Goal: Task Accomplishment & Management: Manage account settings

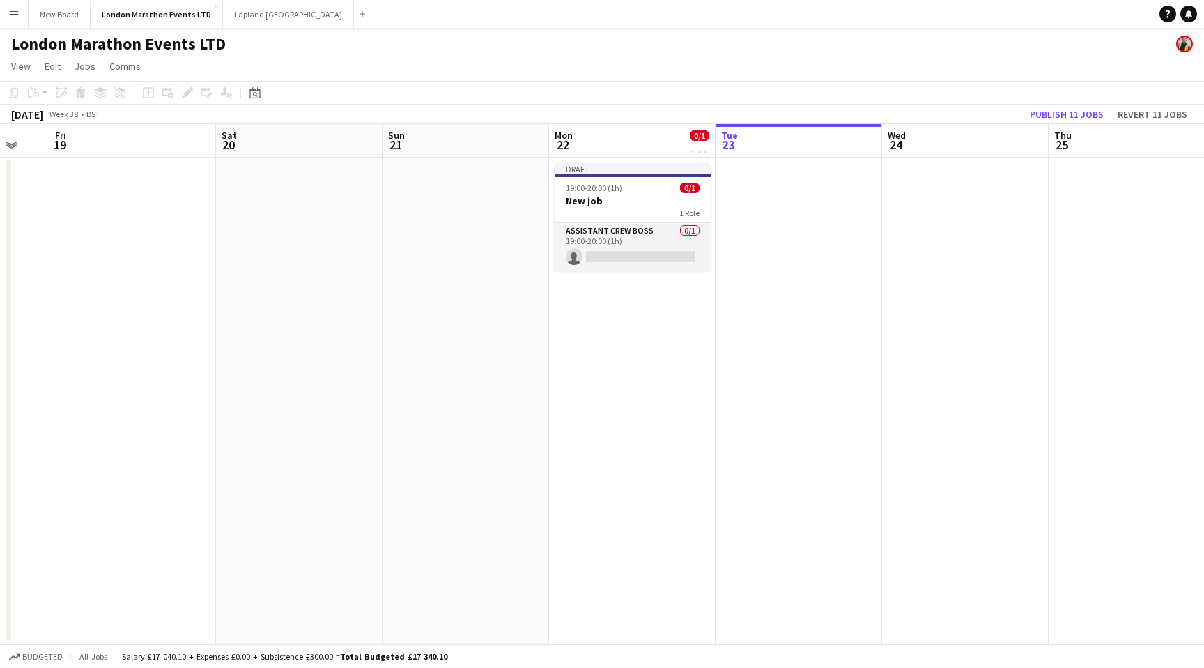
scroll to position [0, 443]
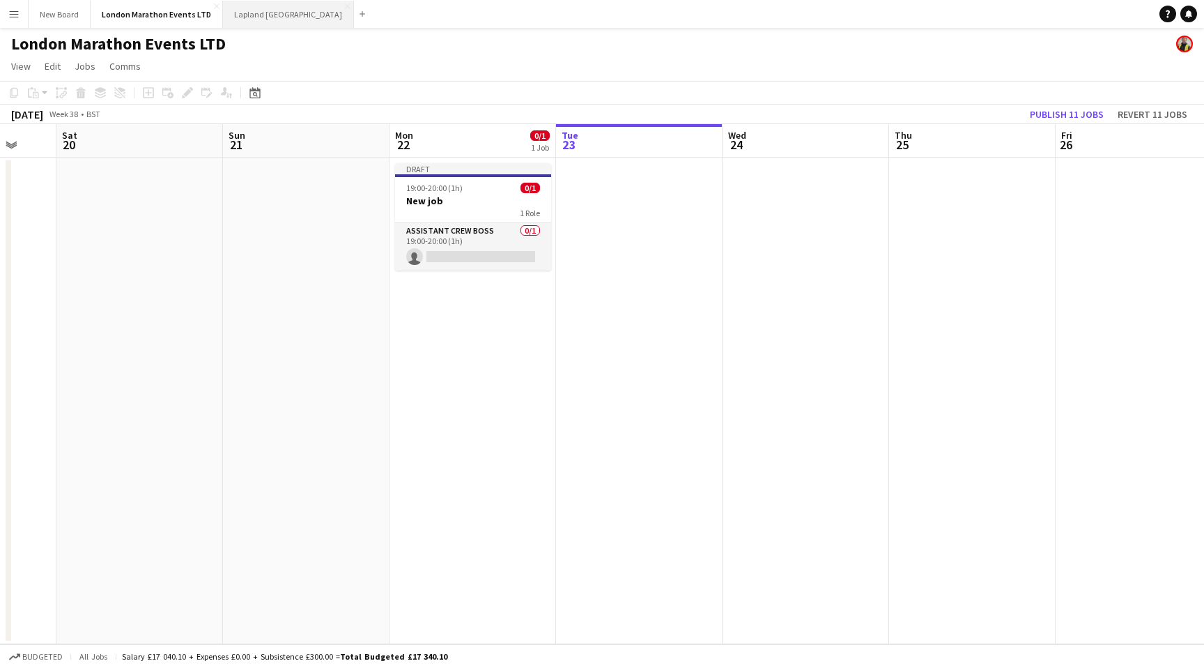
click at [238, 14] on button "Lapland UK Close" at bounding box center [288, 14] width 131 height 27
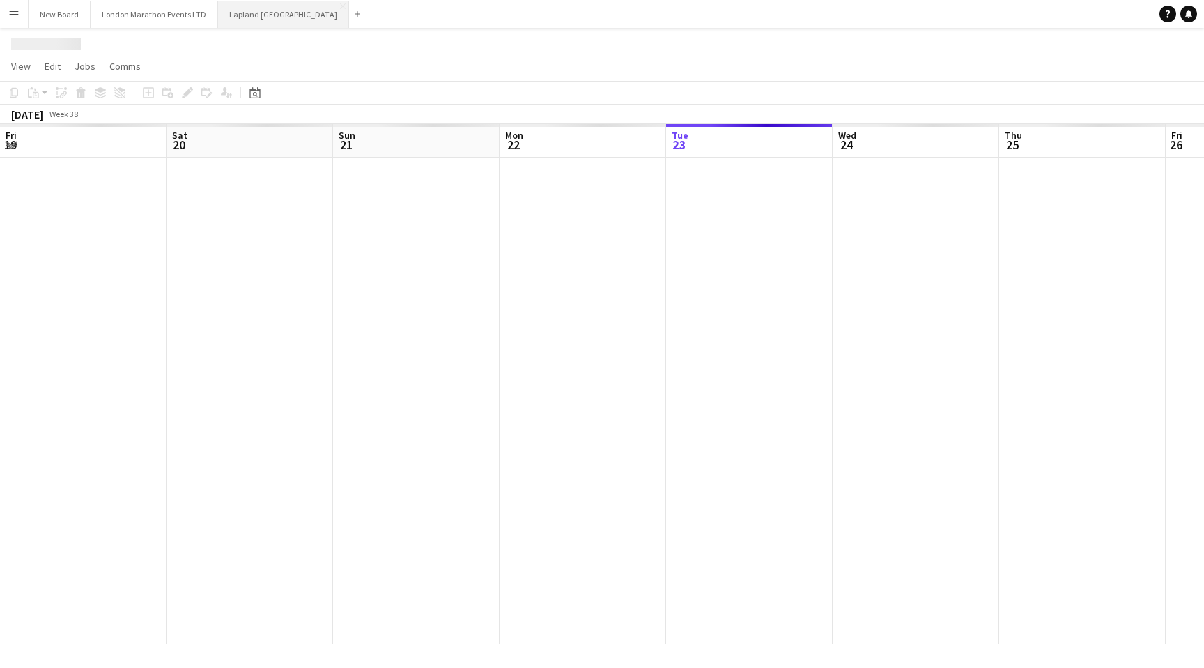
scroll to position [0, 321]
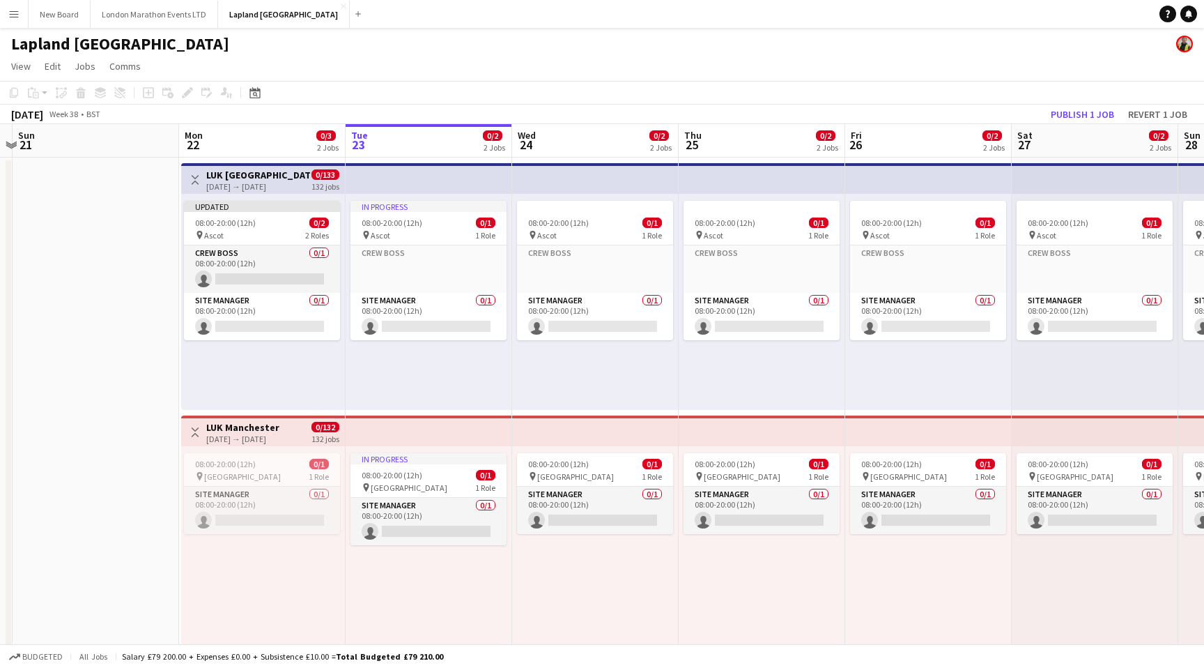
click at [8, 11] on app-icon "Menu" at bounding box center [13, 13] width 11 height 11
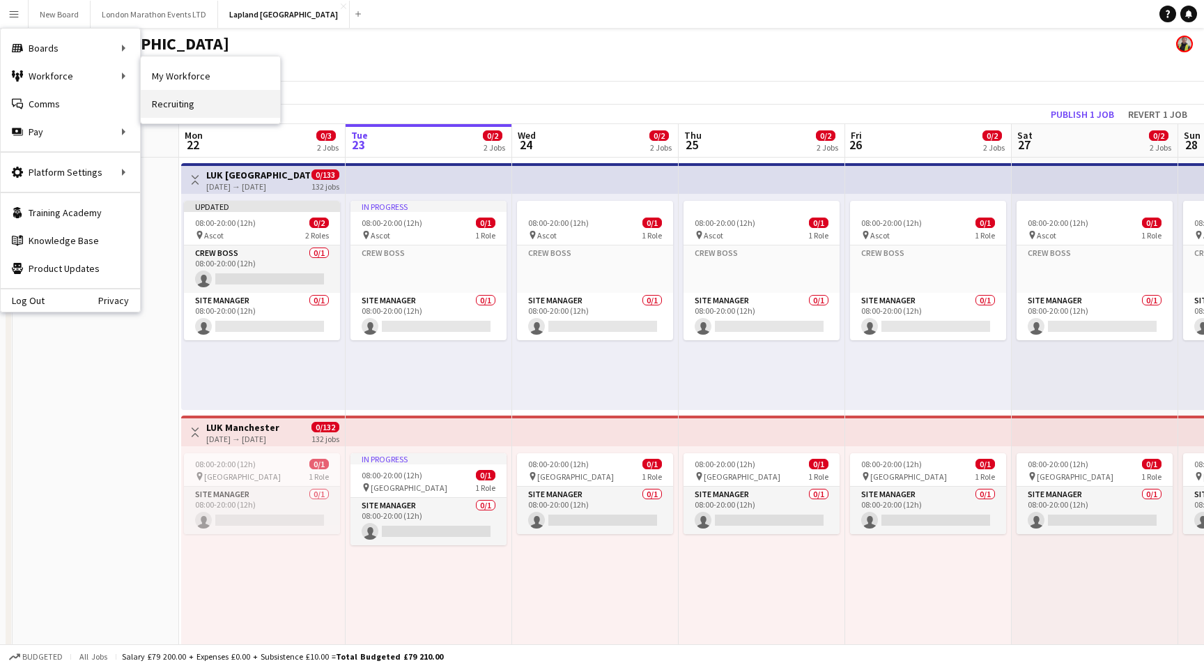
click at [185, 104] on link "Recruiting" at bounding box center [210, 104] width 139 height 28
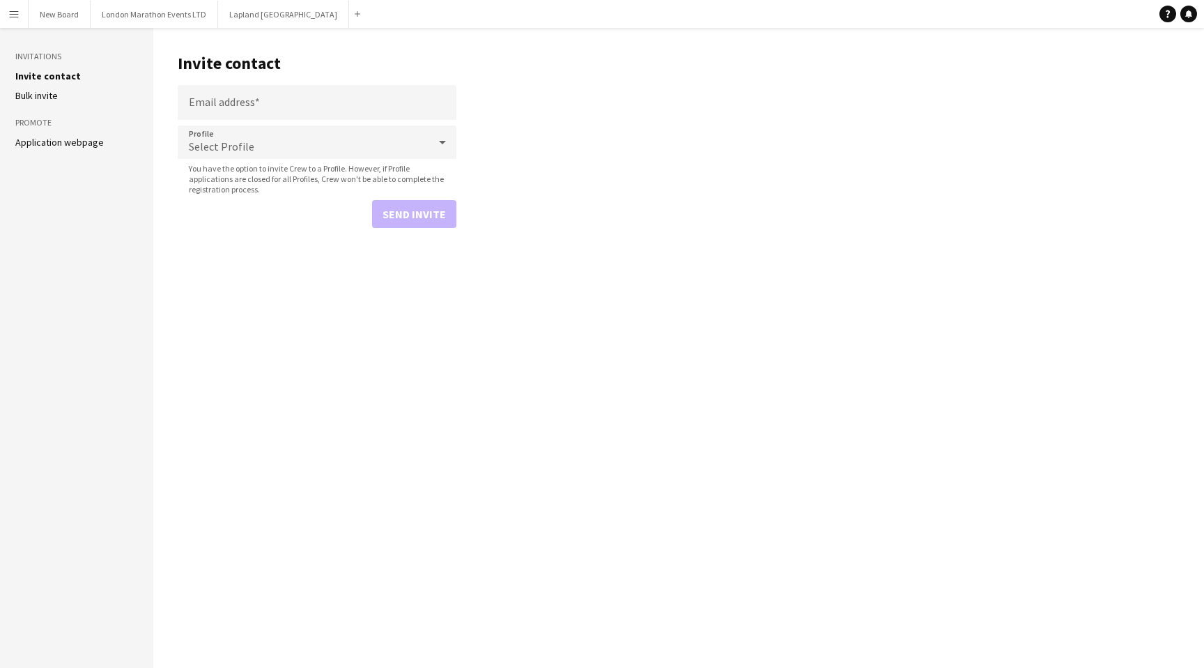
click at [15, 13] on app-icon "Menu" at bounding box center [13, 13] width 11 height 11
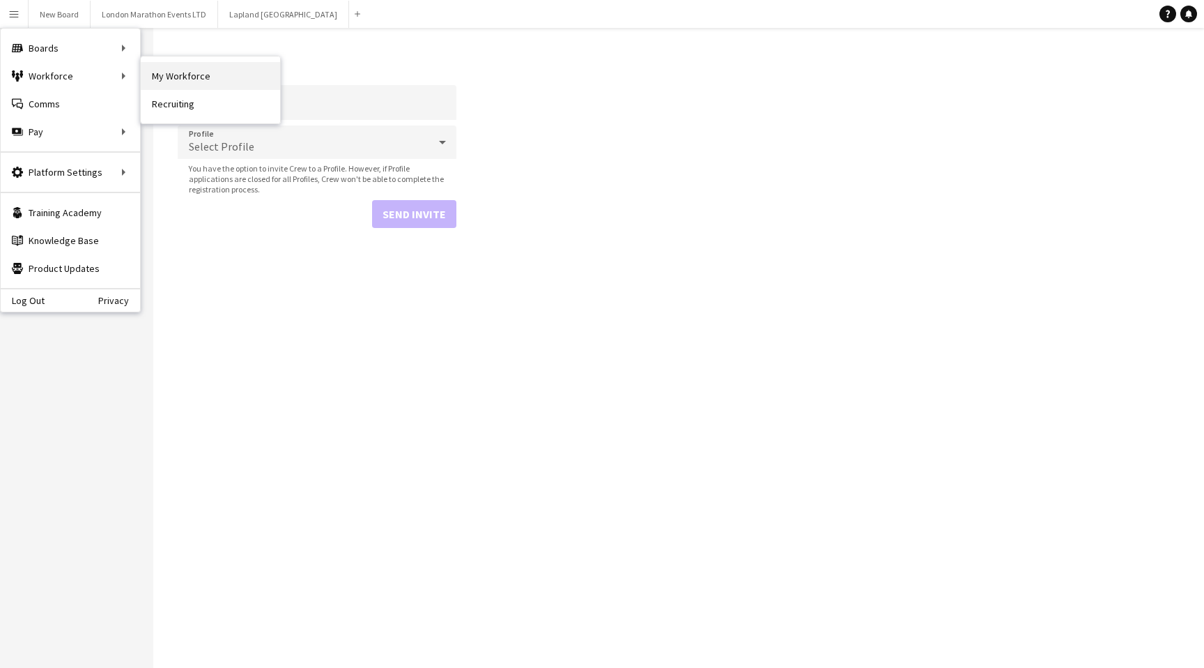
click at [216, 77] on link "My Workforce" at bounding box center [210, 76] width 139 height 28
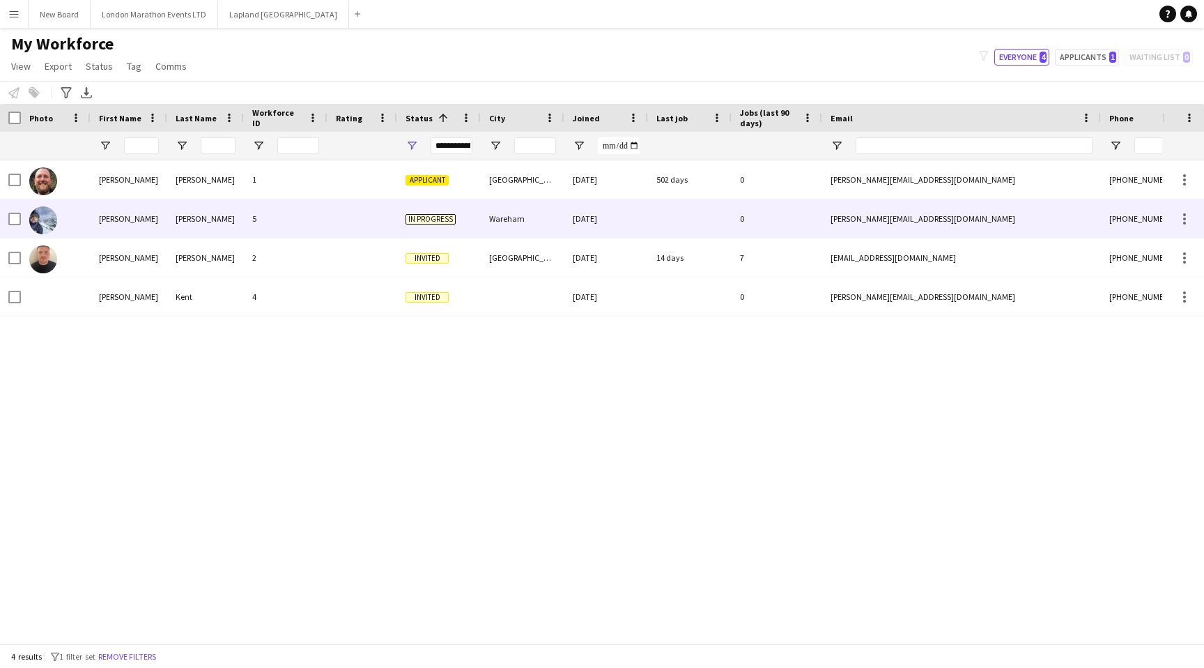
click at [324, 217] on div "5" at bounding box center [286, 218] width 84 height 38
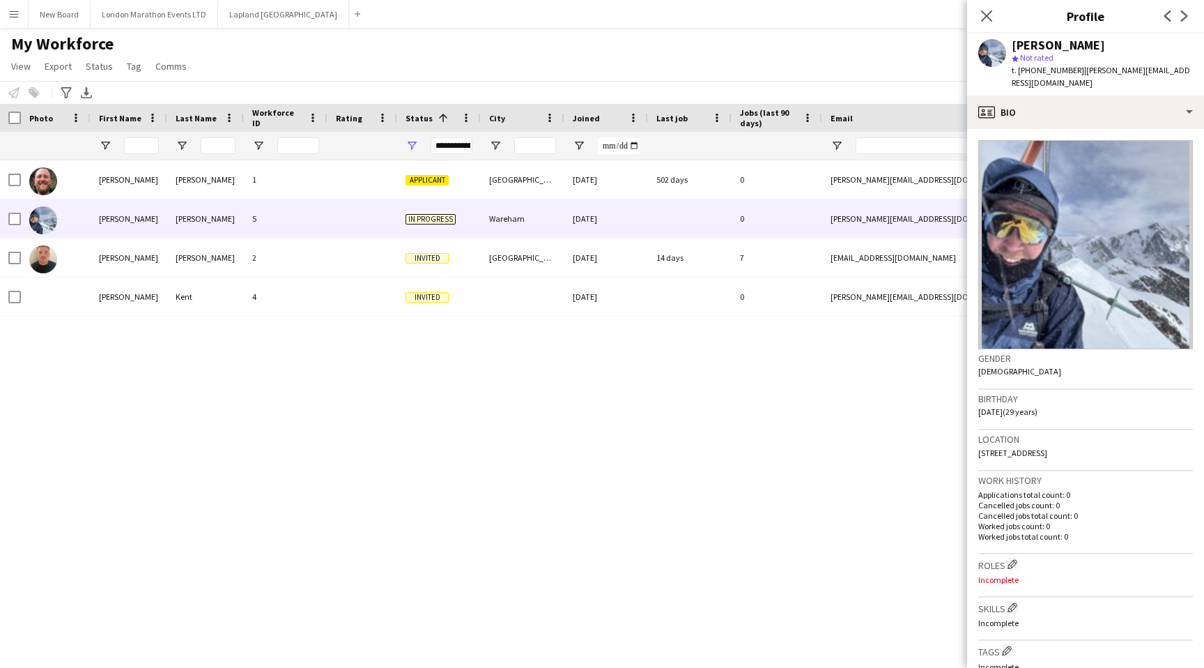
click at [787, 440] on div "[PERSON_NAME] 1 Applicant Leeds [DATE] 502 days 0 [PERSON_NAME][EMAIL_ADDRESS][…" at bounding box center [581, 401] width 1163 height 483
click at [751, 427] on div "[PERSON_NAME] 1 Applicant Leeds [DATE] 502 days 0 [PERSON_NAME][EMAIL_ADDRESS][…" at bounding box center [581, 401] width 1163 height 483
click at [163, 15] on button "London Marathon Events LTD Close" at bounding box center [155, 14] width 128 height 27
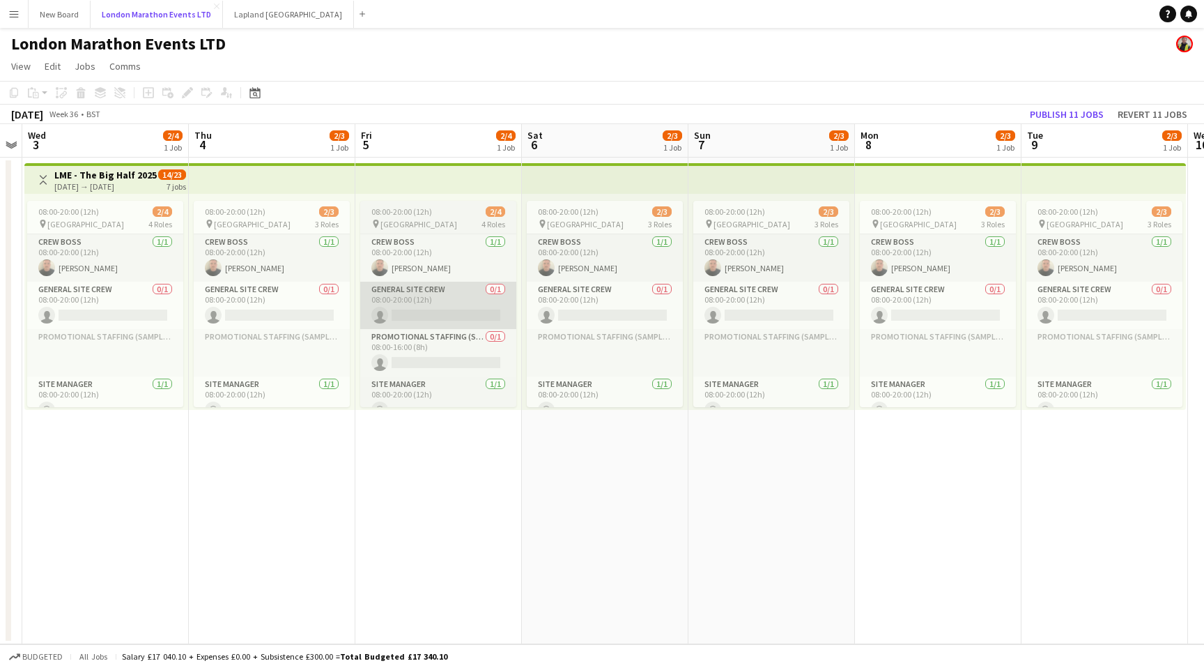
scroll to position [0, 304]
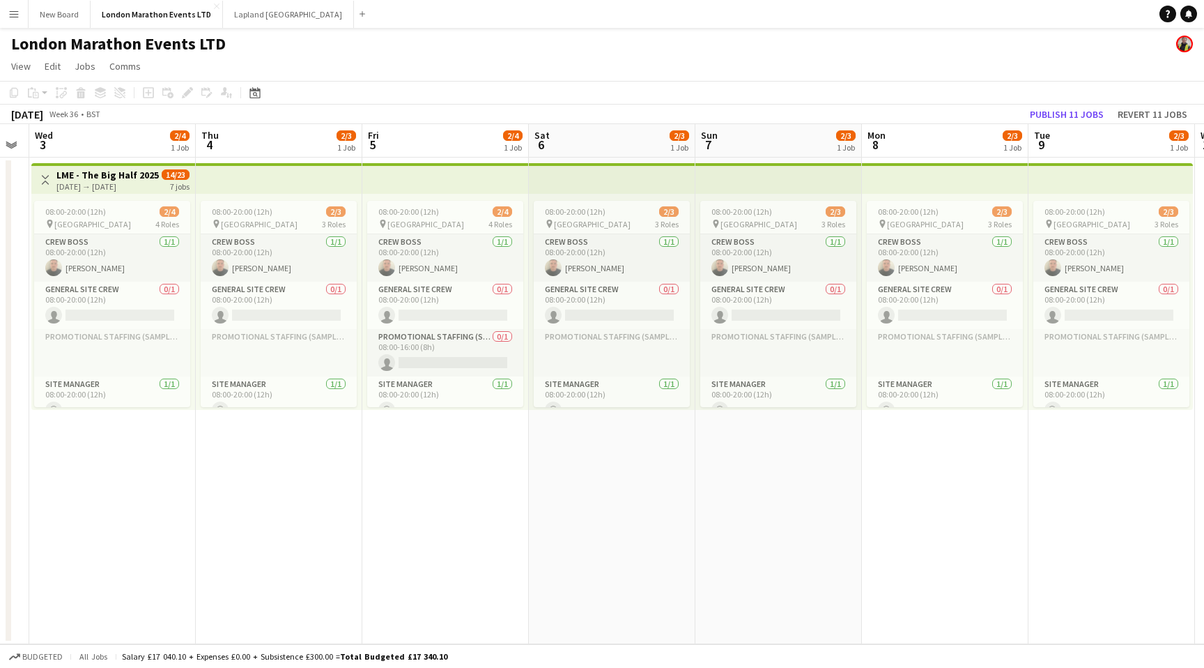
click at [455, 180] on app-top-bar at bounding box center [445, 178] width 167 height 31
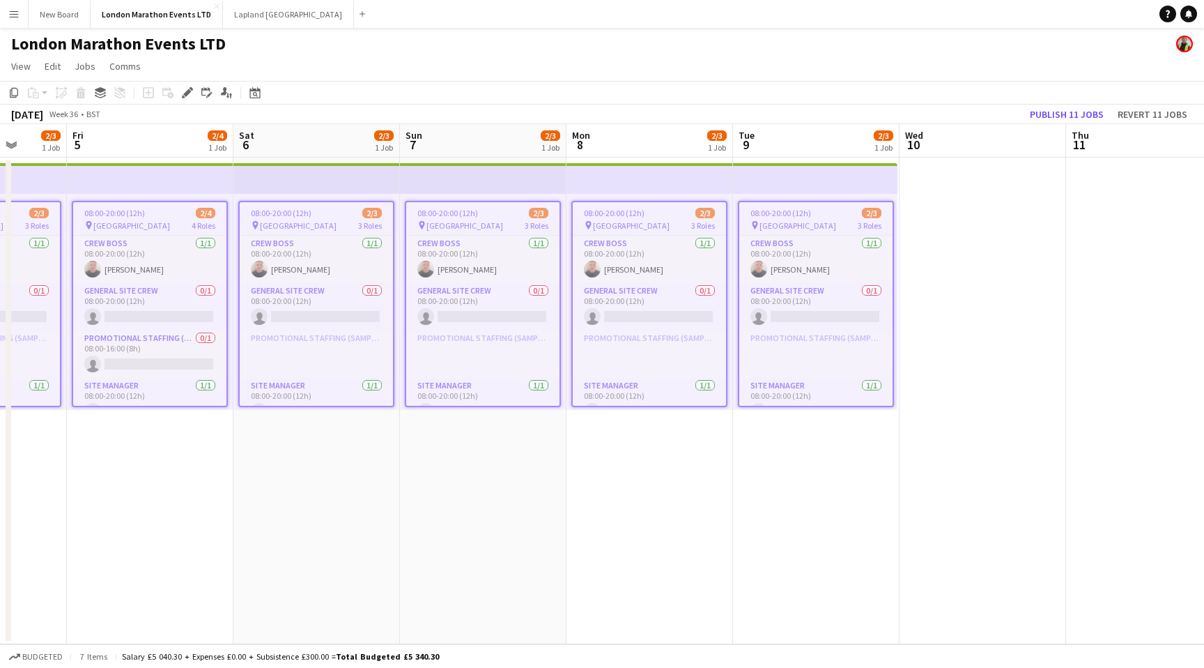
scroll to position [0, 580]
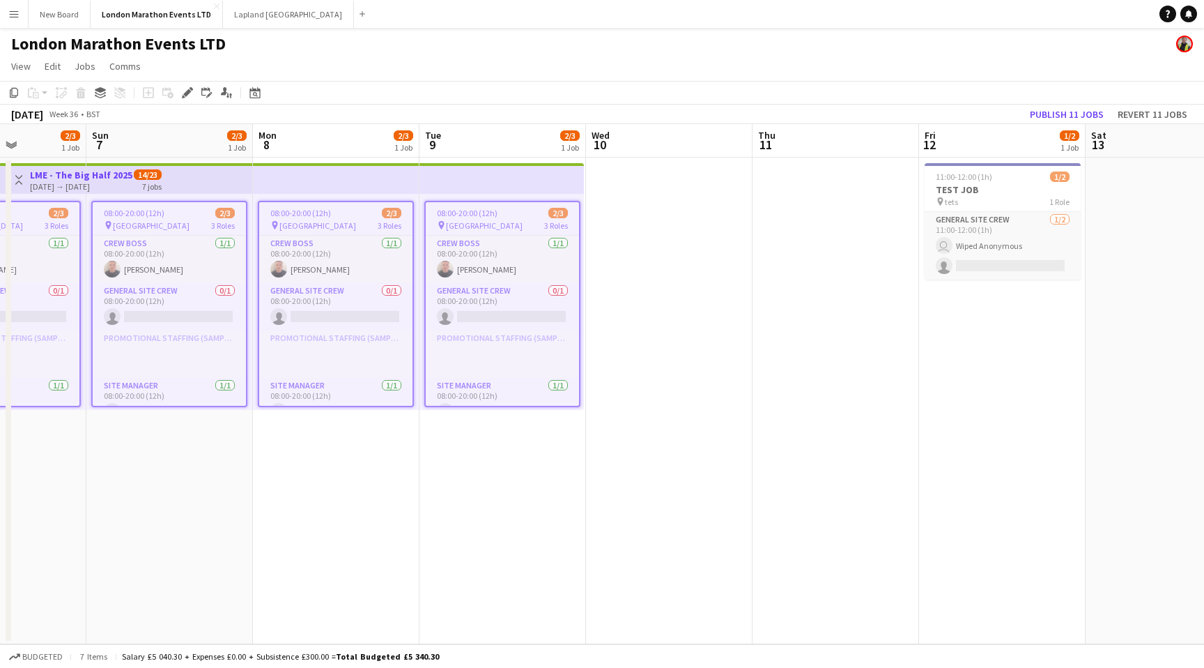
click at [407, 505] on app-date-cell "08:00-20:00 (12h) 2/3 pin Greenwich Park 3 Roles Crew Boss [DATE] 08:00-20:00 (…" at bounding box center [336, 401] width 167 height 486
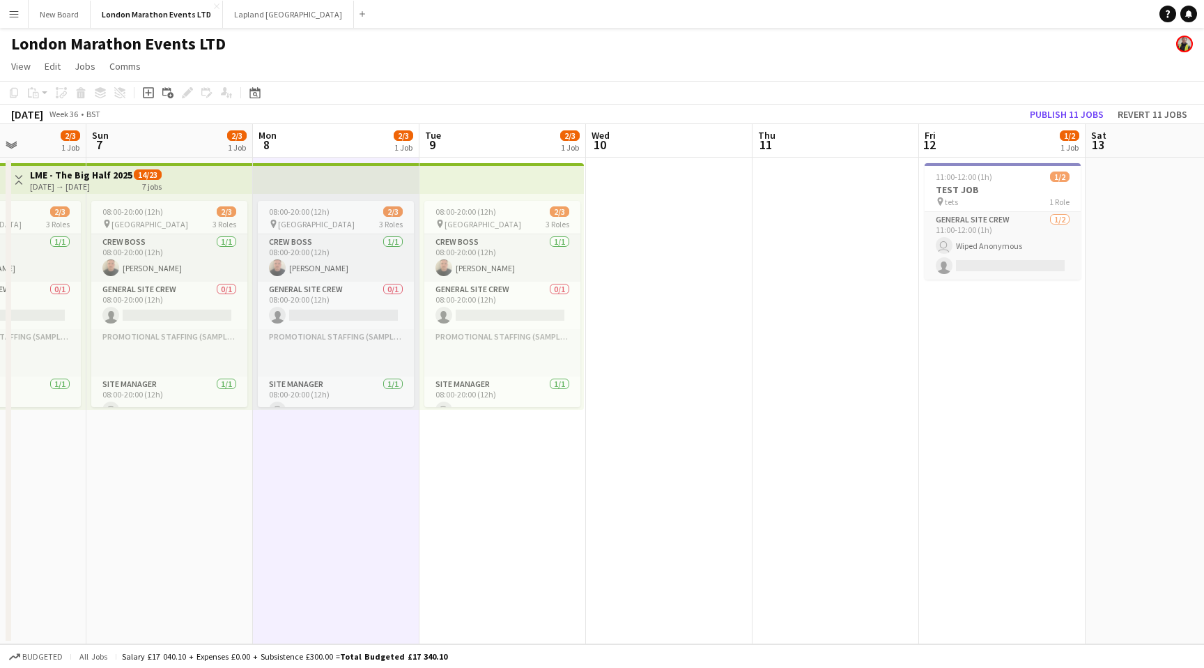
click at [509, 182] on app-top-bar at bounding box center [502, 178] width 164 height 31
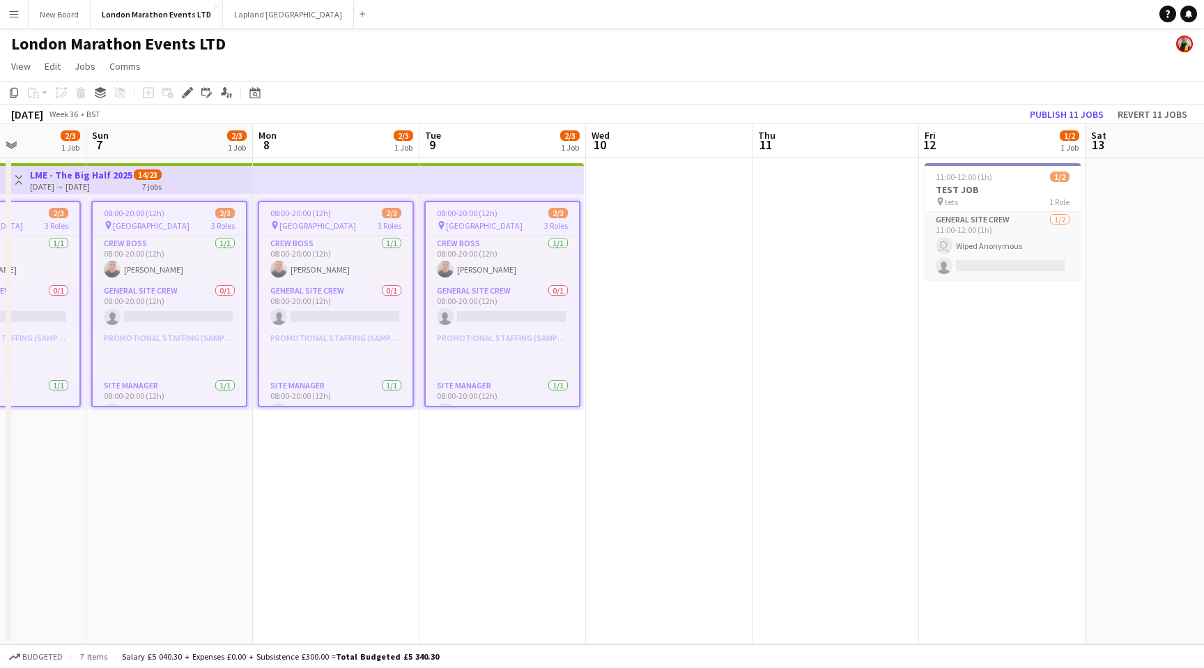
click at [502, 222] on div "pin [GEOGRAPHIC_DATA] 3 Roles" at bounding box center [502, 225] width 153 height 11
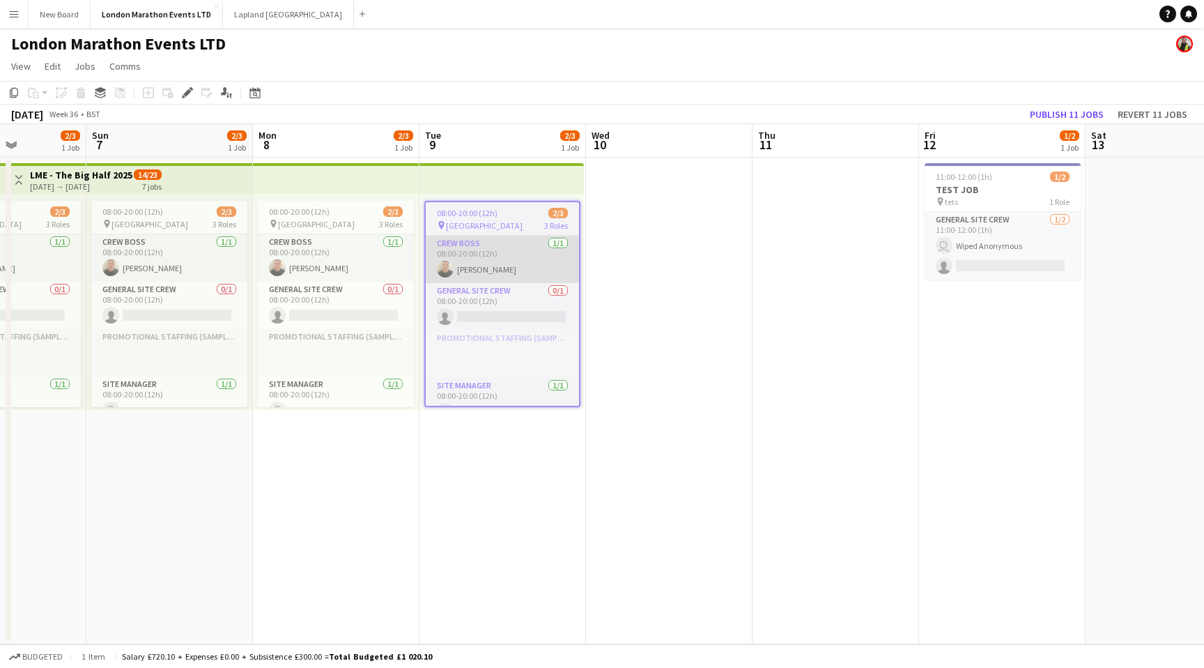
click at [493, 277] on app-card-role "Crew Boss [DATE] 08:00-20:00 (12h) [PERSON_NAME]" at bounding box center [502, 259] width 153 height 47
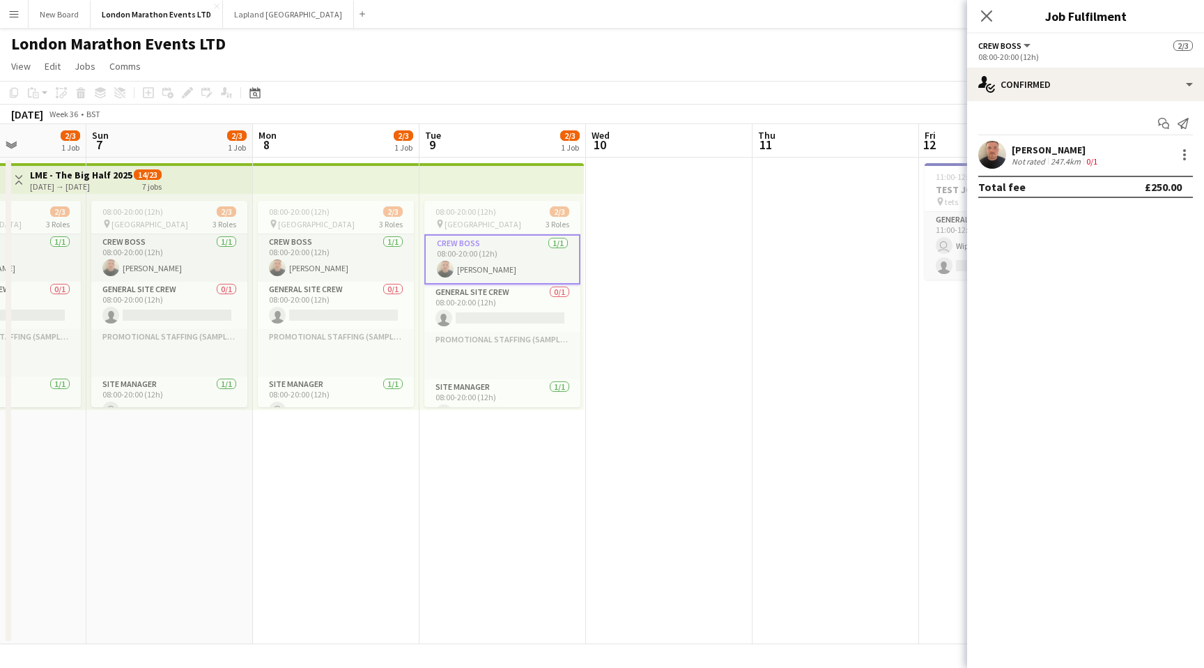
click at [490, 182] on app-top-bar at bounding box center [502, 178] width 164 height 31
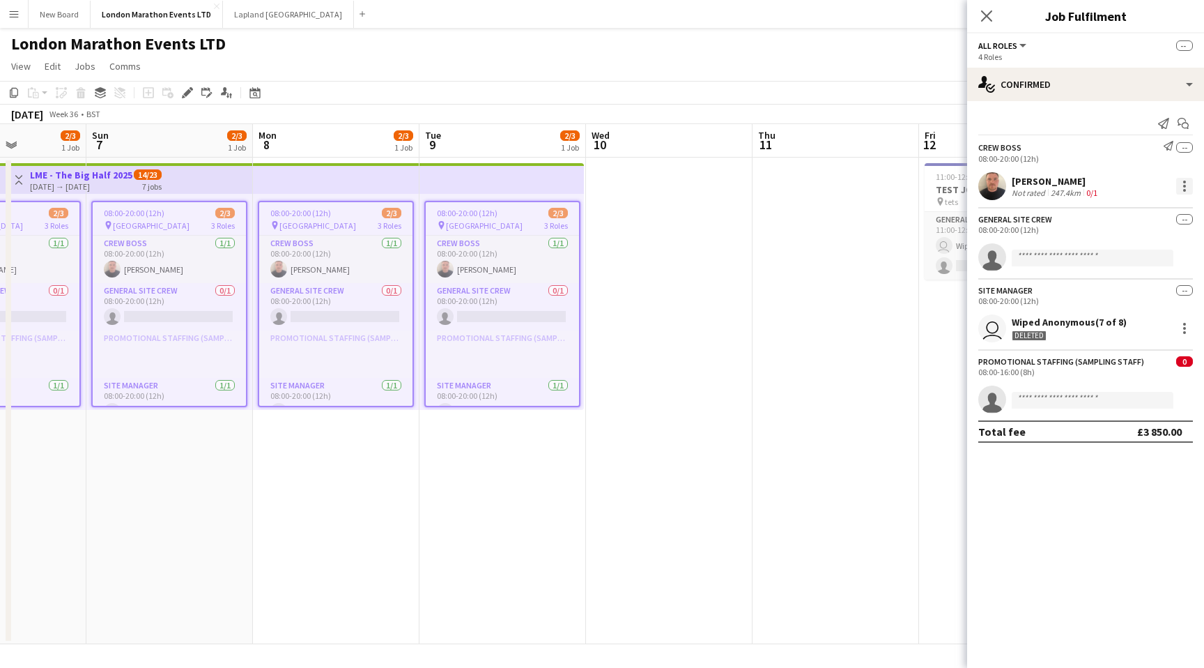
click at [1188, 181] on div at bounding box center [1184, 186] width 17 height 17
click at [1153, 308] on span "Remove" at bounding box center [1139, 312] width 86 height 13
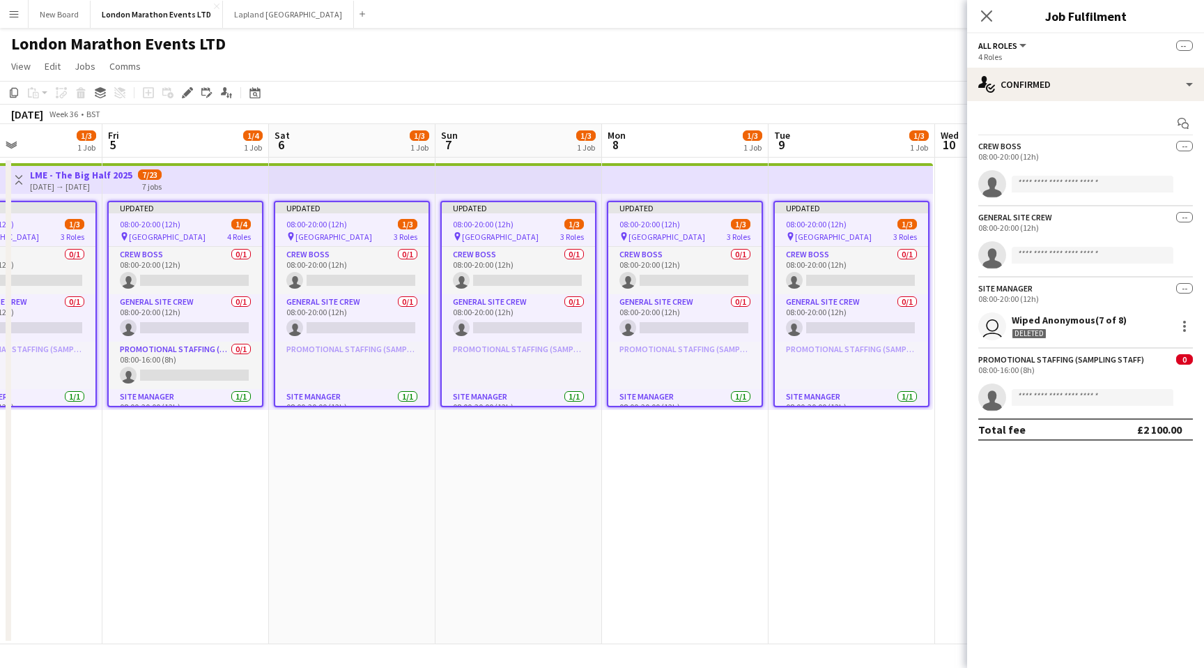
scroll to position [0, 411]
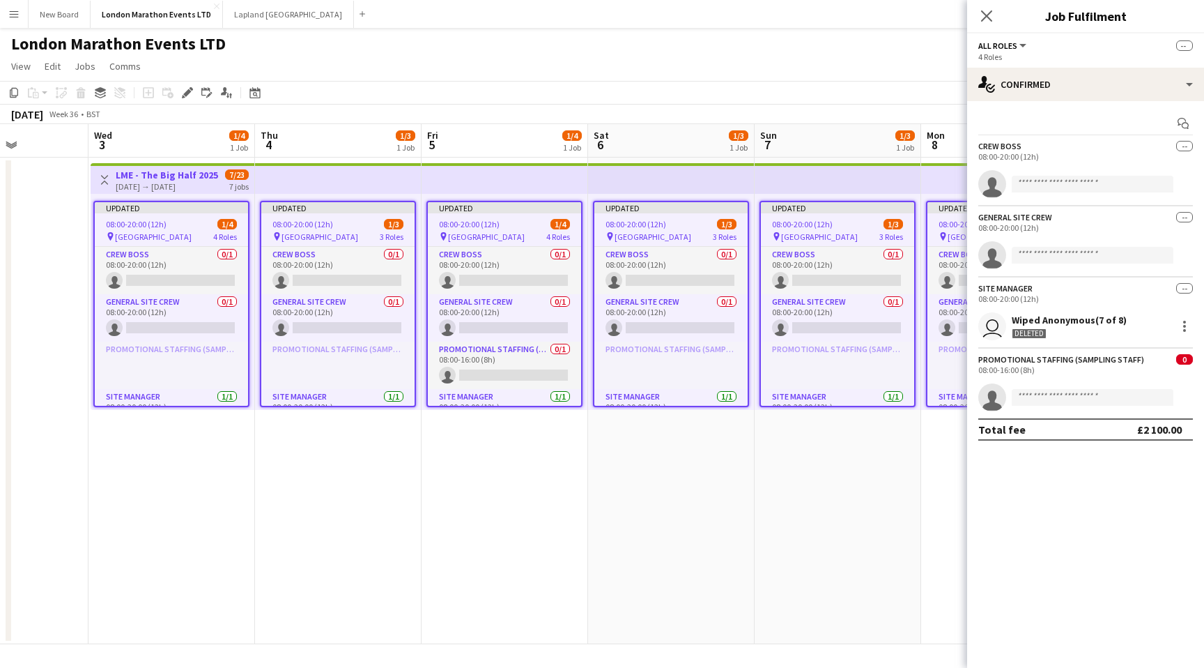
click at [614, 507] on app-date-cell "Updated 08:00-20:00 (12h) 1/3 pin Greenwich Park 3 Roles Crew Boss 0/1 08:00-20…" at bounding box center [671, 401] width 167 height 486
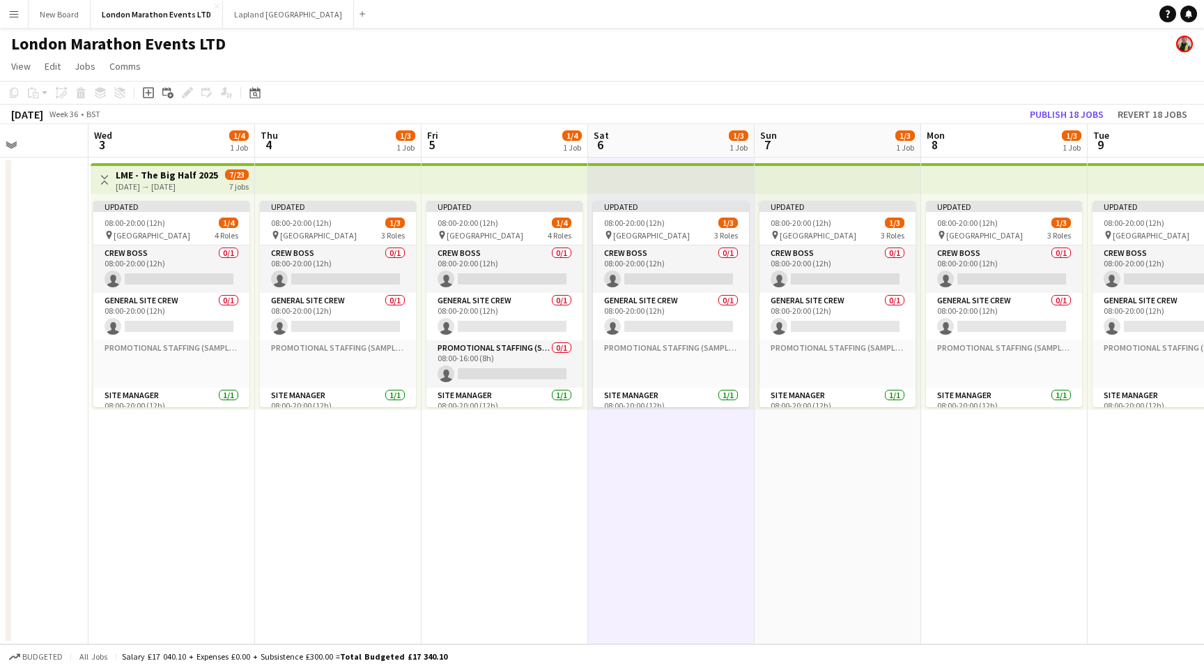
click at [203, 178] on h3 "LME - The Big Half 2025" at bounding box center [167, 175] width 102 height 13
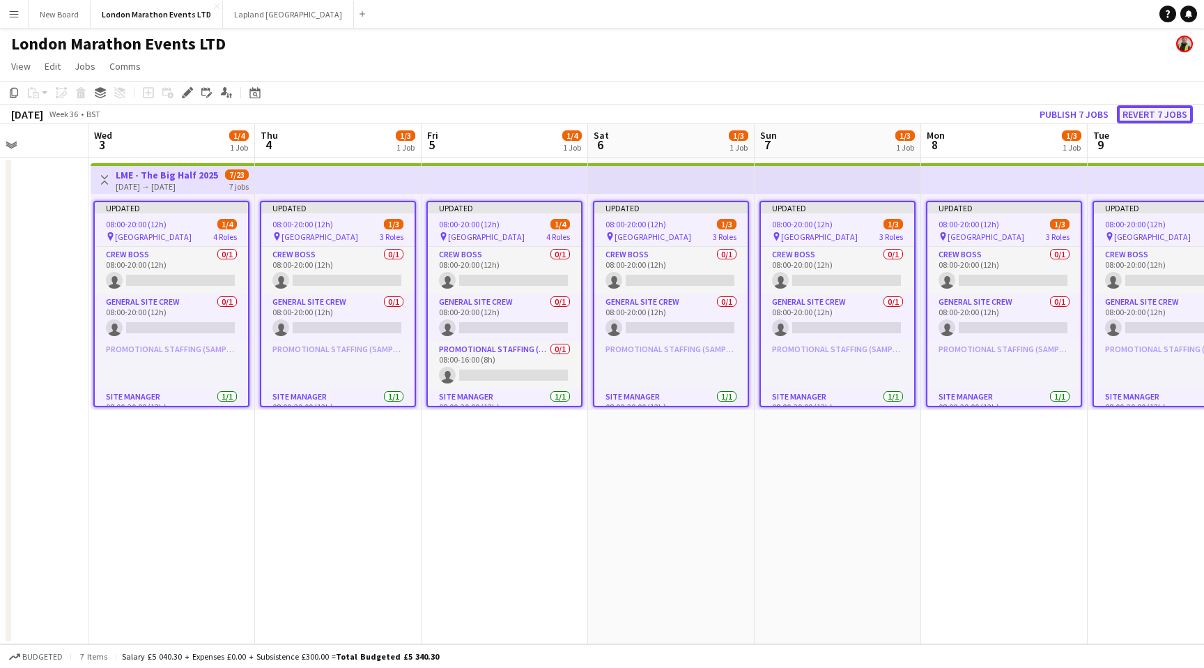
click at [1156, 113] on button "Revert 7 jobs" at bounding box center [1155, 114] width 76 height 18
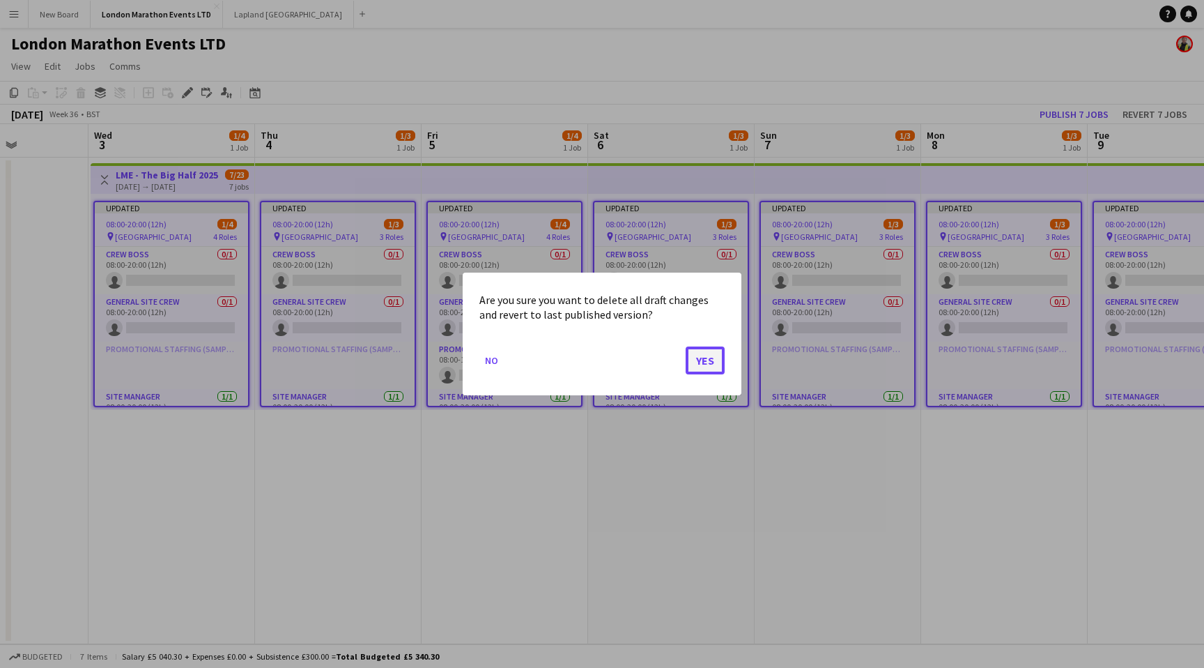
click at [705, 360] on button "Yes" at bounding box center [705, 360] width 39 height 28
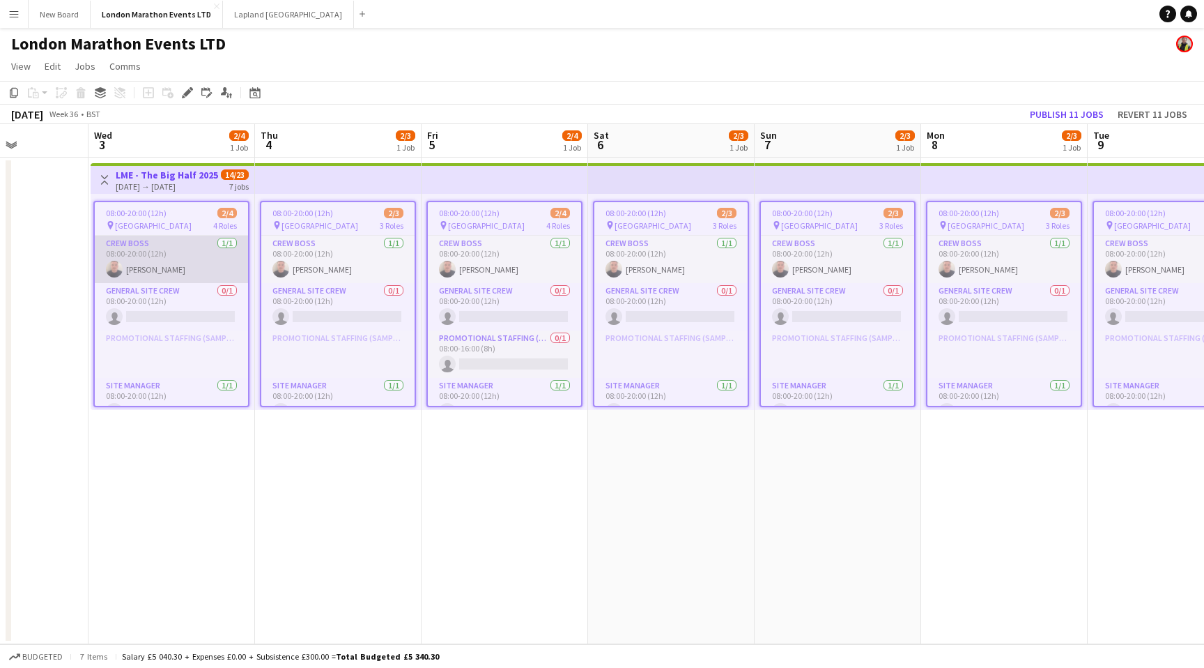
click at [199, 264] on app-card-role "Crew Boss [DATE] 08:00-20:00 (12h) [PERSON_NAME]" at bounding box center [171, 259] width 153 height 47
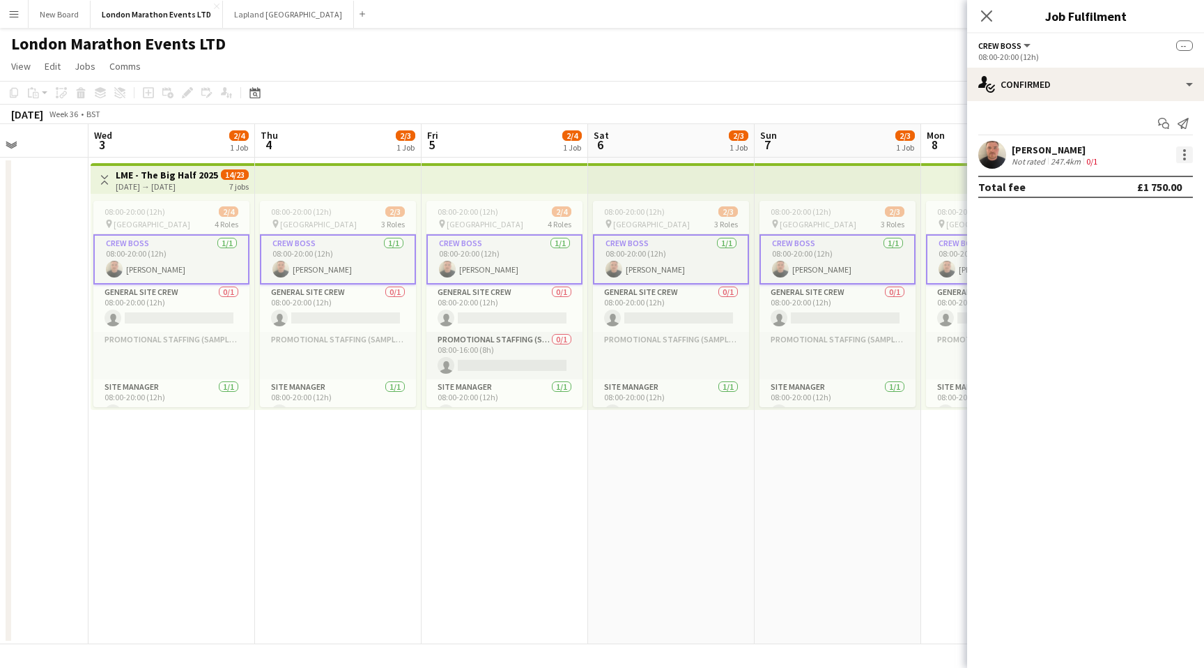
click at [1183, 155] on div at bounding box center [1184, 154] width 17 height 17
click at [1146, 281] on span "Remove" at bounding box center [1139, 281] width 86 height 13
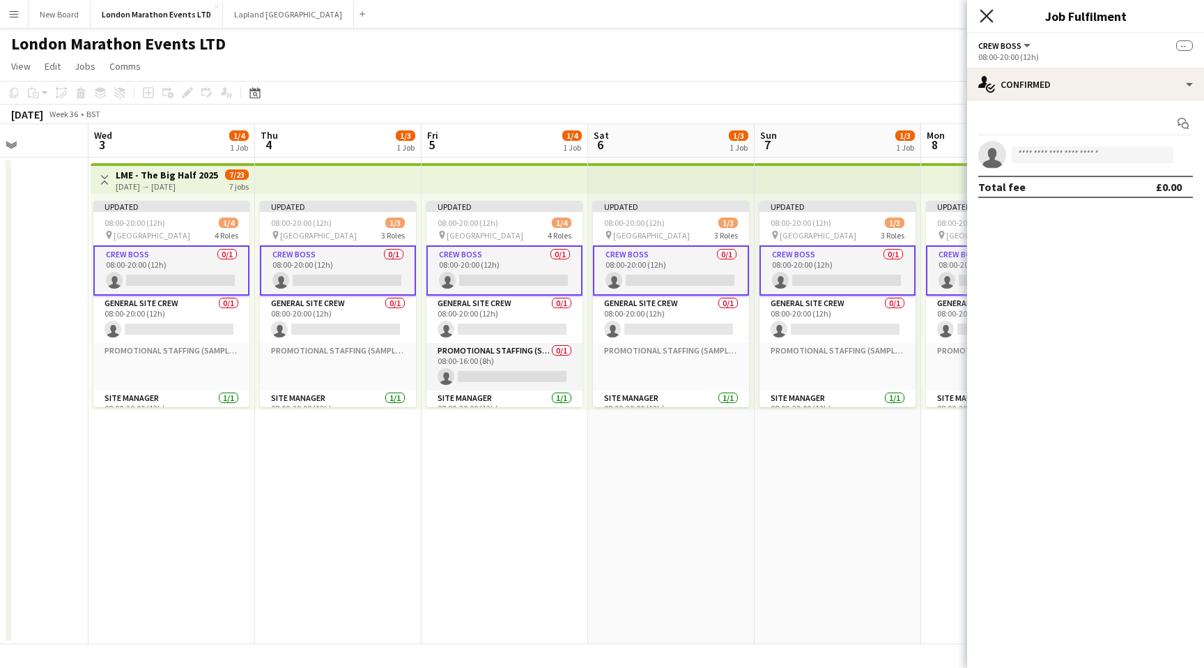
click at [988, 15] on icon "Close pop-in" at bounding box center [986, 15] width 13 height 13
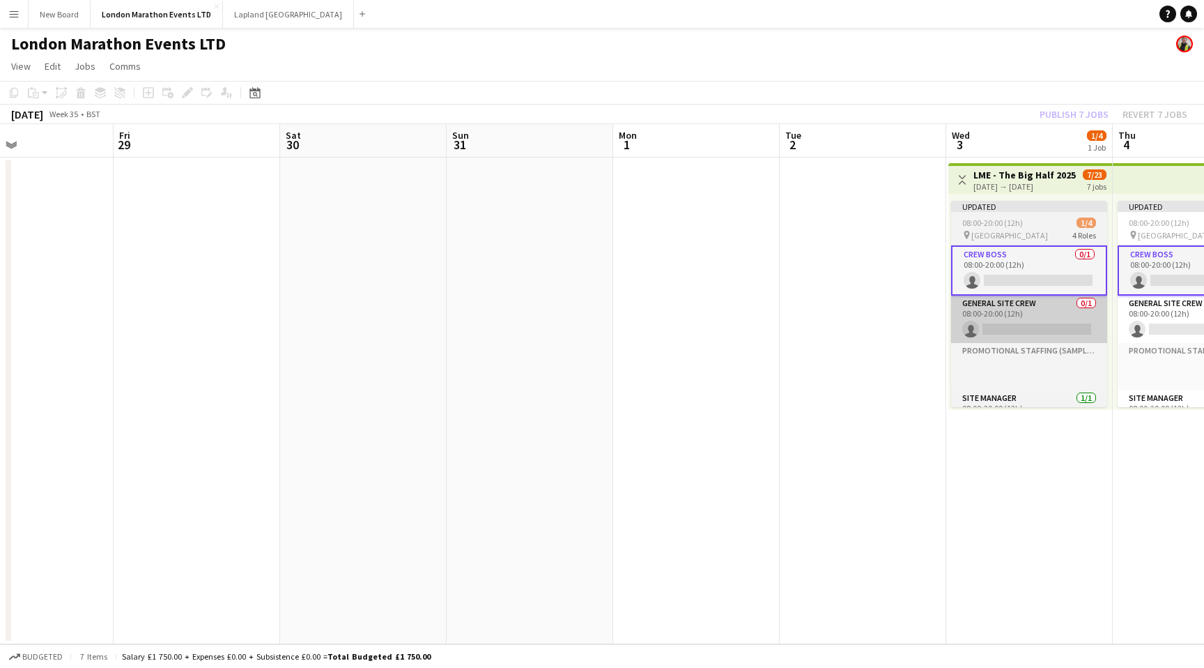
scroll to position [0, 392]
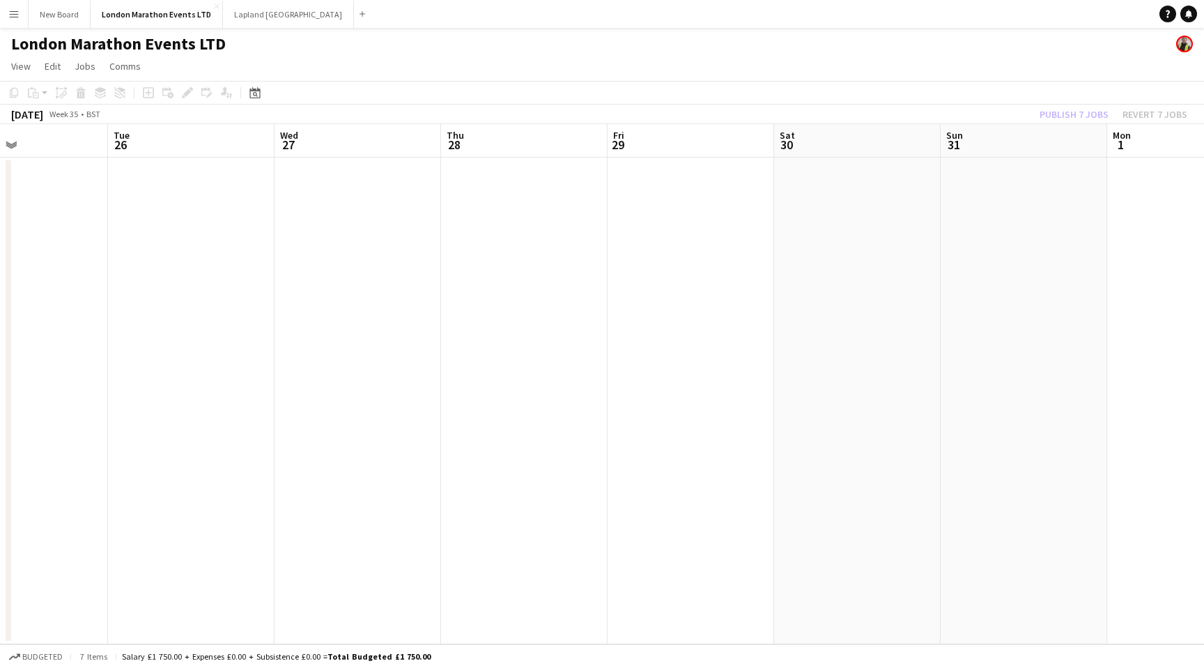
click at [13, 17] on app-icon "Menu" at bounding box center [13, 13] width 11 height 11
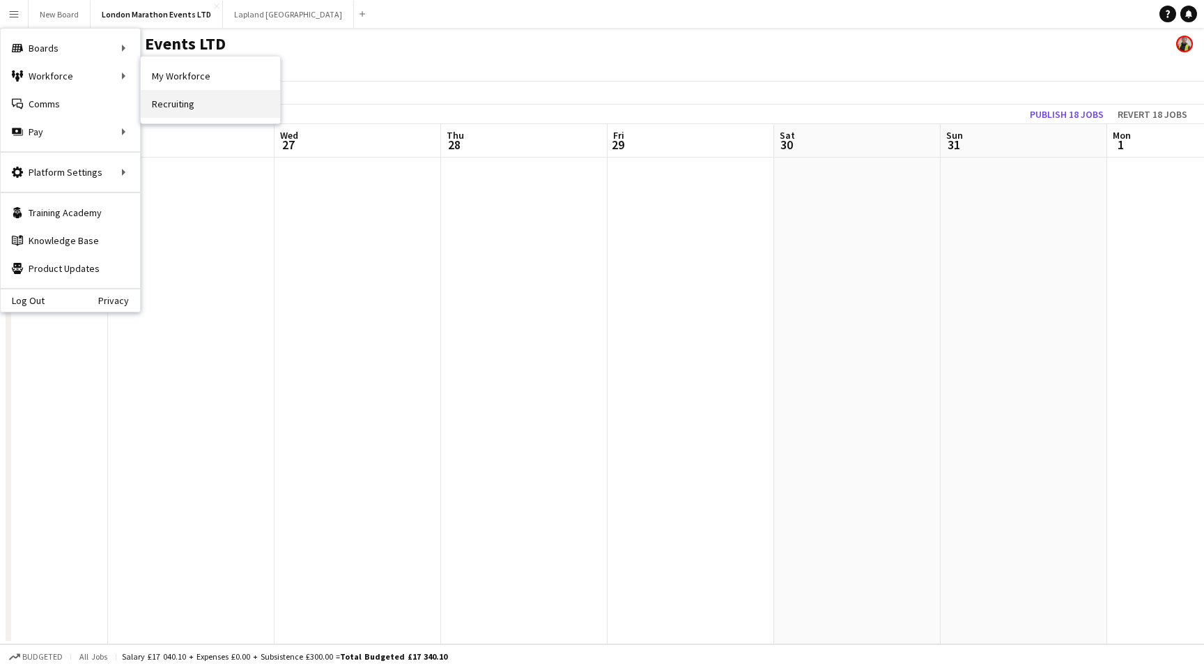
click at [189, 102] on link "Recruiting" at bounding box center [210, 104] width 139 height 28
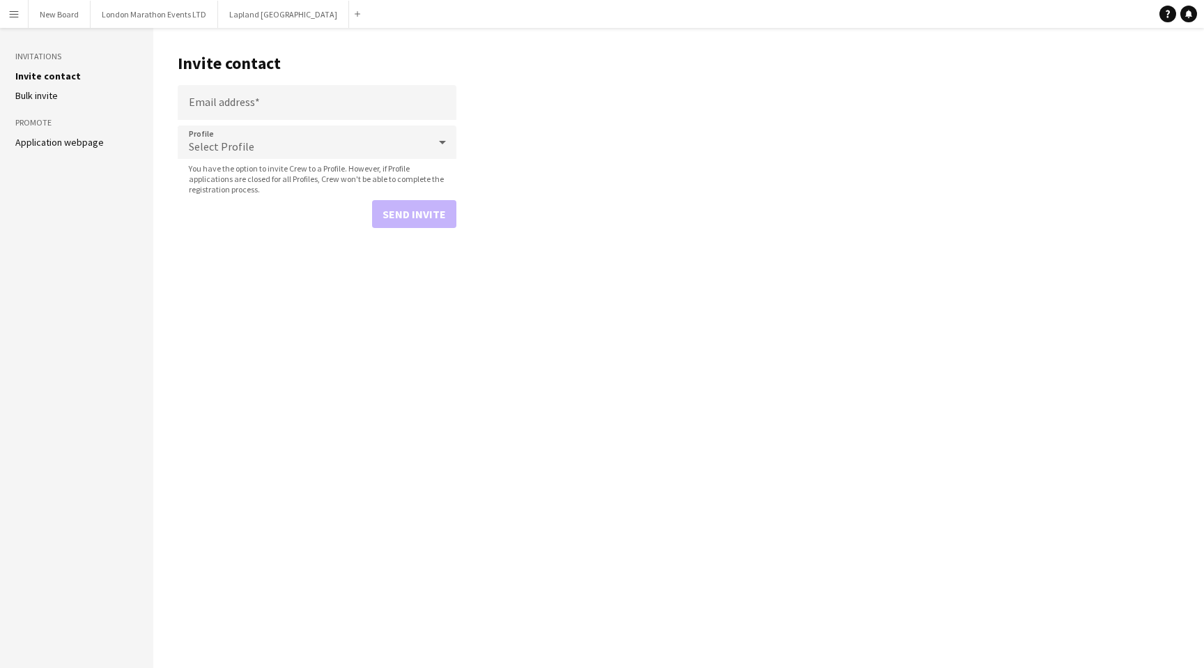
click at [17, 18] on app-icon "Menu" at bounding box center [13, 13] width 11 height 11
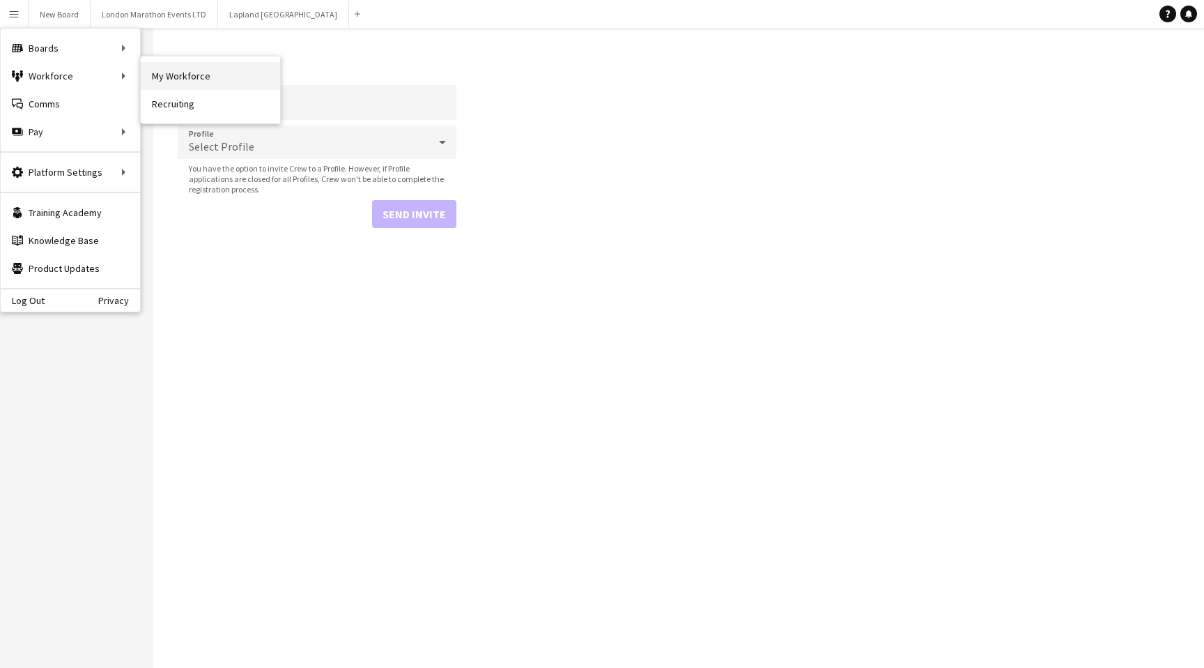
click at [195, 82] on link "My Workforce" at bounding box center [210, 76] width 139 height 28
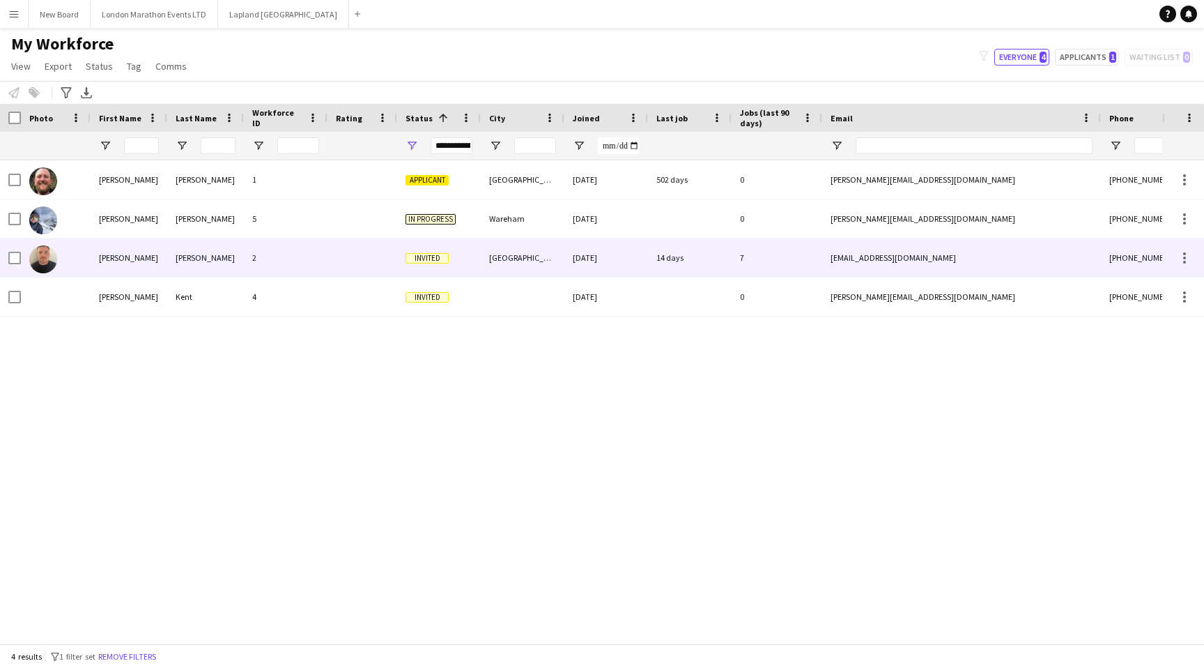
click at [328, 251] on div at bounding box center [363, 257] width 70 height 38
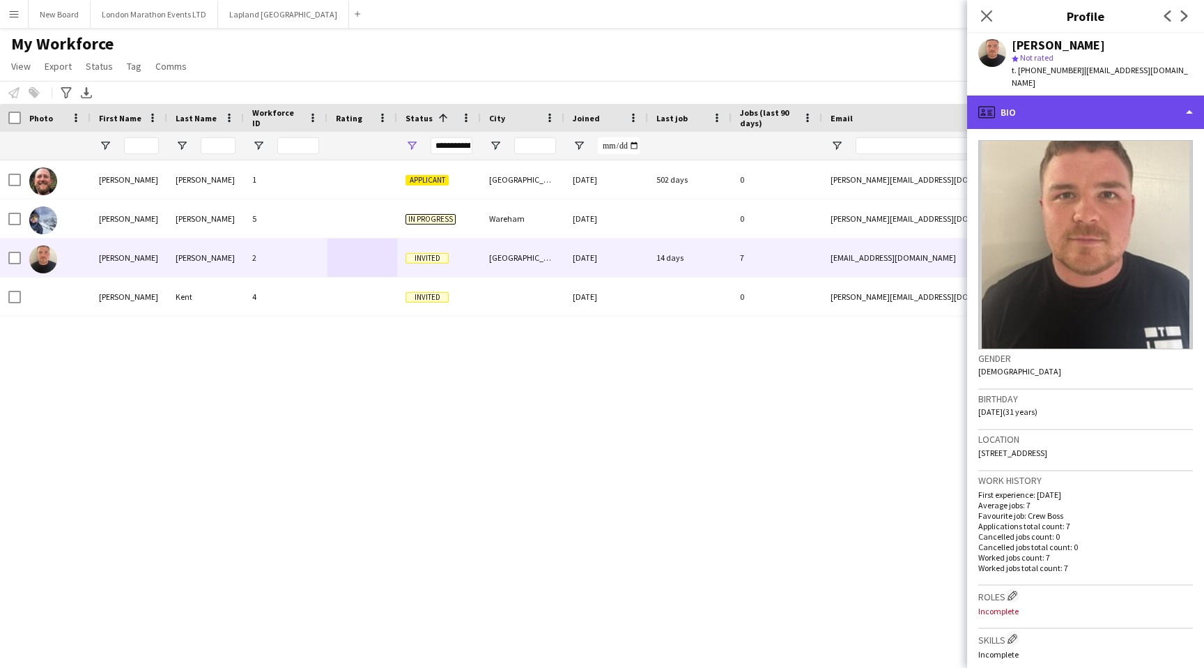
click at [1186, 95] on div "profile Bio" at bounding box center [1085, 111] width 237 height 33
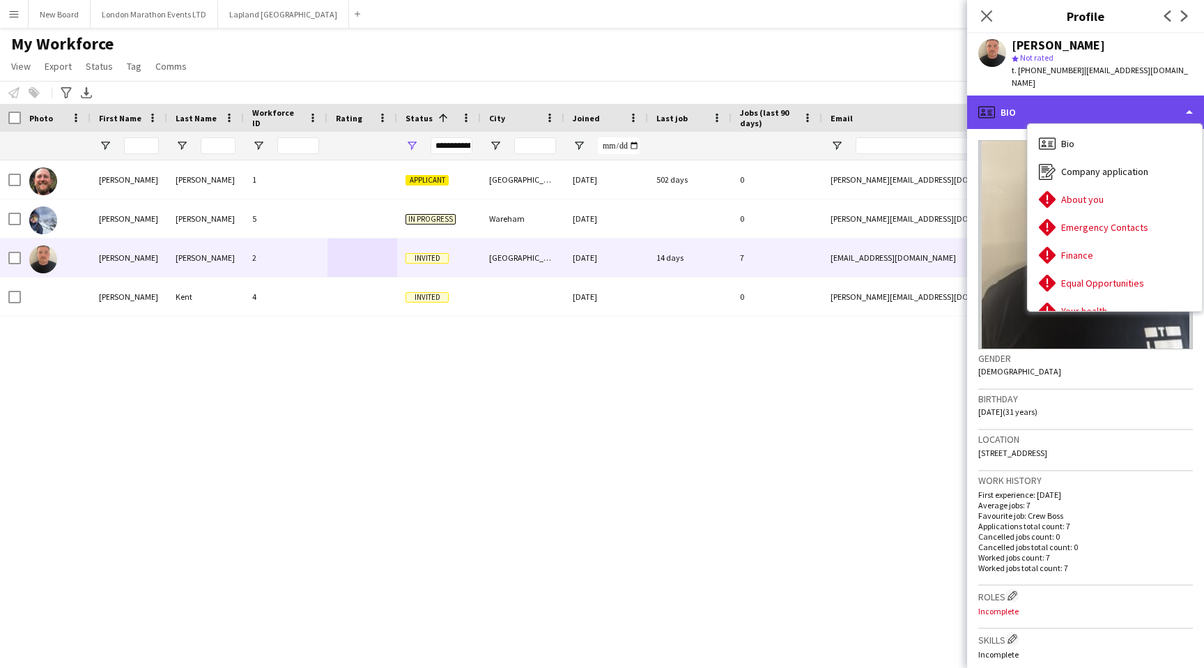
click at [1188, 102] on div "profile Bio" at bounding box center [1085, 111] width 237 height 33
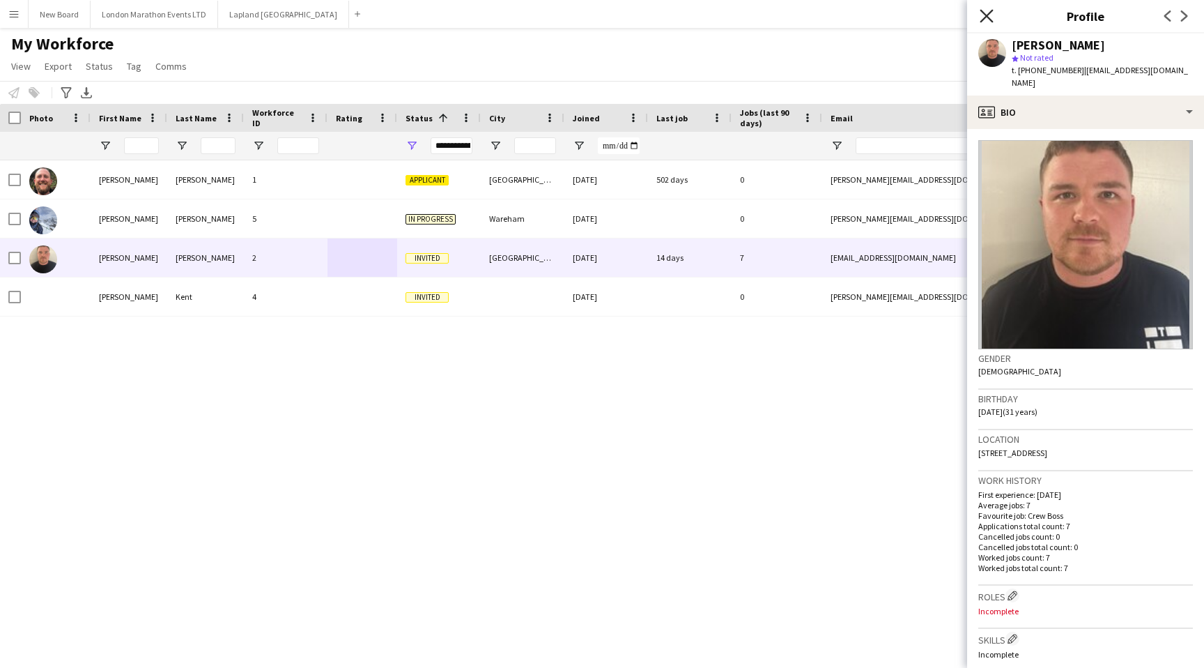
click at [983, 17] on icon "Close pop-in" at bounding box center [986, 15] width 13 height 13
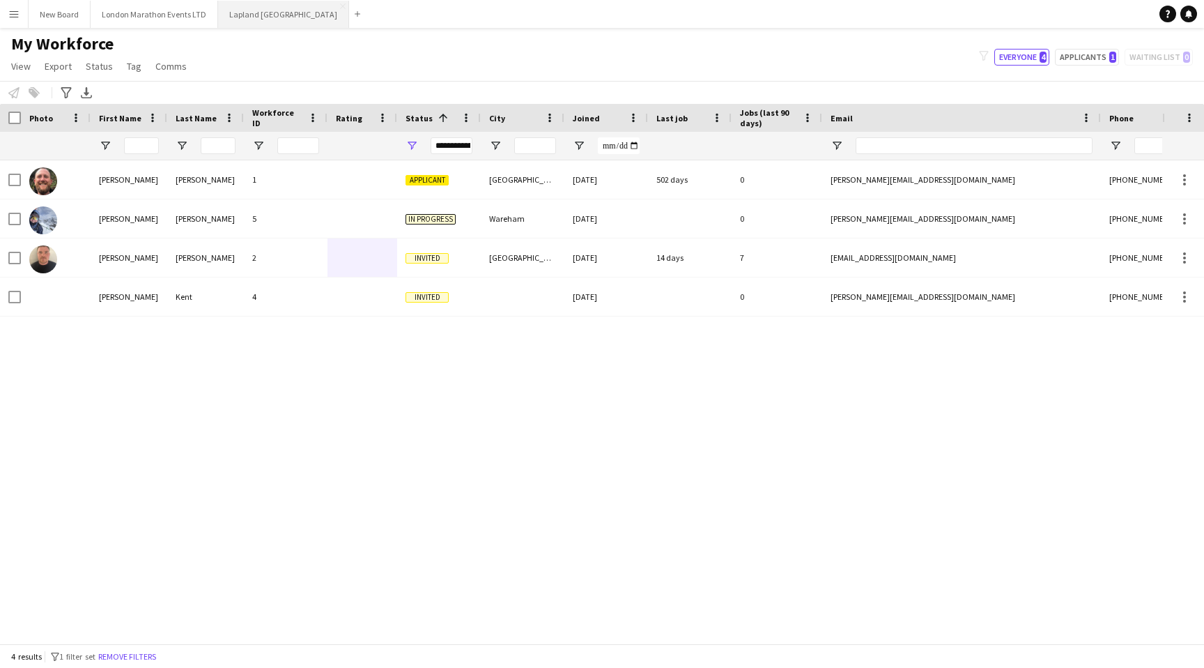
click at [235, 19] on button "Lapland UK Close" at bounding box center [283, 14] width 131 height 27
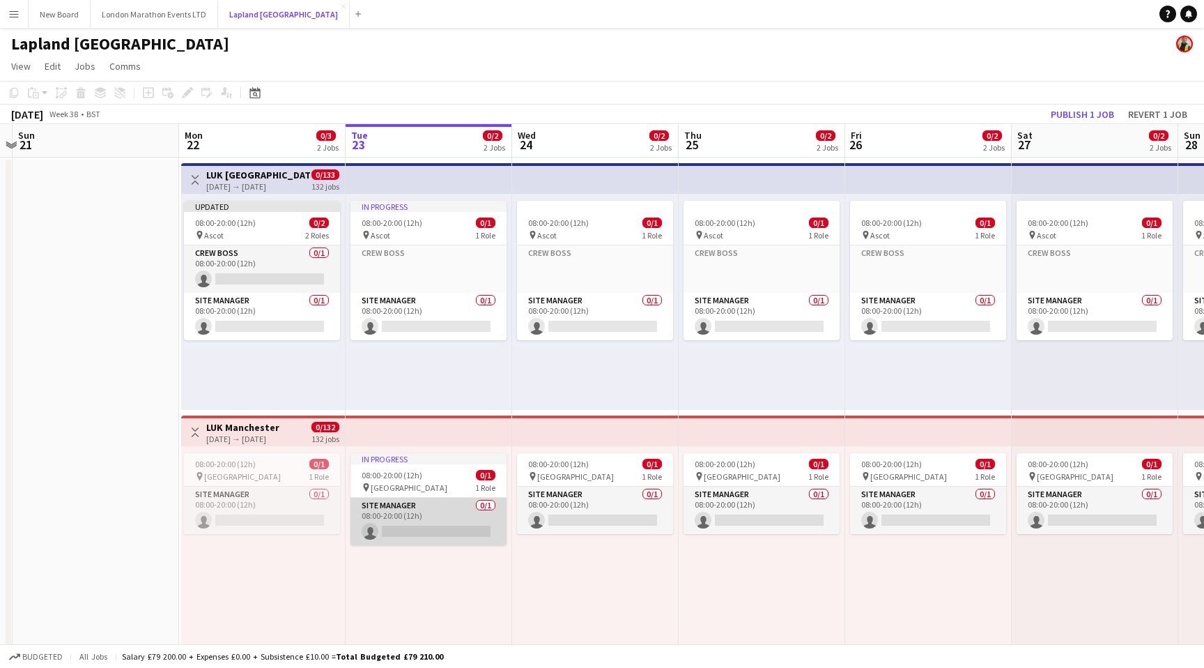
scroll to position [24, 0]
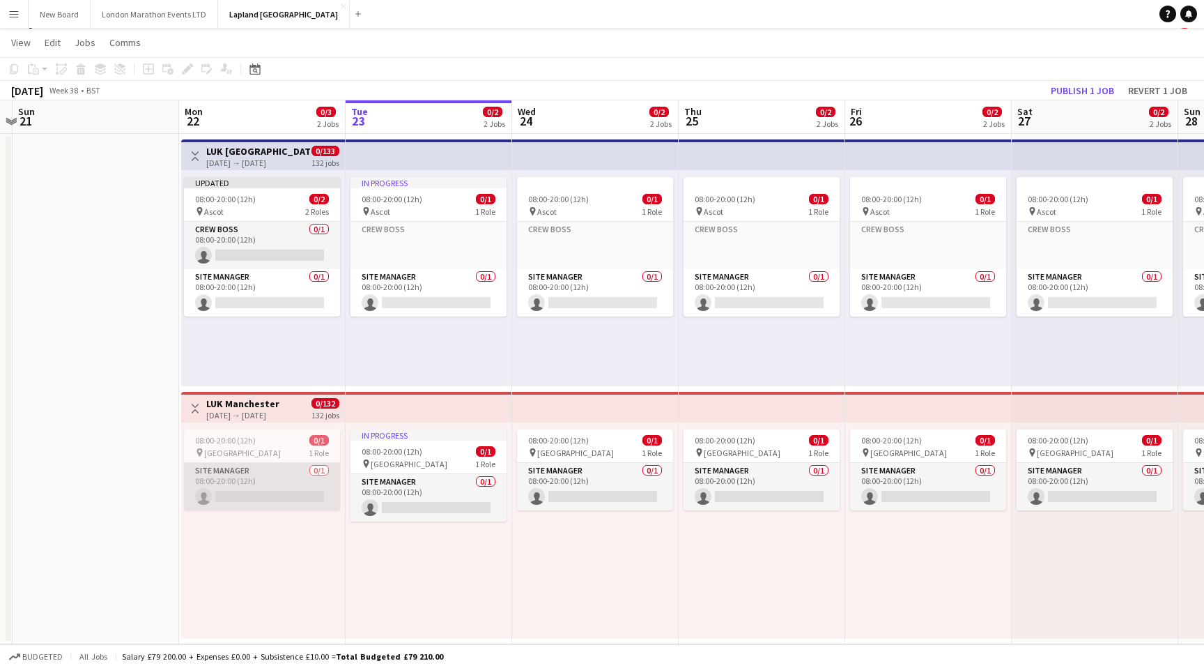
click at [281, 472] on app-card-role "Site Manager 0/1 08:00-20:00 (12h) single-neutral-actions" at bounding box center [262, 486] width 156 height 47
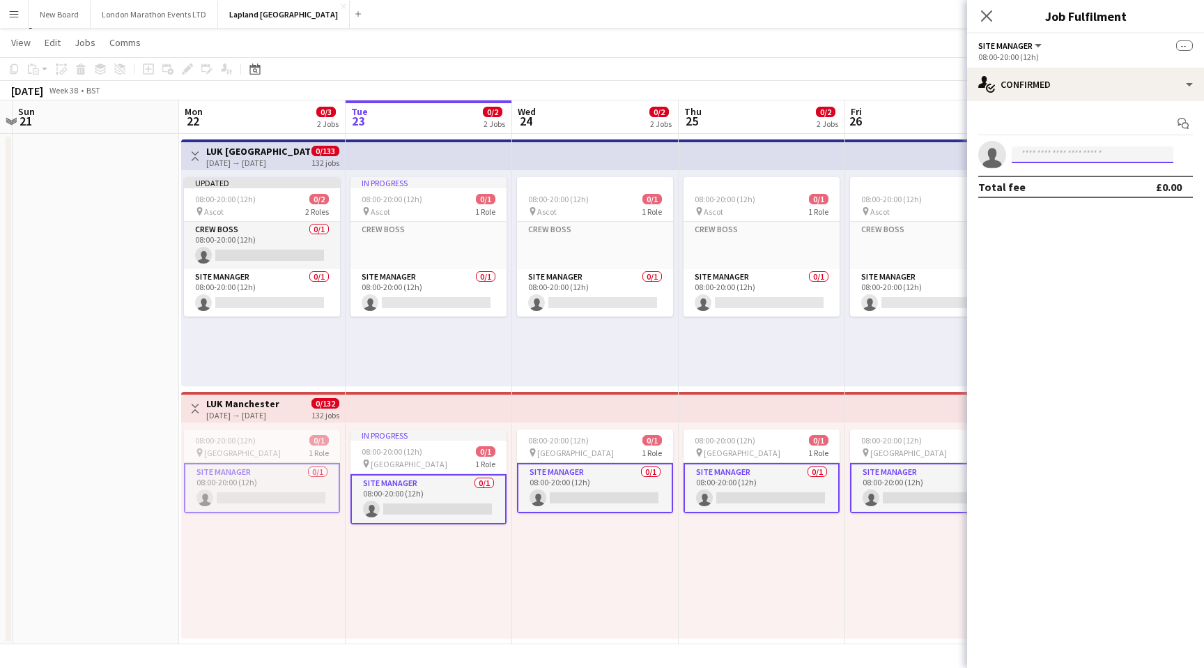
click at [1048, 152] on input at bounding box center [1093, 154] width 162 height 17
type input "***"
click at [1066, 188] on span "[PERSON_NAME][EMAIL_ADDRESS][DOMAIN_NAME]" at bounding box center [1092, 186] width 139 height 11
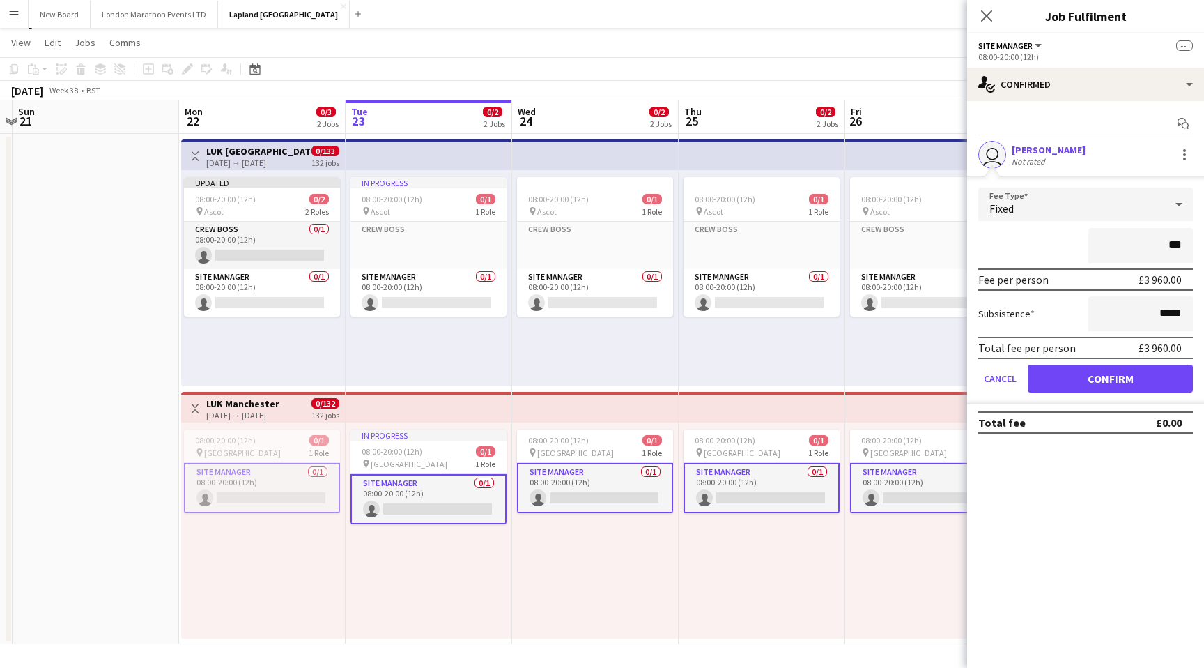
type input "**"
type input "****"
click at [1050, 250] on div "****" at bounding box center [1086, 245] width 215 height 35
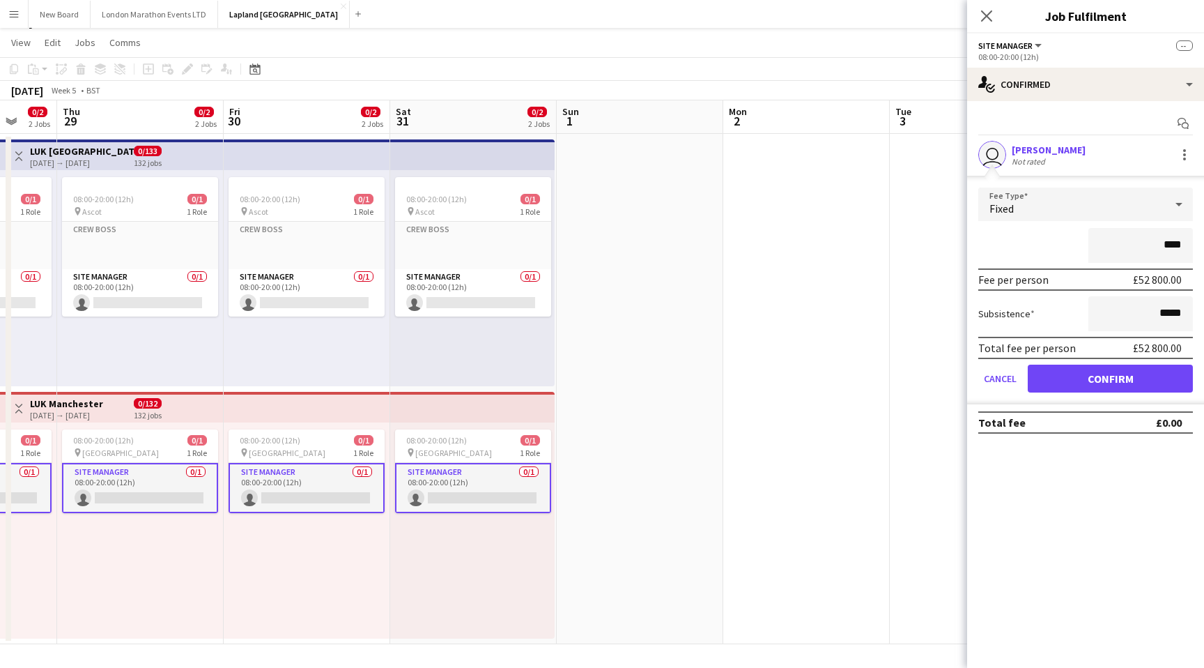
scroll to position [0, 284]
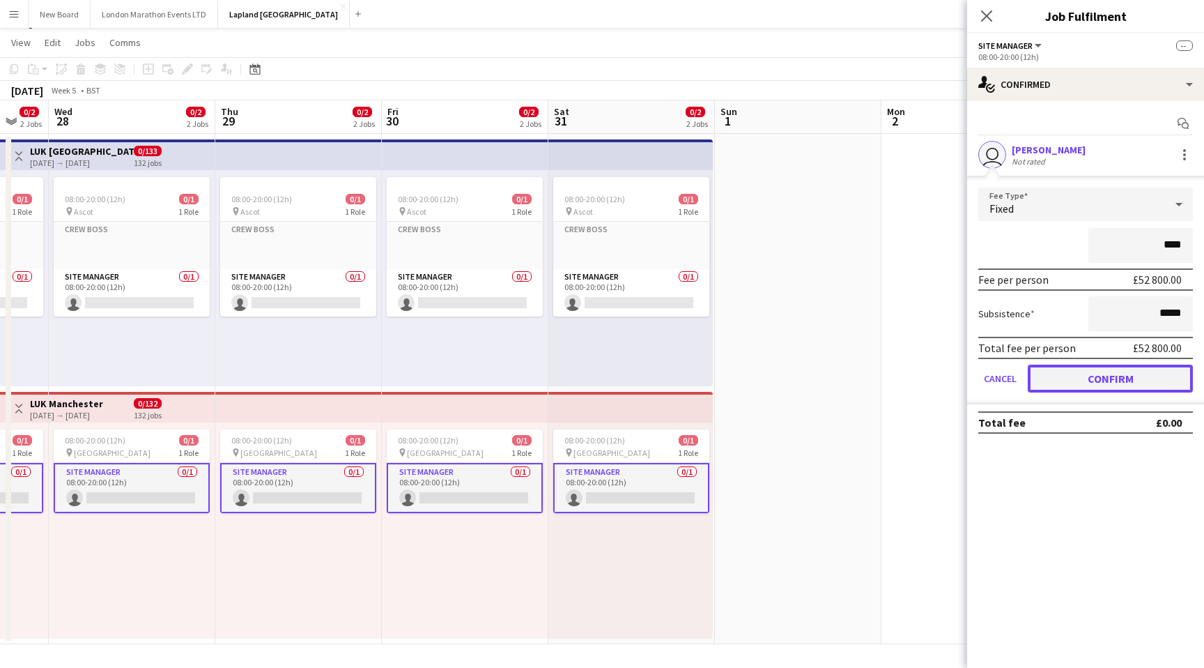
click at [1082, 381] on button "Confirm" at bounding box center [1110, 379] width 165 height 28
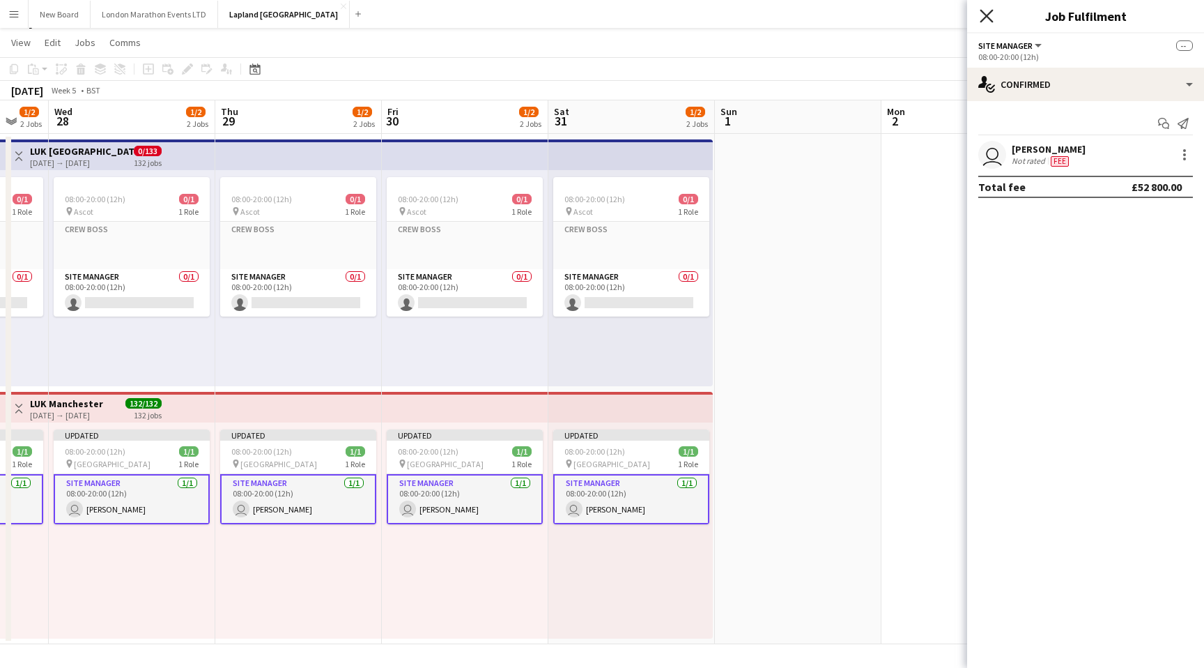
click at [989, 21] on icon "Close pop-in" at bounding box center [986, 15] width 13 height 13
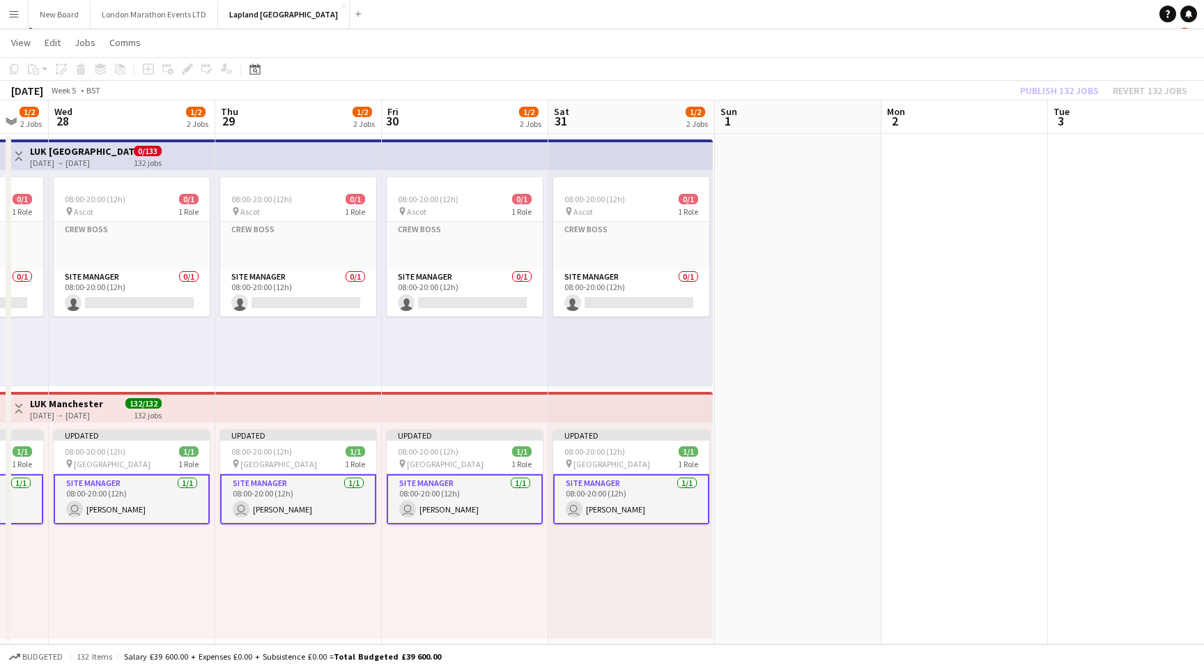
click at [642, 412] on app-top-bar at bounding box center [631, 407] width 164 height 31
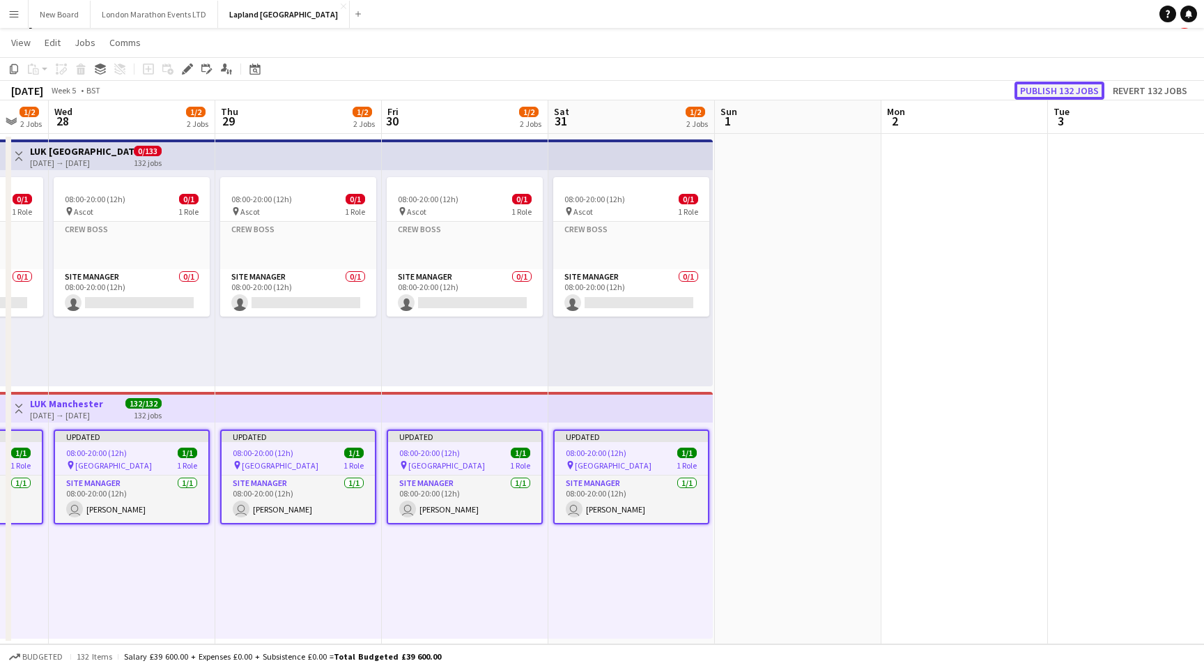
click at [1076, 86] on button "Publish 132 jobs" at bounding box center [1060, 91] width 90 height 18
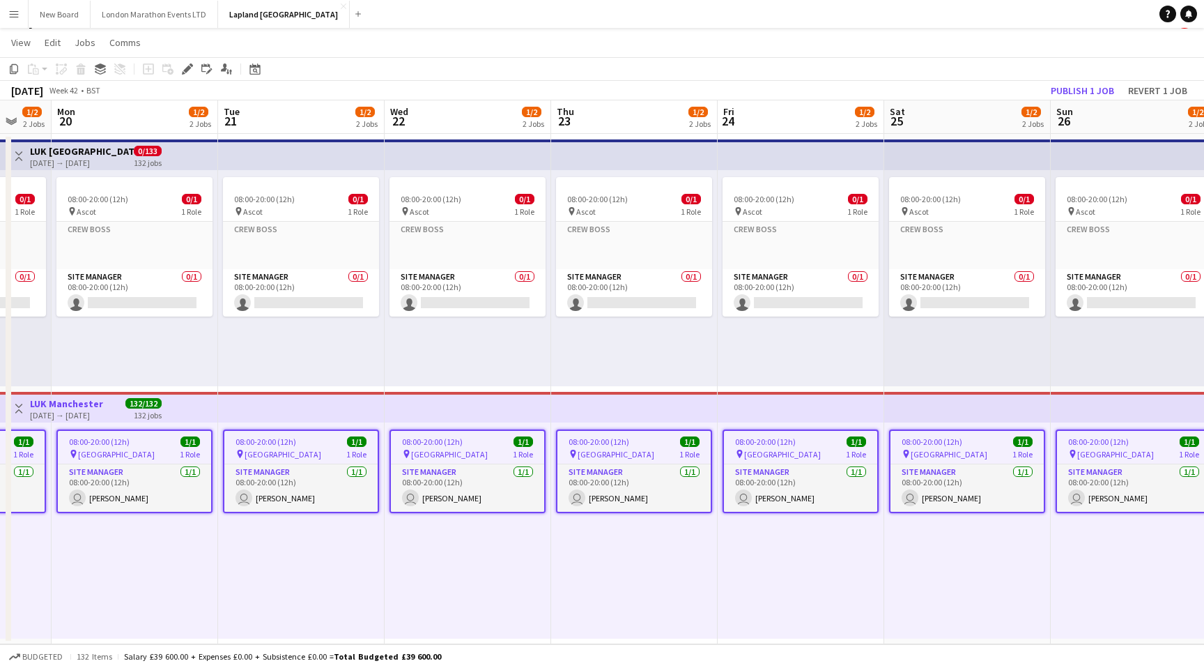
scroll to position [0, 445]
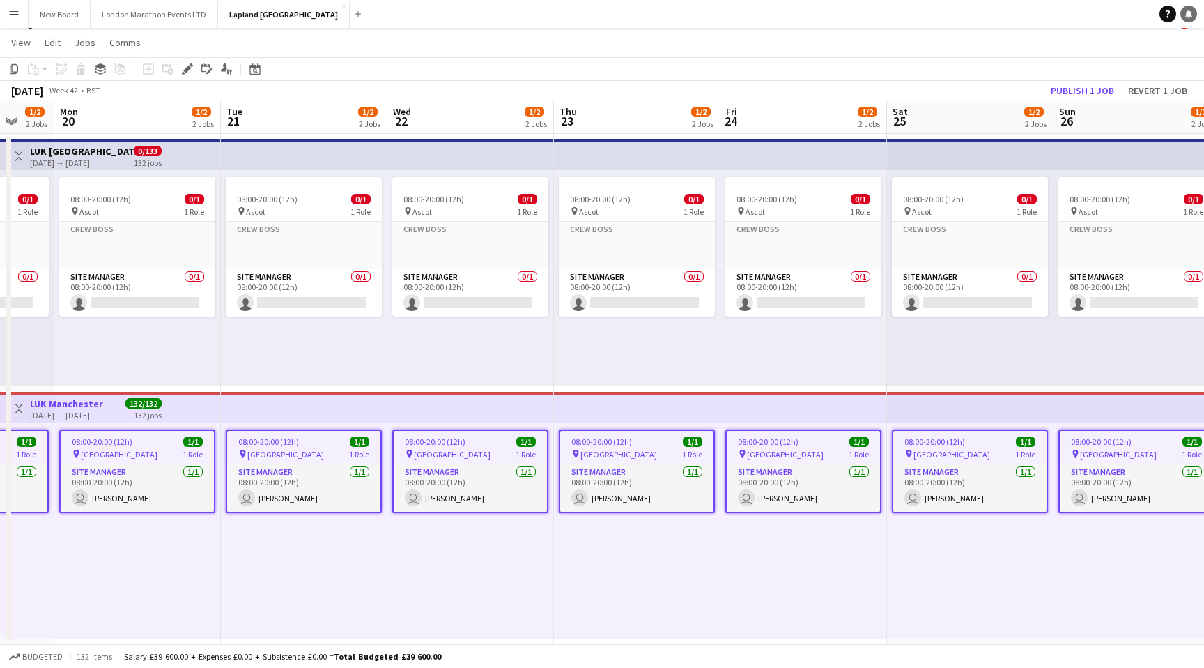
click at [1191, 15] on icon at bounding box center [1189, 13] width 7 height 7
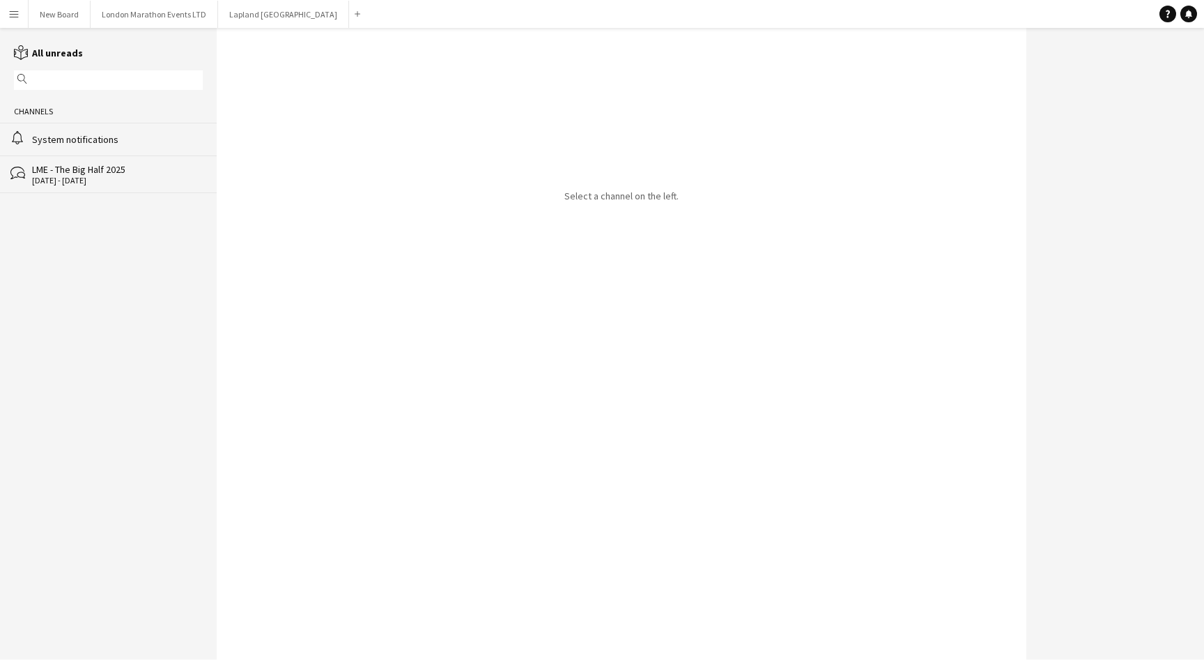
click at [17, 13] on app-icon "Menu" at bounding box center [13, 13] width 11 height 11
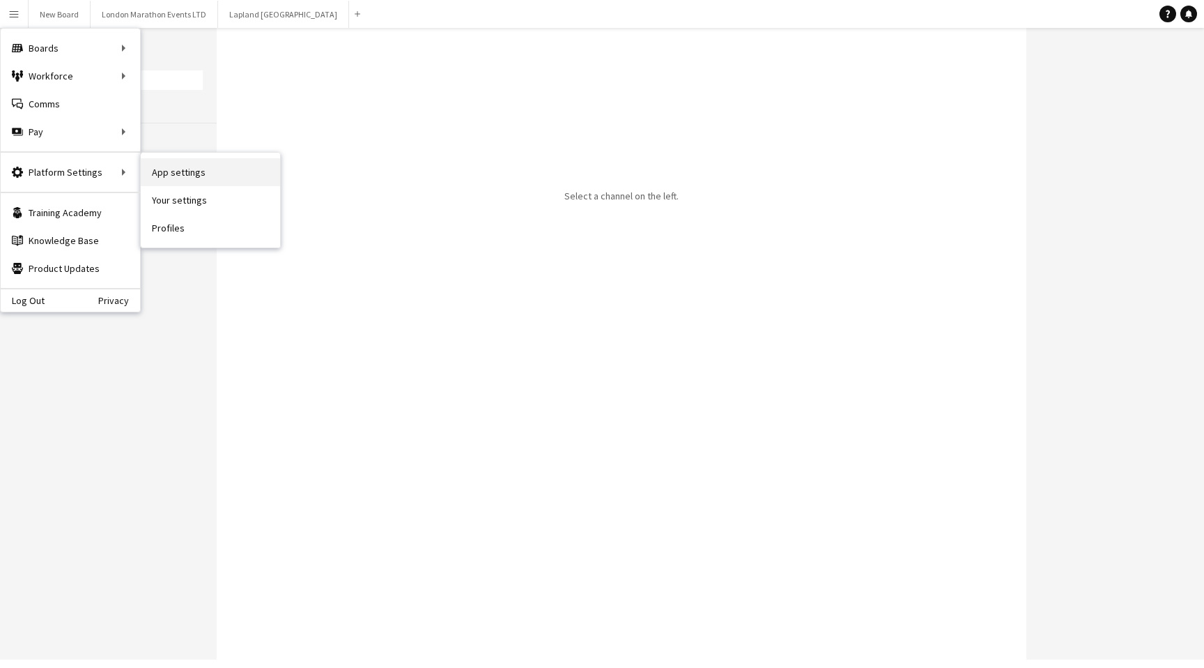
click at [194, 173] on link "App settings" at bounding box center [210, 172] width 139 height 28
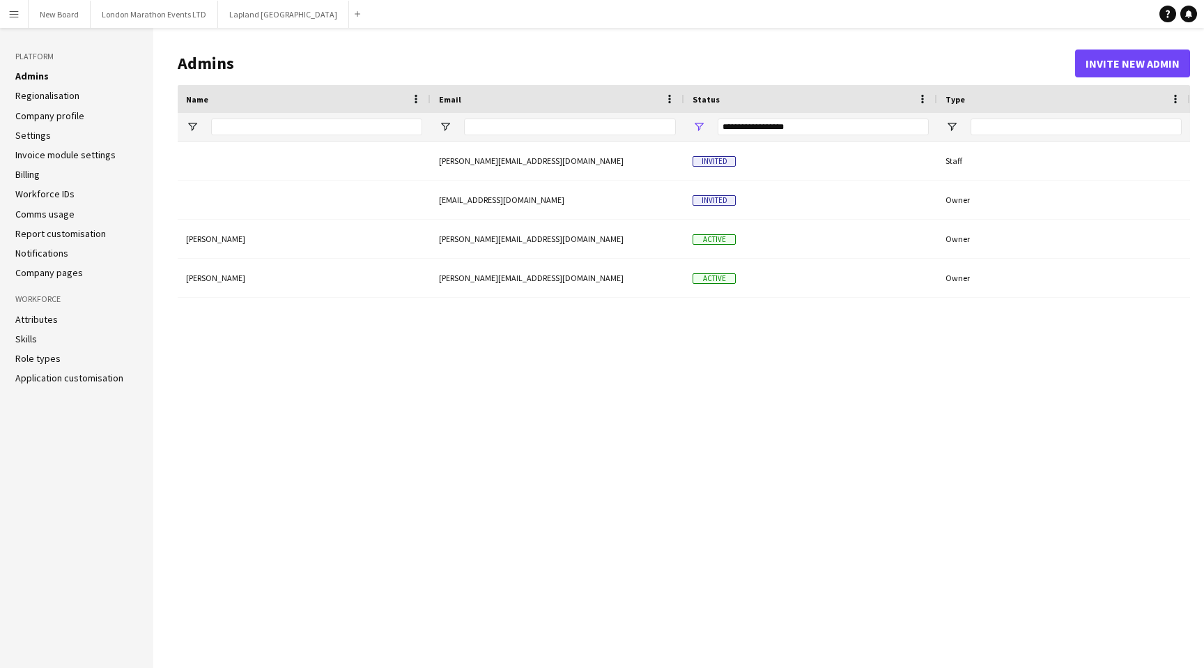
click at [62, 254] on link "Notifications" at bounding box center [41, 253] width 53 height 13
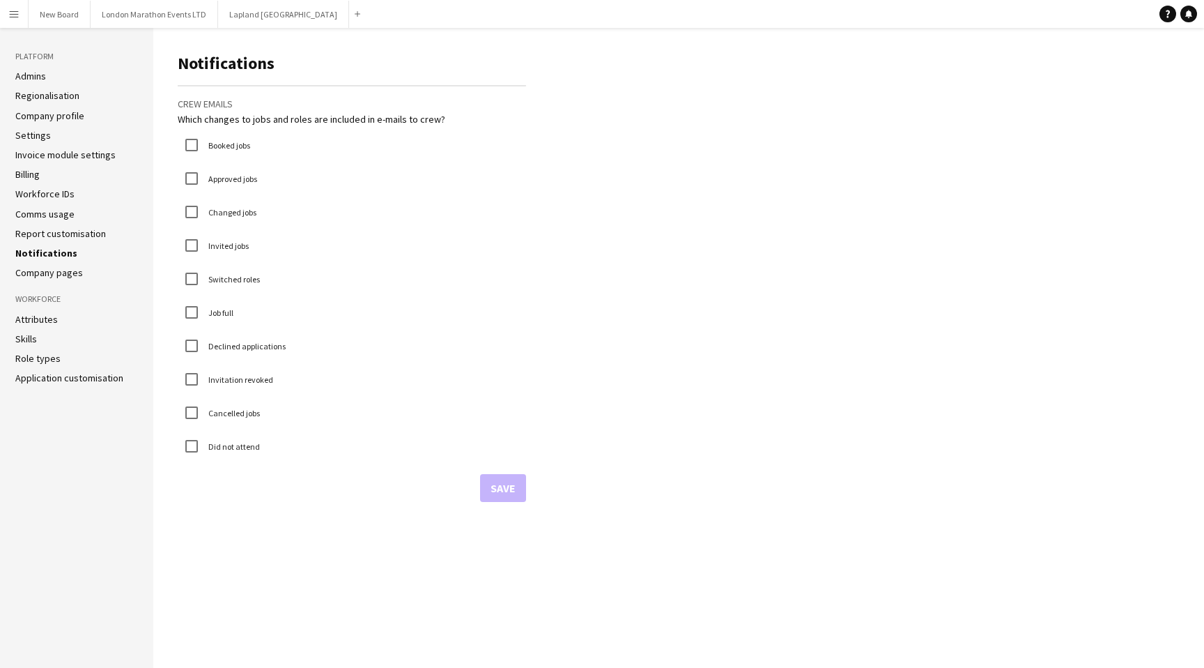
click at [39, 136] on link "Settings" at bounding box center [33, 135] width 36 height 13
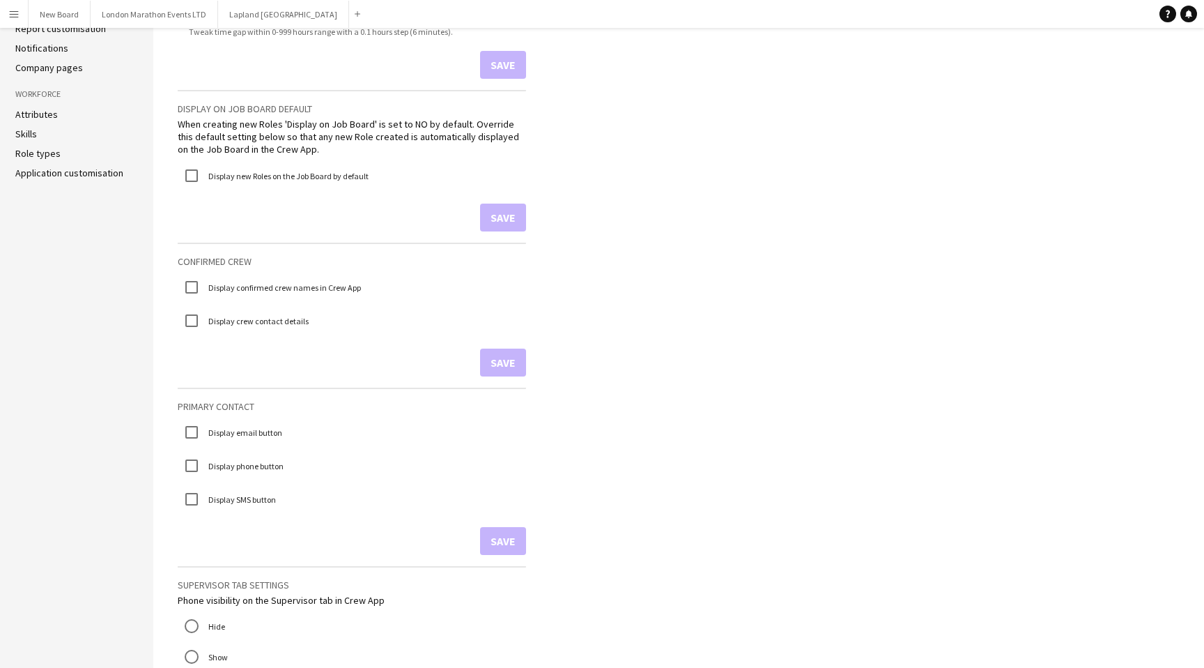
scroll to position [22, 0]
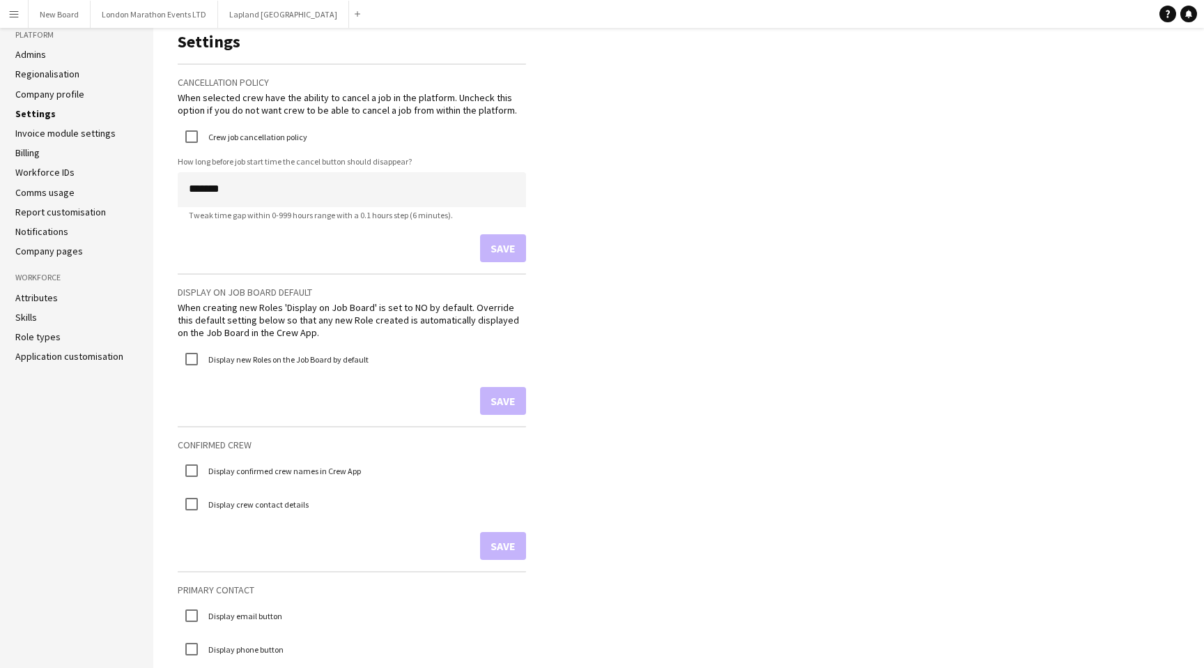
click at [52, 96] on link "Company profile" at bounding box center [49, 94] width 69 height 13
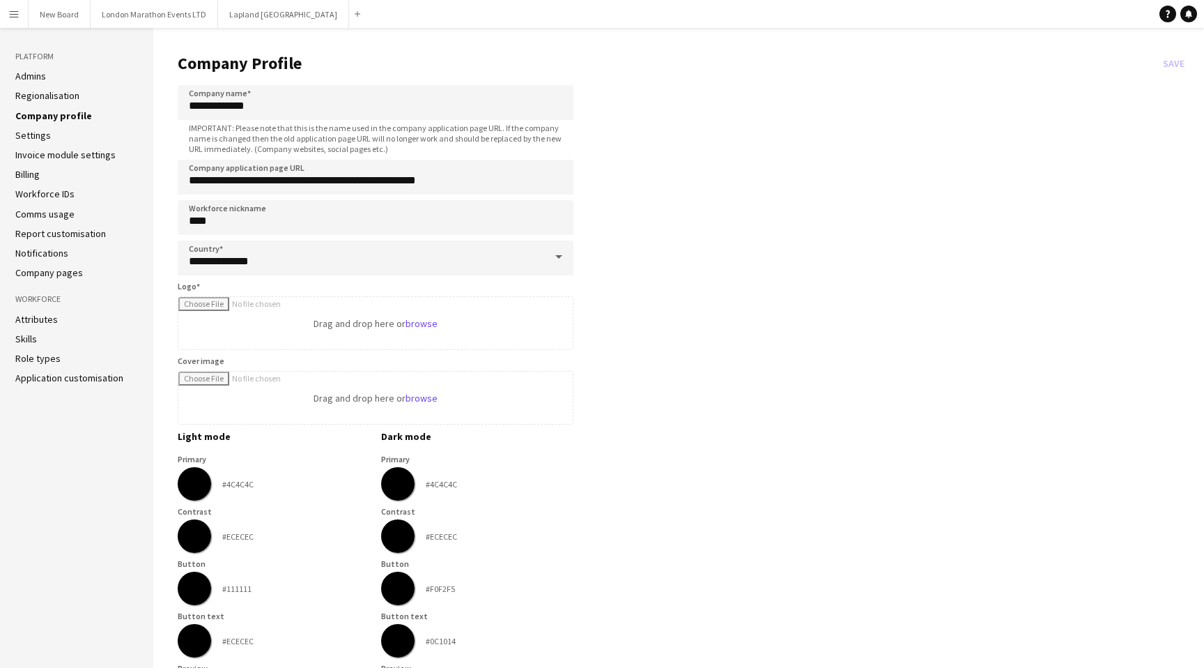
click at [61, 95] on link "Regionalisation" at bounding box center [47, 95] width 64 height 13
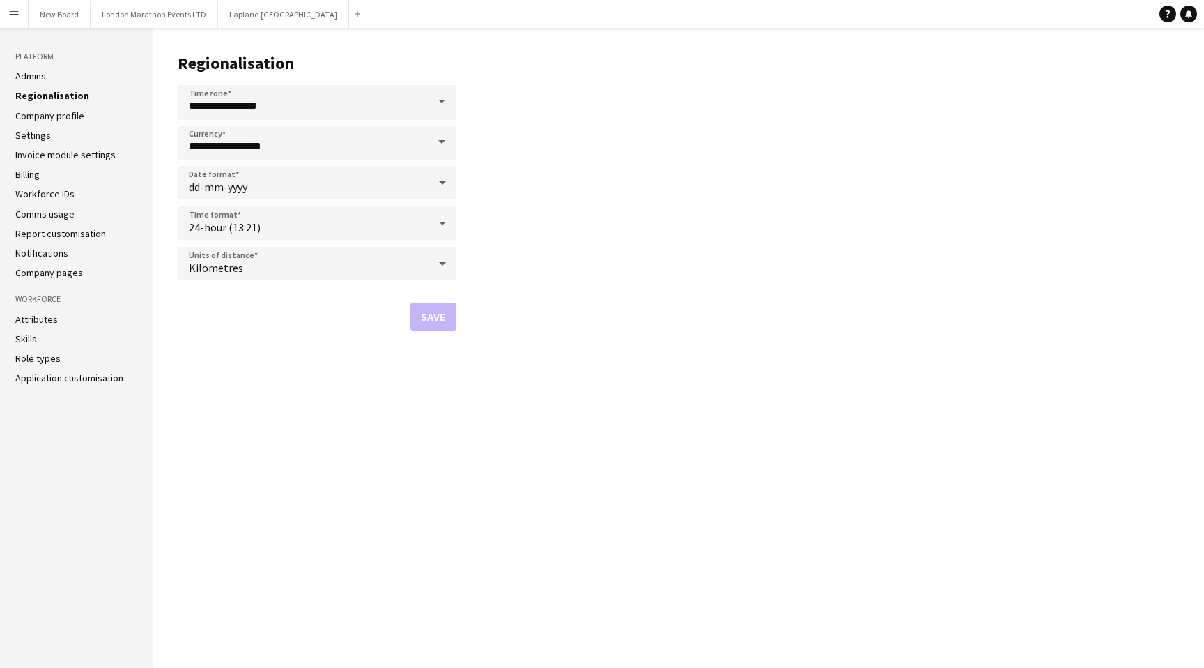
click at [39, 270] on link "Company pages" at bounding box center [49, 272] width 68 height 13
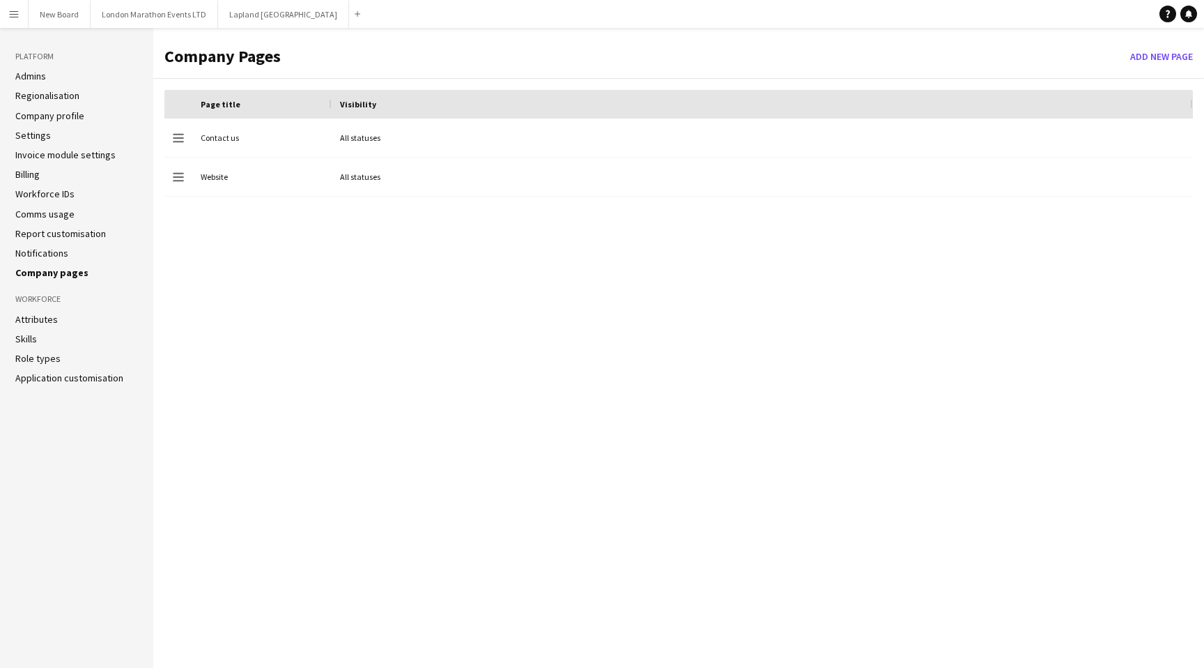
click at [43, 238] on link "Report customisation" at bounding box center [60, 233] width 91 height 13
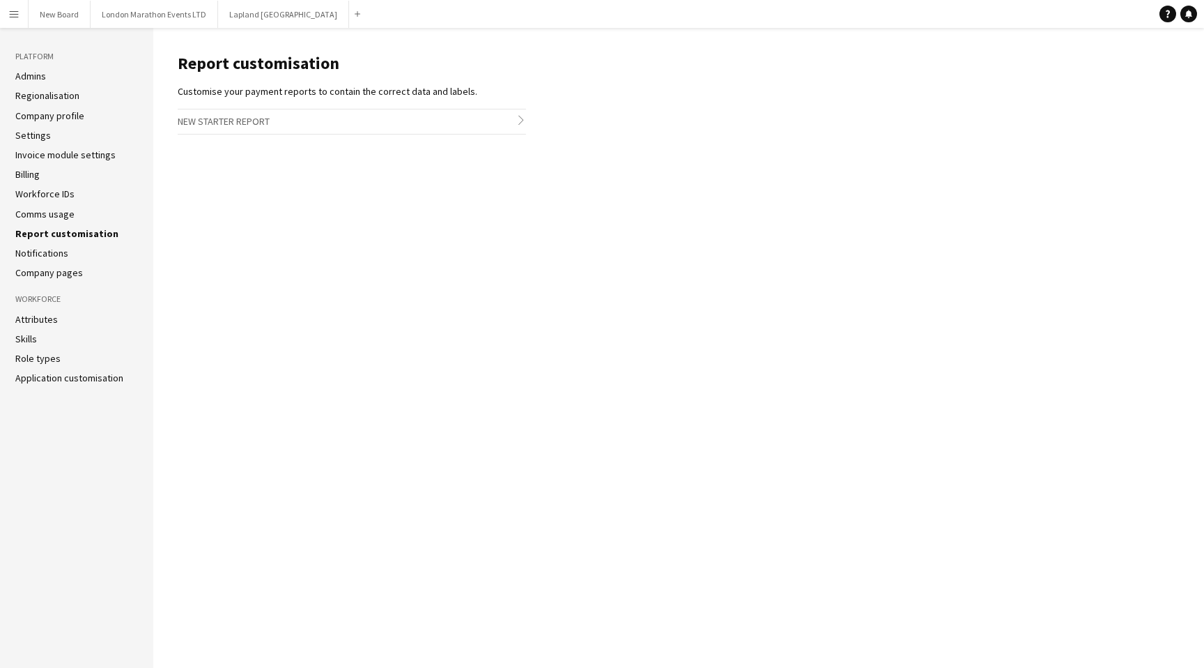
click at [39, 216] on link "Comms usage" at bounding box center [44, 214] width 59 height 13
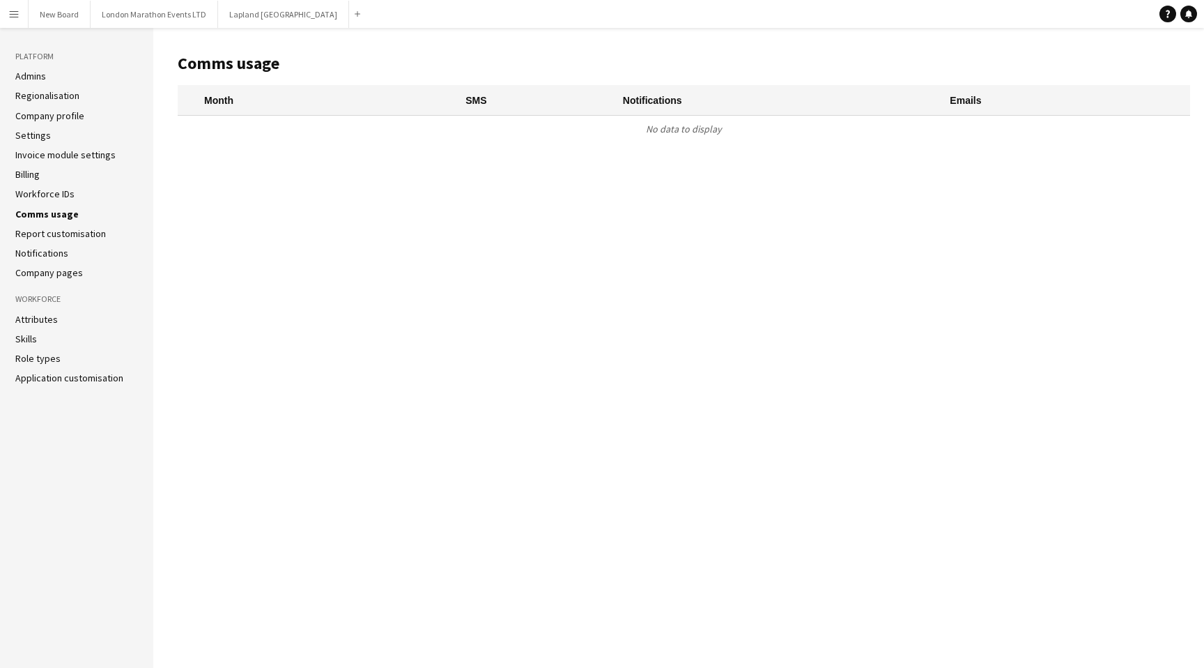
click at [48, 195] on link "Workforce IDs" at bounding box center [44, 193] width 59 height 13
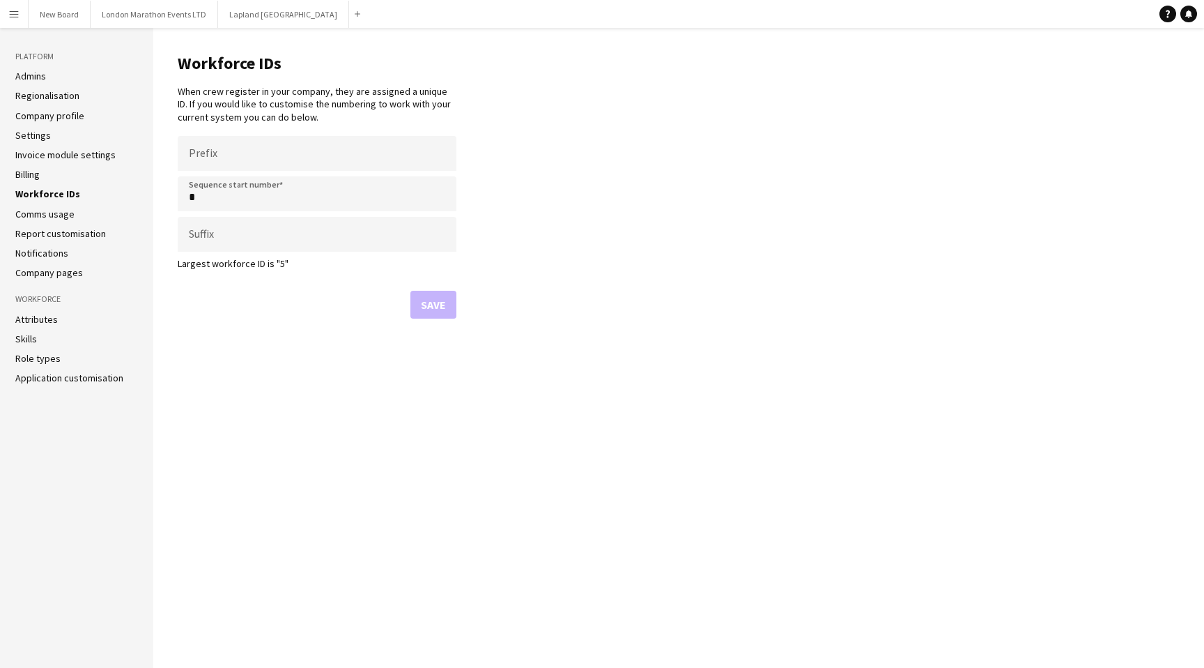
click at [42, 173] on li "Billing" at bounding box center [76, 174] width 123 height 13
click at [53, 153] on link "Invoice module settings" at bounding box center [65, 154] width 100 height 13
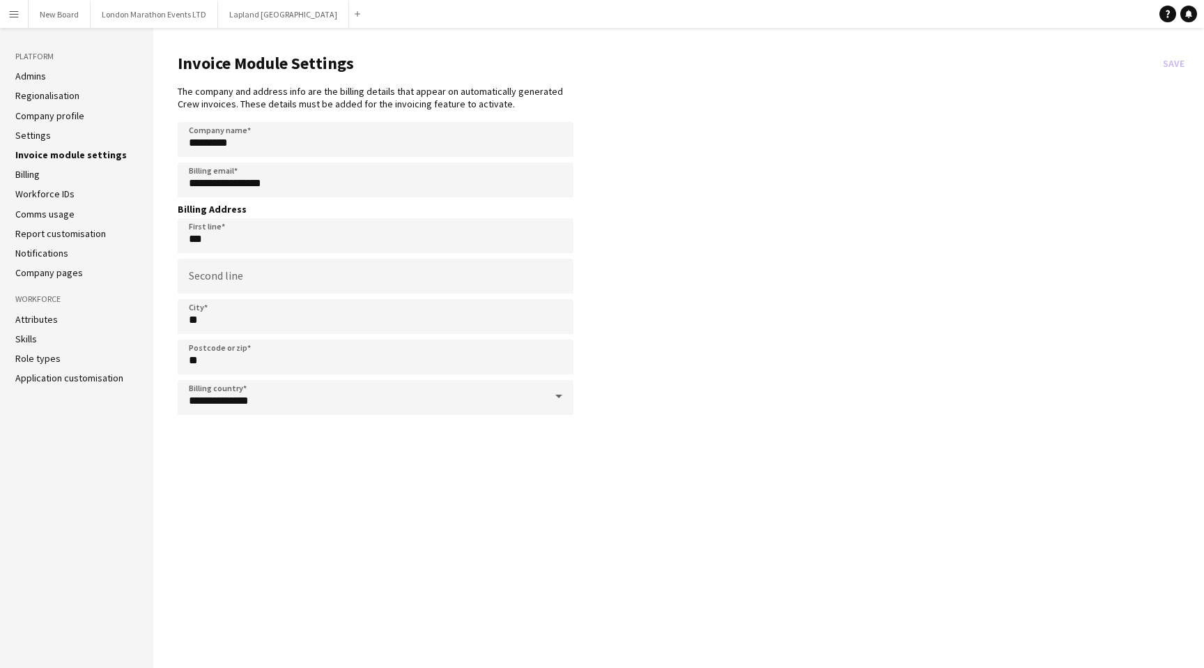
click at [53, 136] on li "Settings" at bounding box center [76, 135] width 123 height 13
click at [33, 139] on link "Settings" at bounding box center [33, 135] width 36 height 13
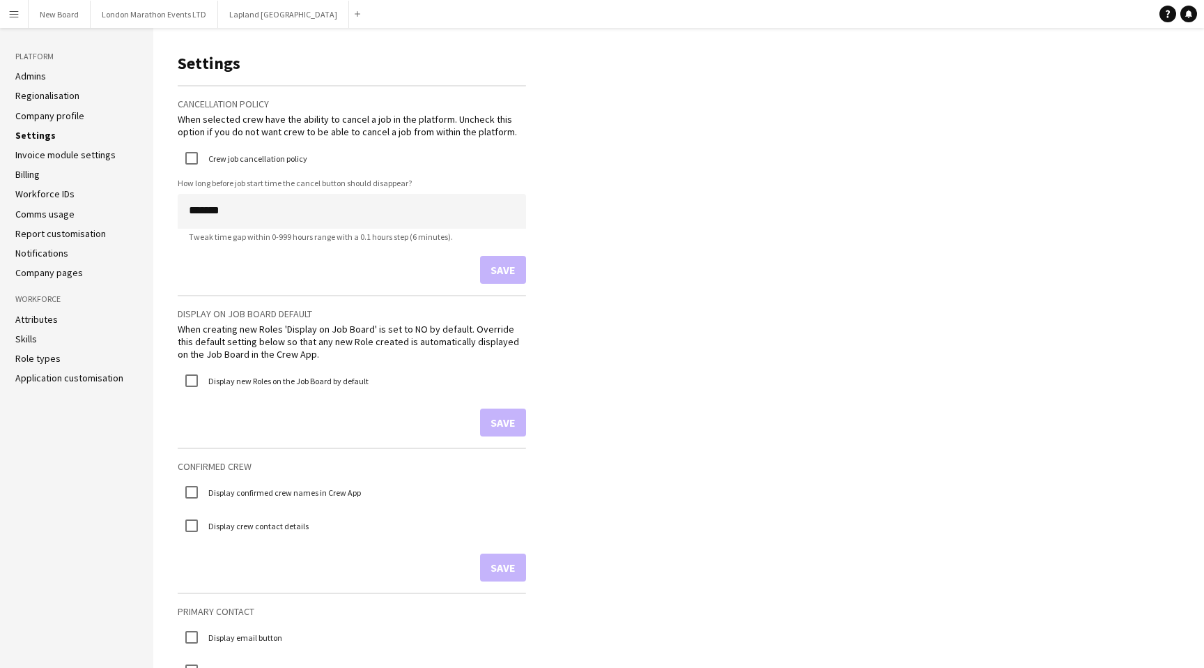
click at [42, 120] on link "Company profile" at bounding box center [49, 115] width 69 height 13
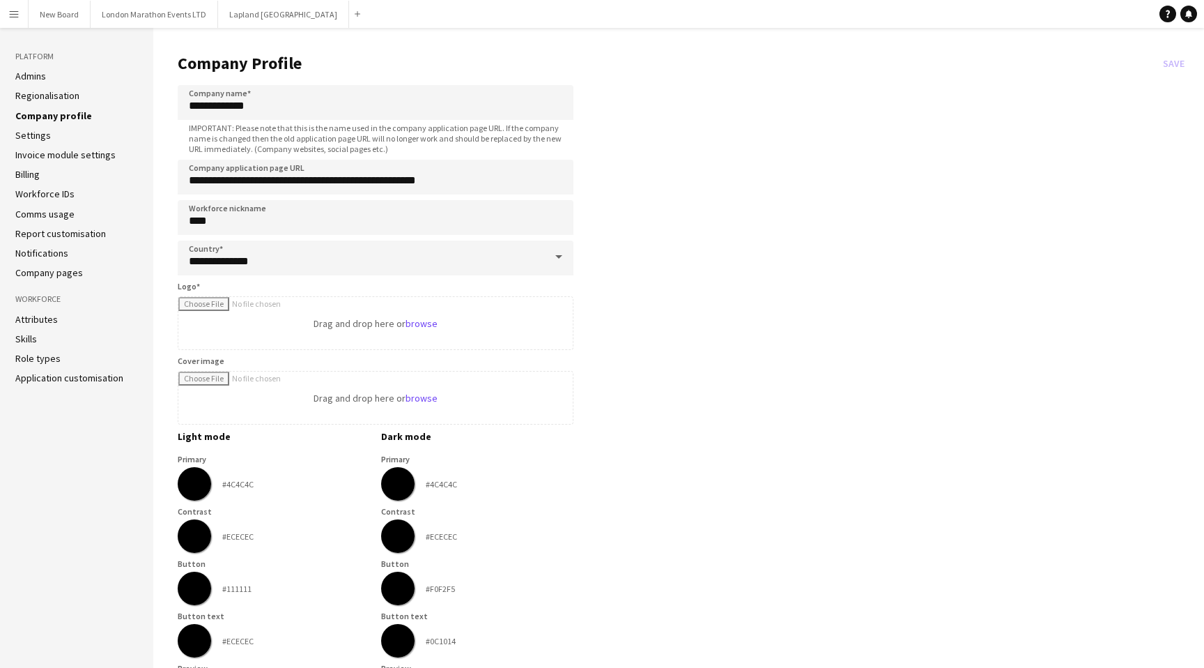
click at [49, 101] on link "Regionalisation" at bounding box center [47, 95] width 64 height 13
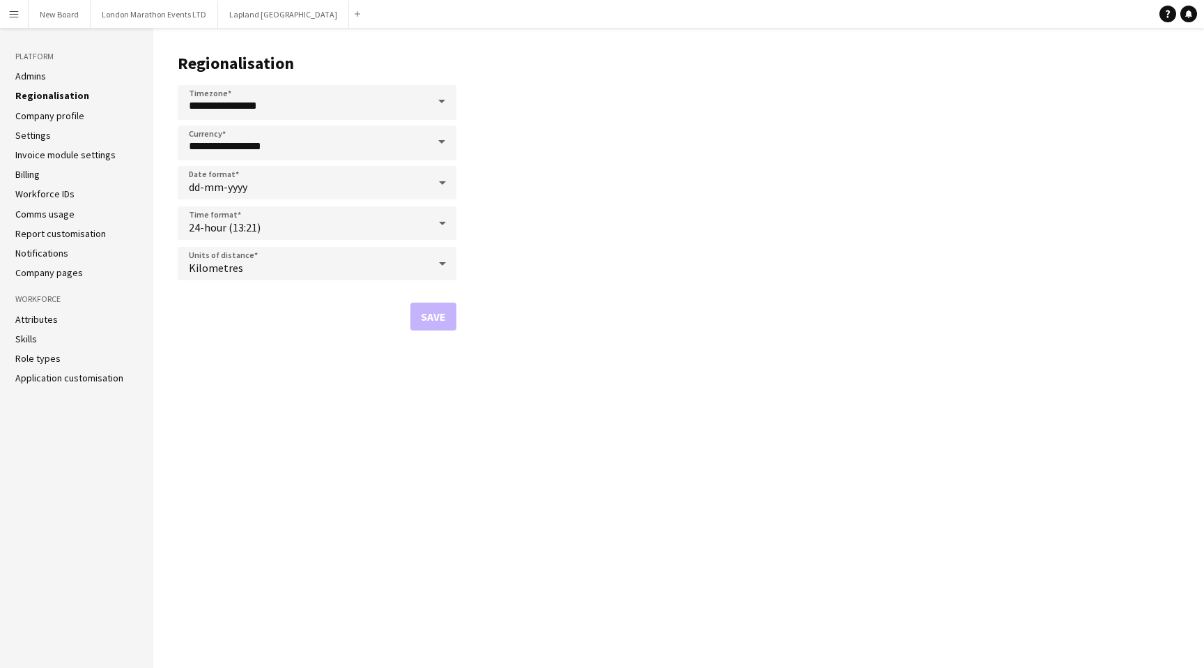
click at [55, 382] on link "Application customisation" at bounding box center [69, 377] width 108 height 13
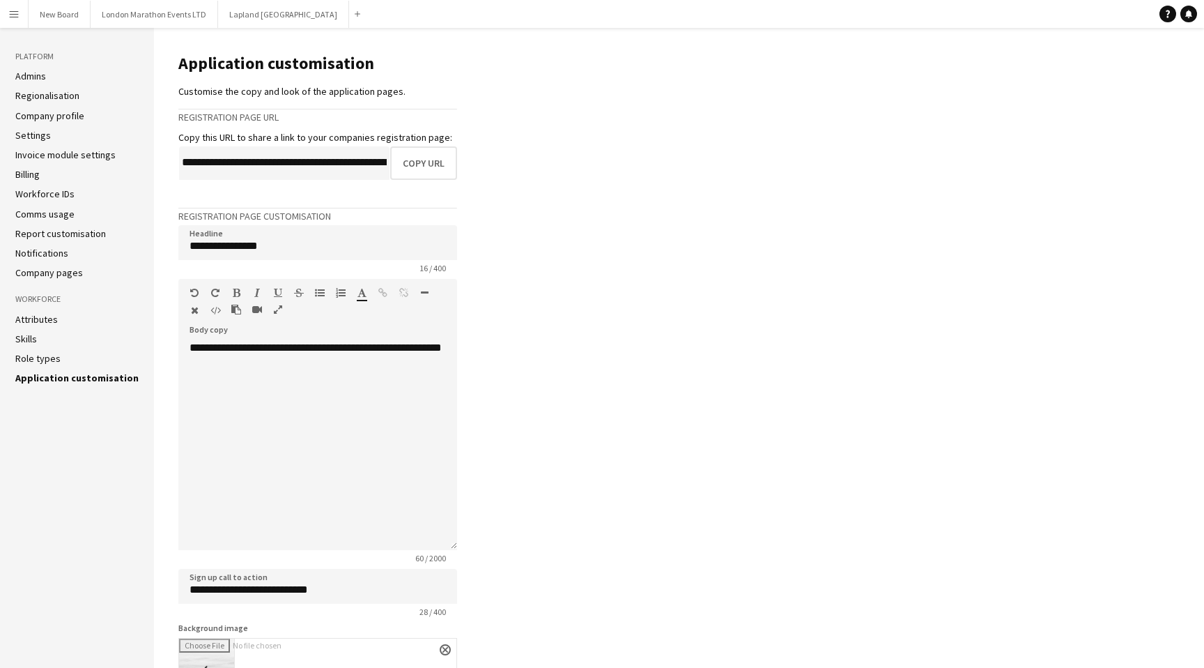
click at [16, 15] on app-icon "Menu" at bounding box center [13, 13] width 11 height 11
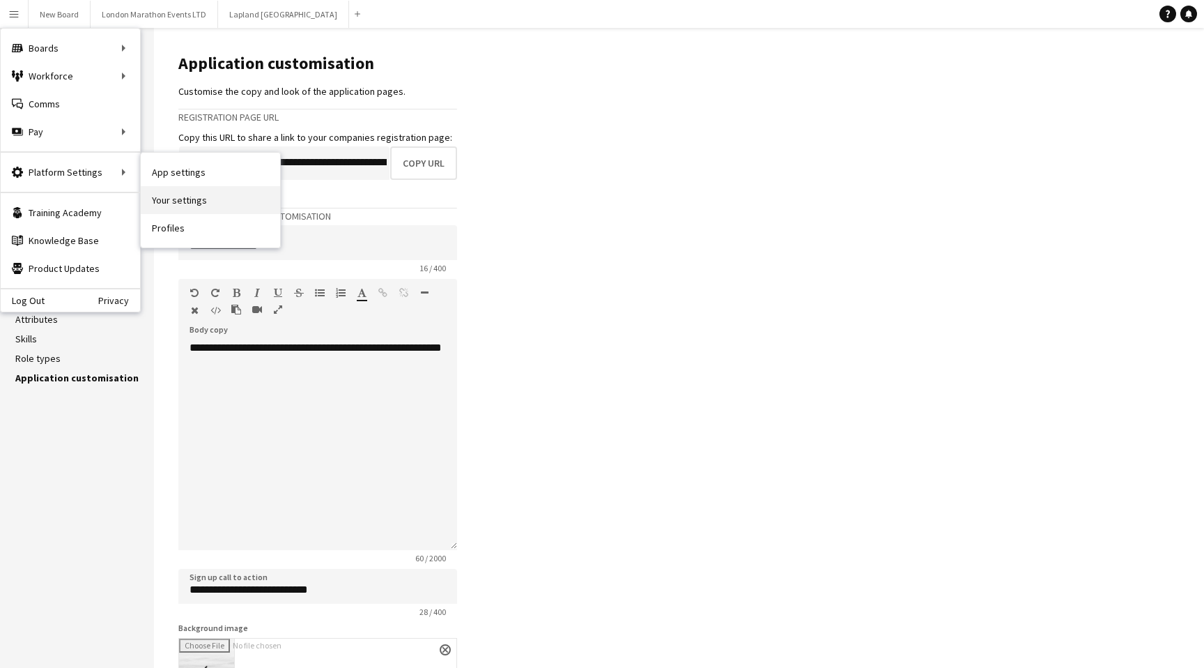
click at [192, 197] on link "Your settings" at bounding box center [210, 200] width 139 height 28
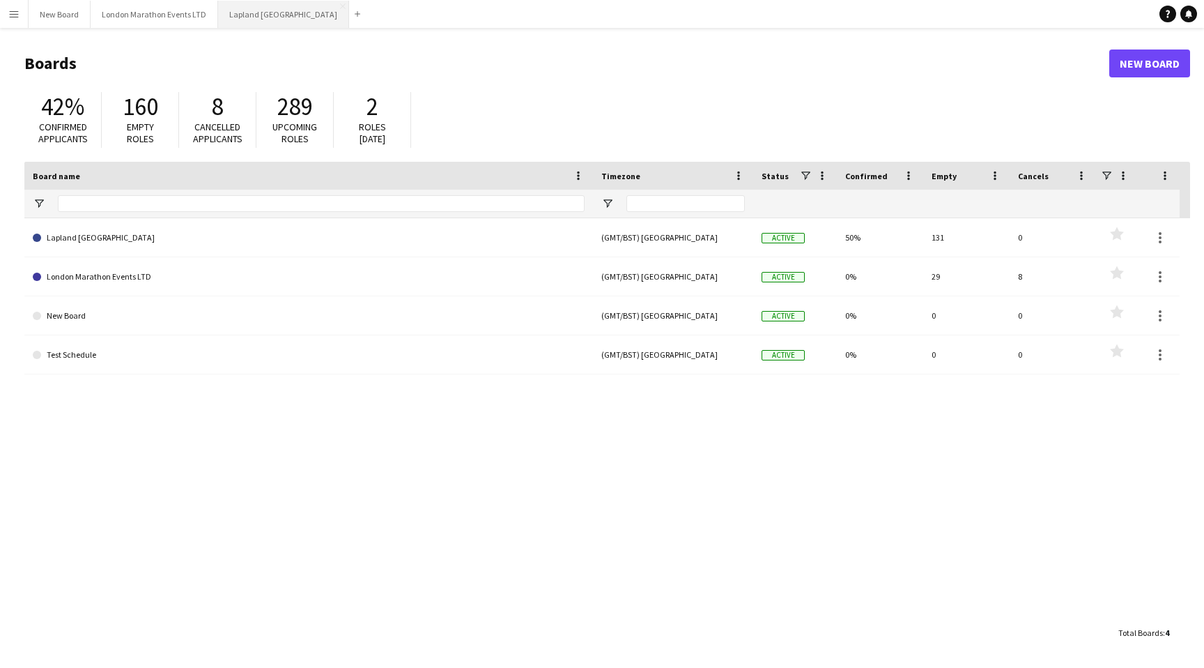
click at [243, 12] on button "Lapland UK Close" at bounding box center [283, 14] width 131 height 27
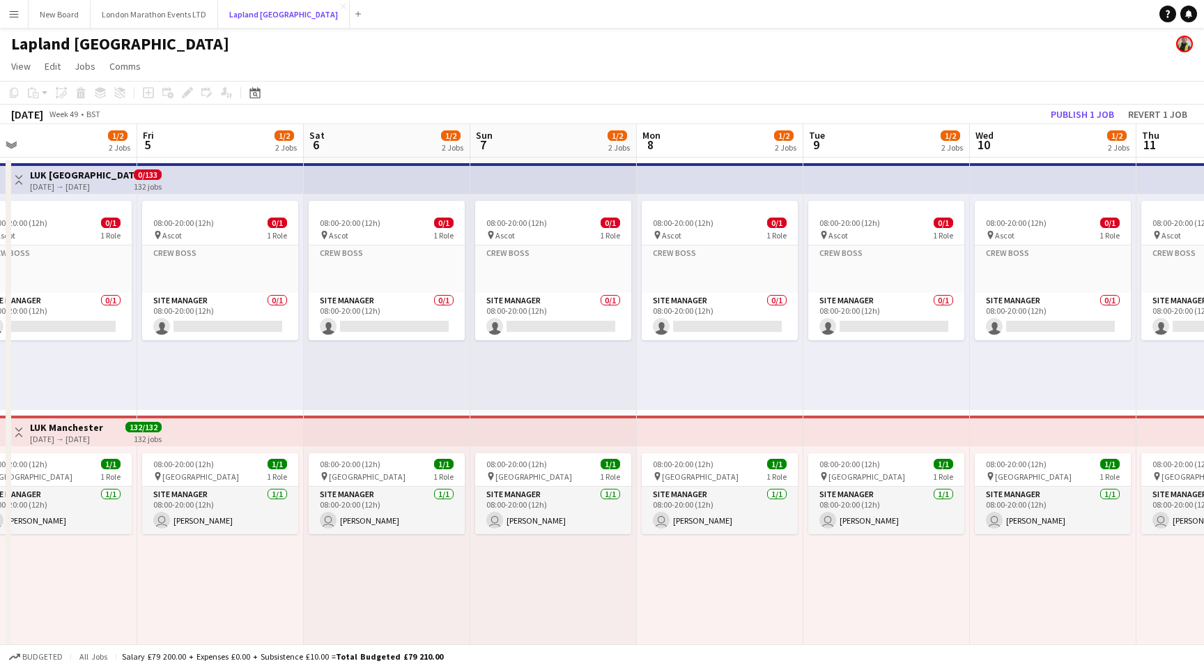
scroll to position [0, 463]
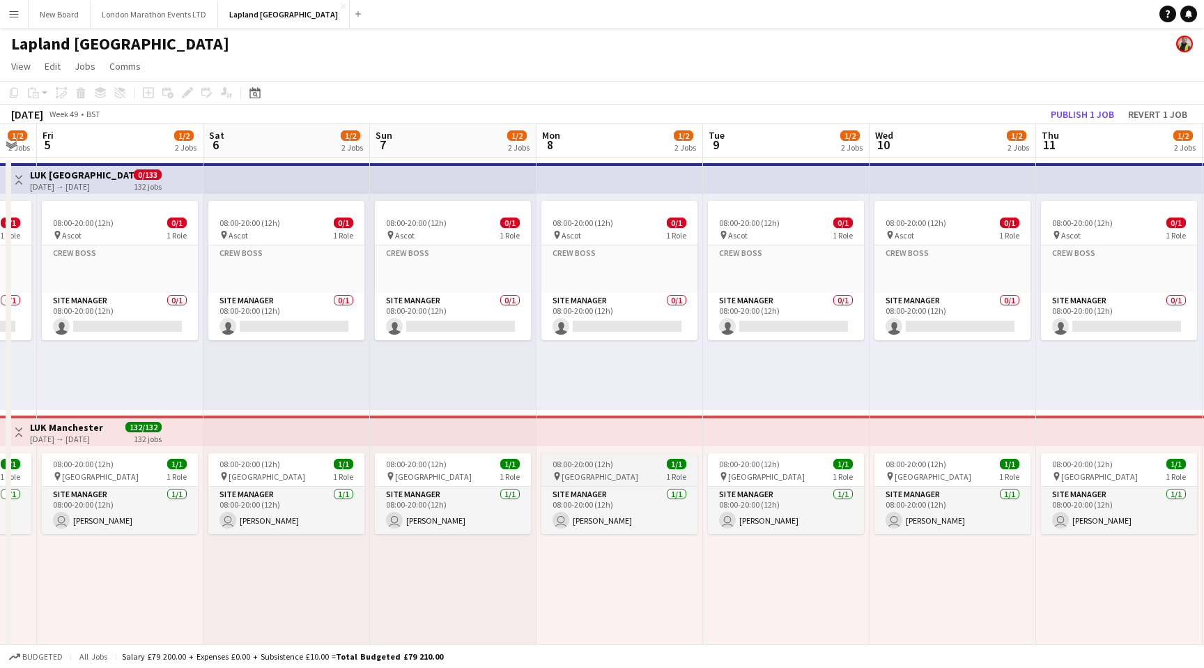
click at [629, 459] on div "08:00-20:00 (12h) 1/1" at bounding box center [620, 464] width 156 height 10
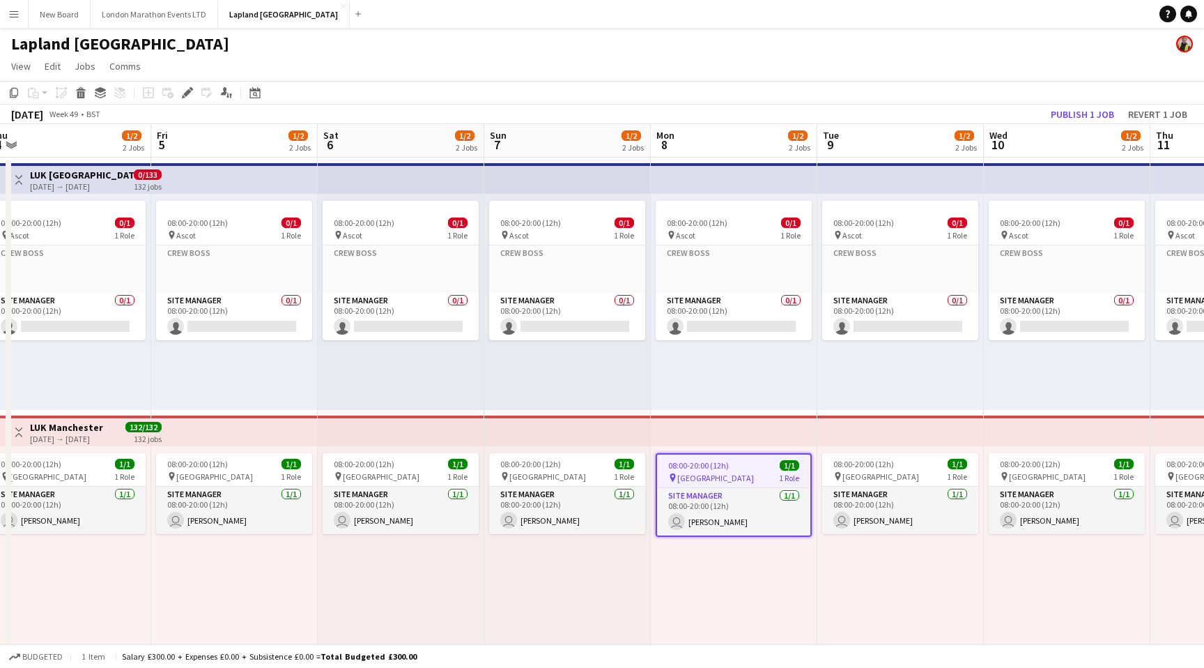
scroll to position [0, 342]
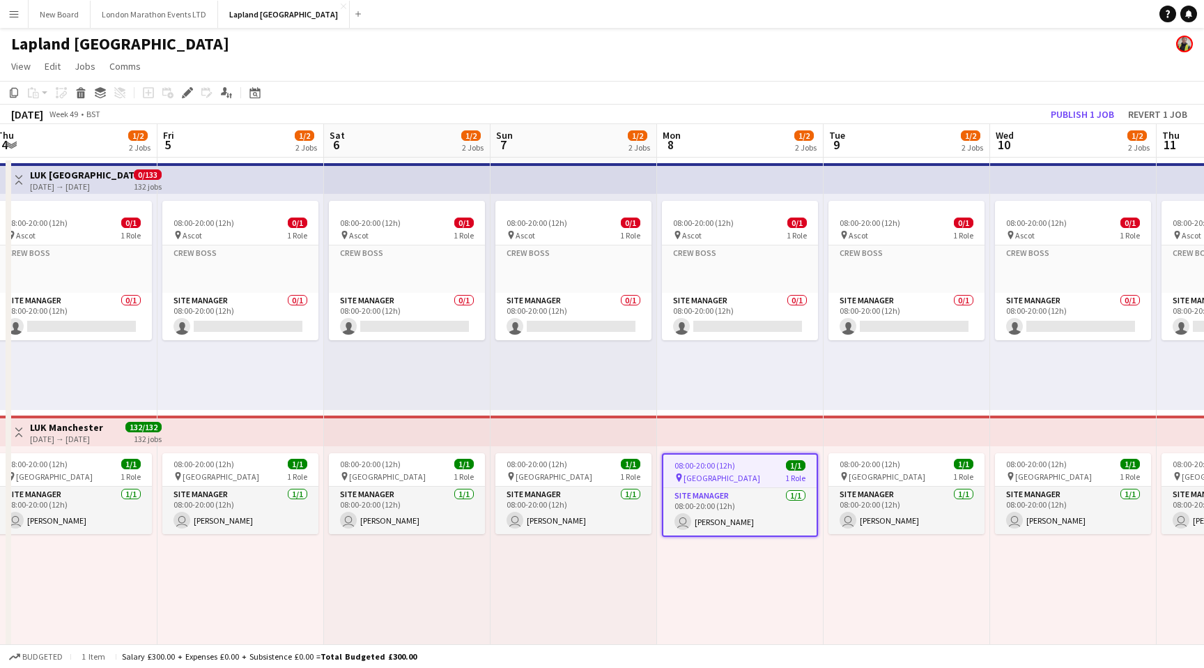
click at [463, 428] on app-top-bar at bounding box center [407, 430] width 167 height 31
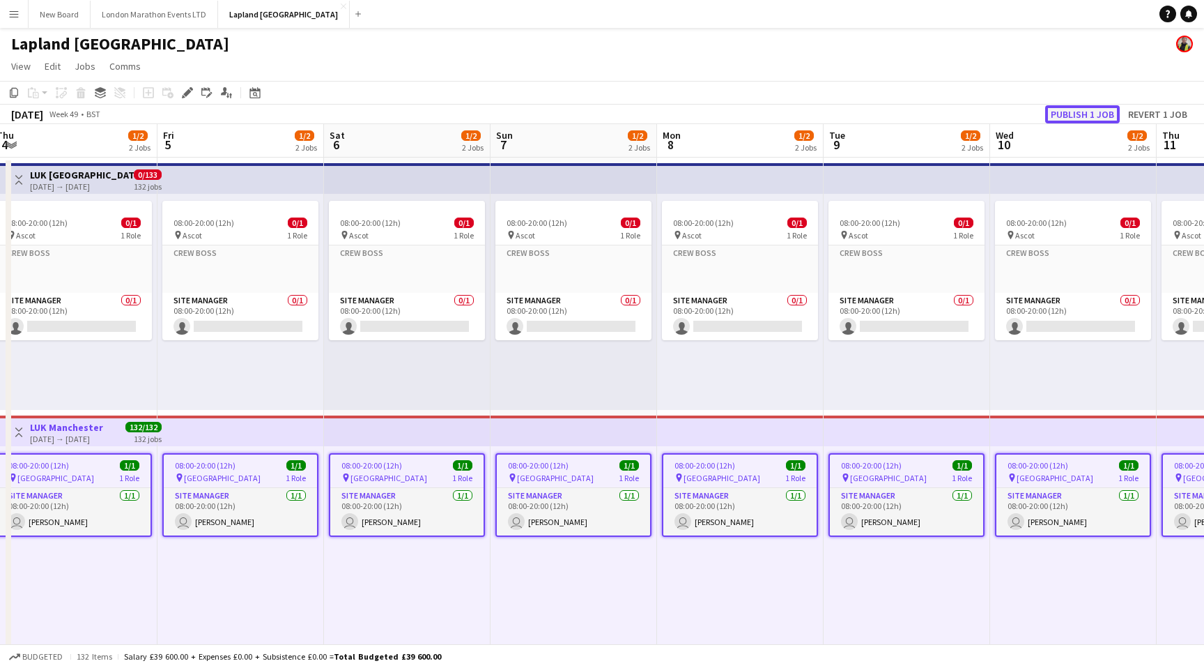
click at [1082, 113] on button "Publish 1 job" at bounding box center [1082, 114] width 75 height 18
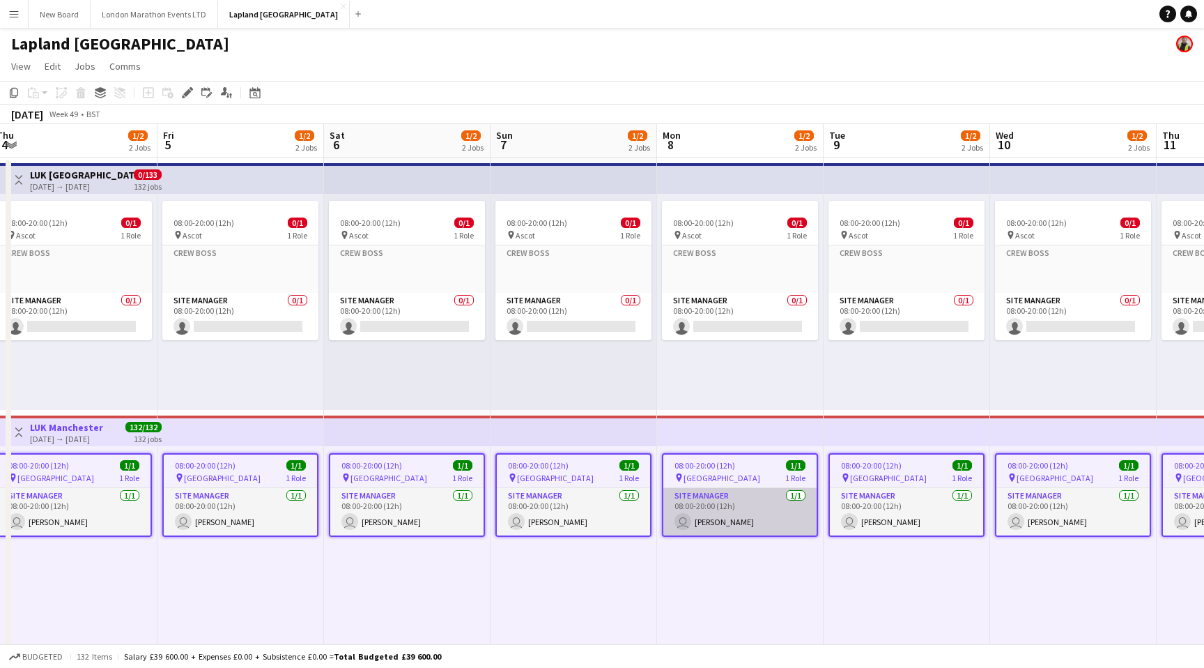
click at [753, 502] on app-card-role "Site Manager 1/1 08:00-20:00 (12h) user Oliver Kent" at bounding box center [740, 511] width 153 height 47
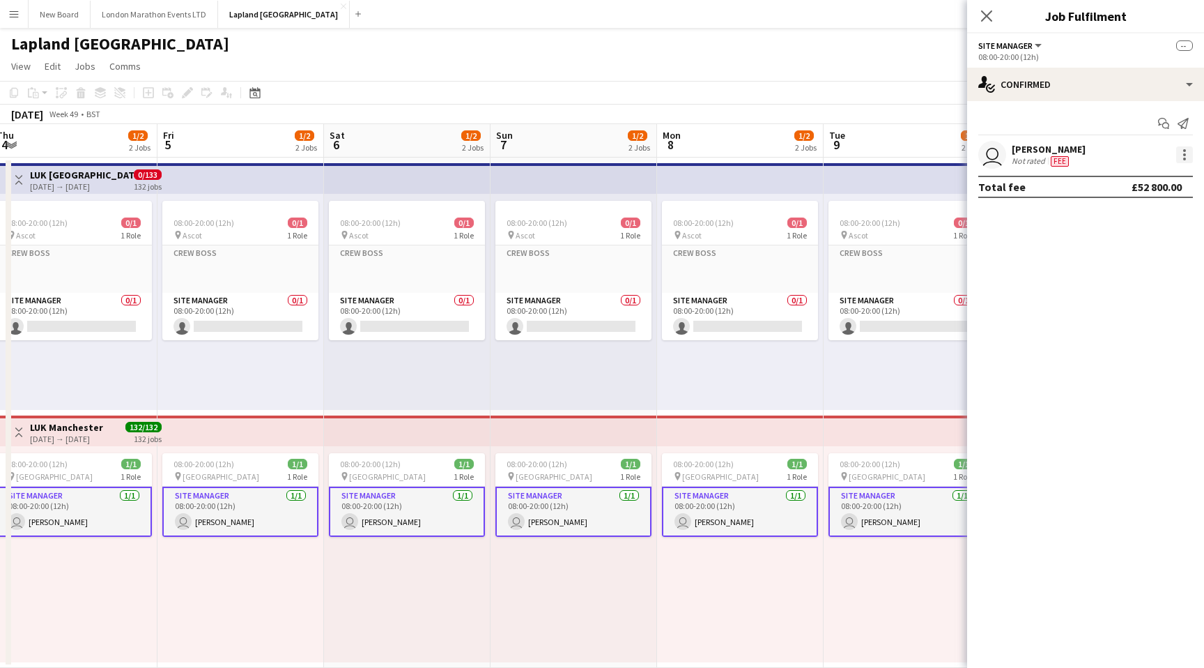
click at [1183, 154] on div at bounding box center [1184, 154] width 3 height 3
click at [1139, 279] on span "Remove" at bounding box center [1139, 281] width 86 height 13
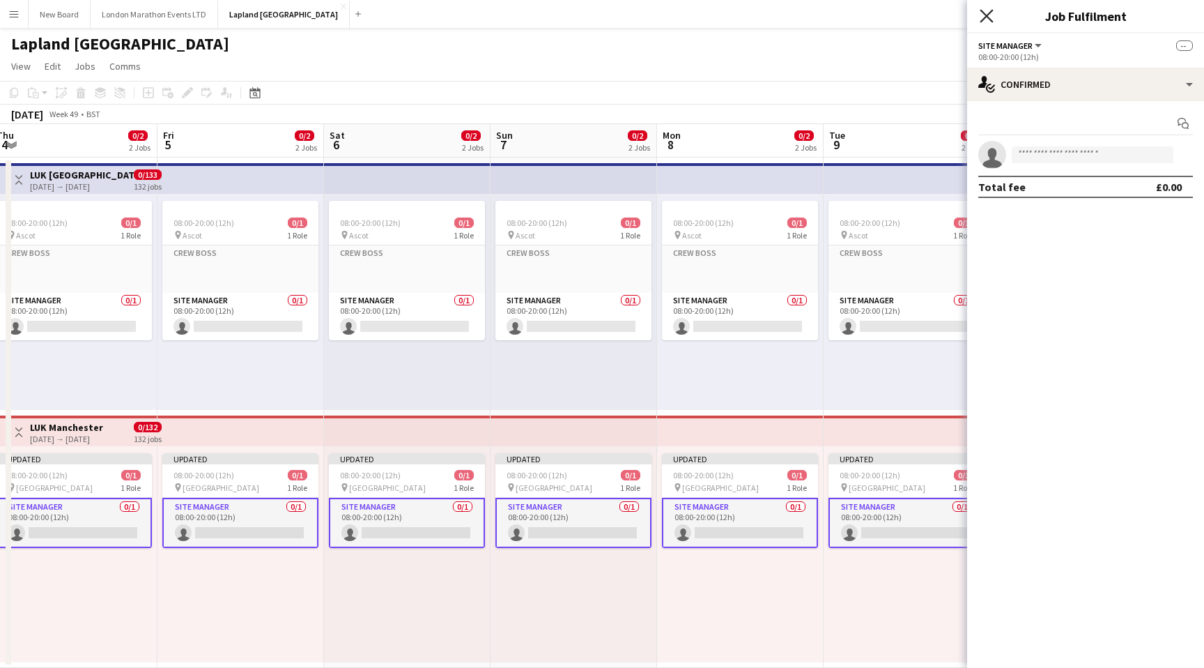
click at [988, 18] on icon at bounding box center [986, 15] width 13 height 13
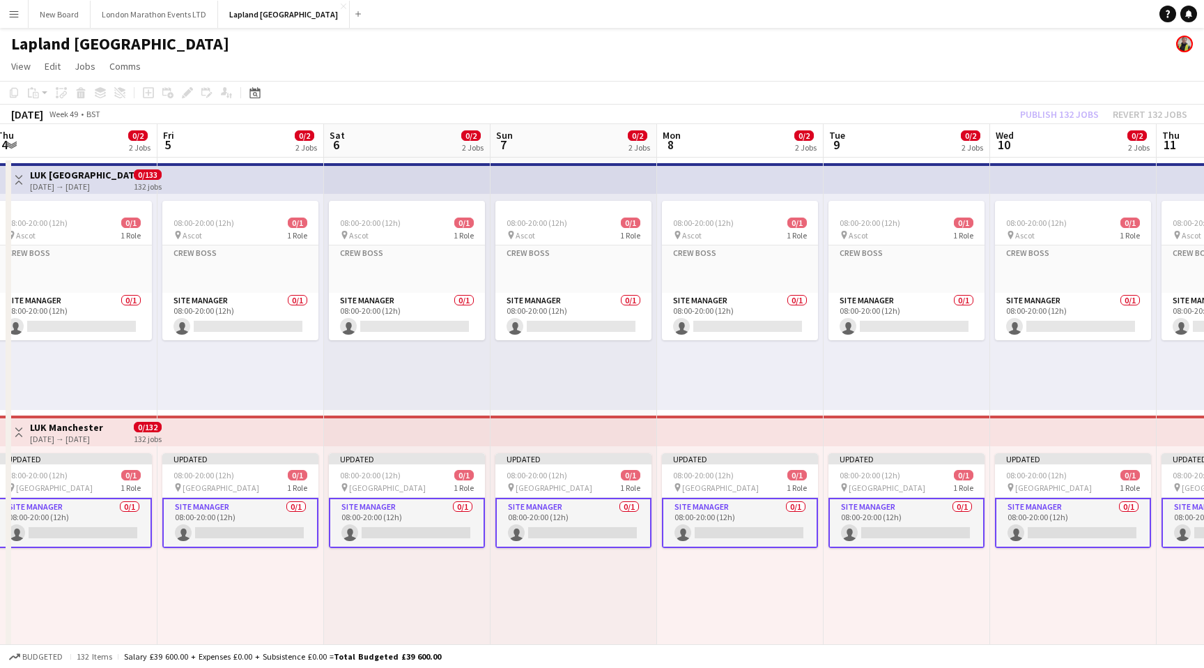
click at [1040, 435] on app-top-bar at bounding box center [1073, 430] width 167 height 31
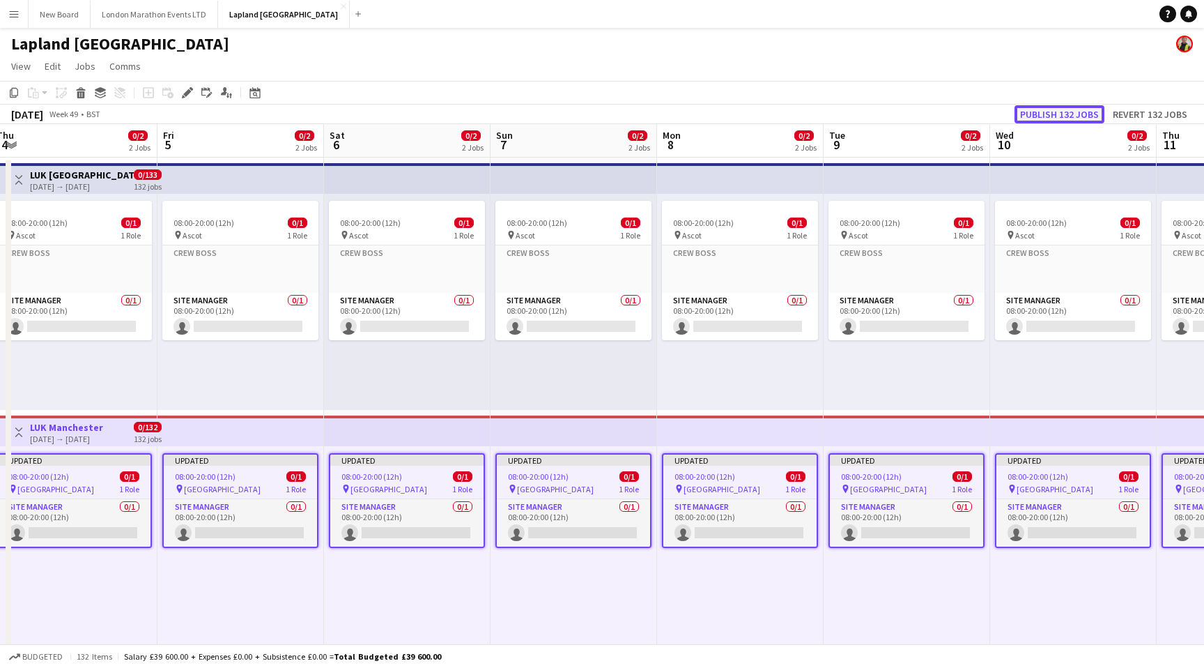
click at [1064, 114] on button "Publish 132 jobs" at bounding box center [1060, 114] width 90 height 18
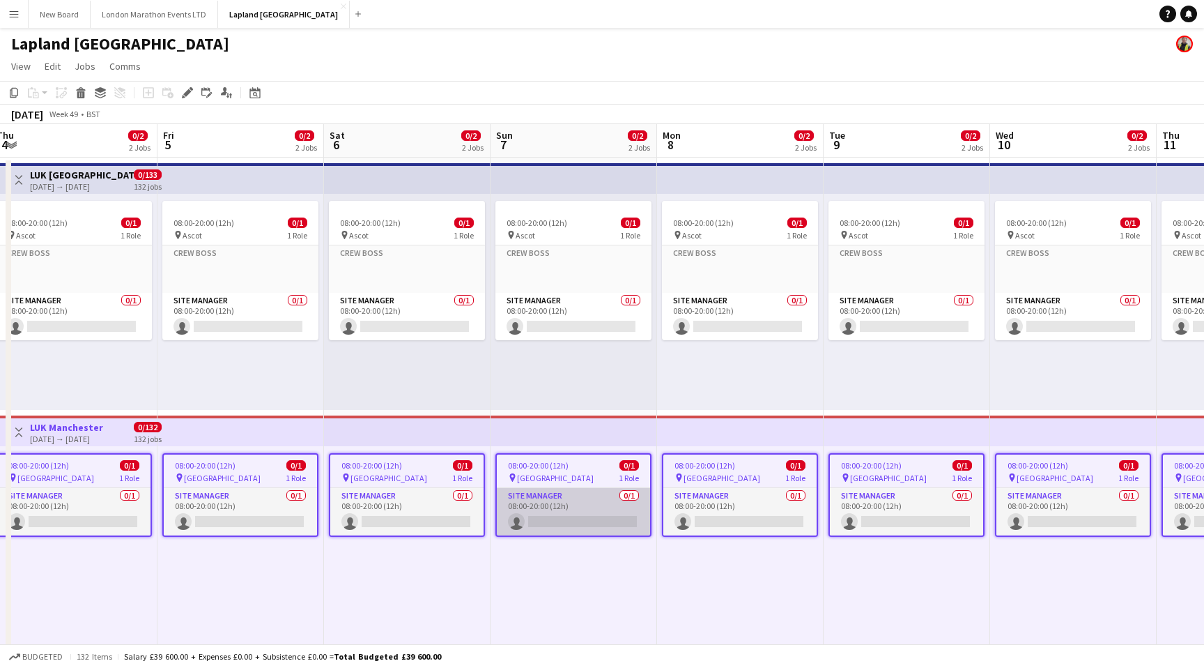
click at [591, 492] on app-card-role "Site Manager 0/1 08:00-20:00 (12h) single-neutral-actions" at bounding box center [573, 511] width 153 height 47
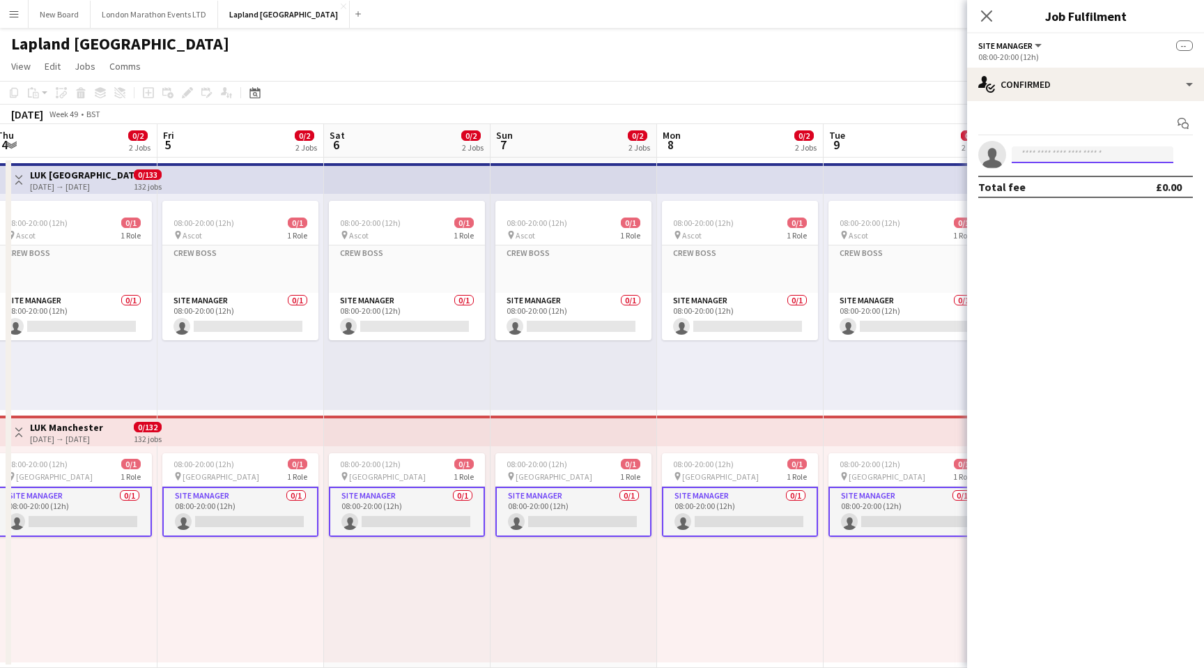
click at [1069, 151] on input at bounding box center [1093, 154] width 162 height 17
type input "*****"
click at [1073, 185] on span "[PERSON_NAME][EMAIL_ADDRESS][DOMAIN_NAME]" at bounding box center [1092, 186] width 139 height 11
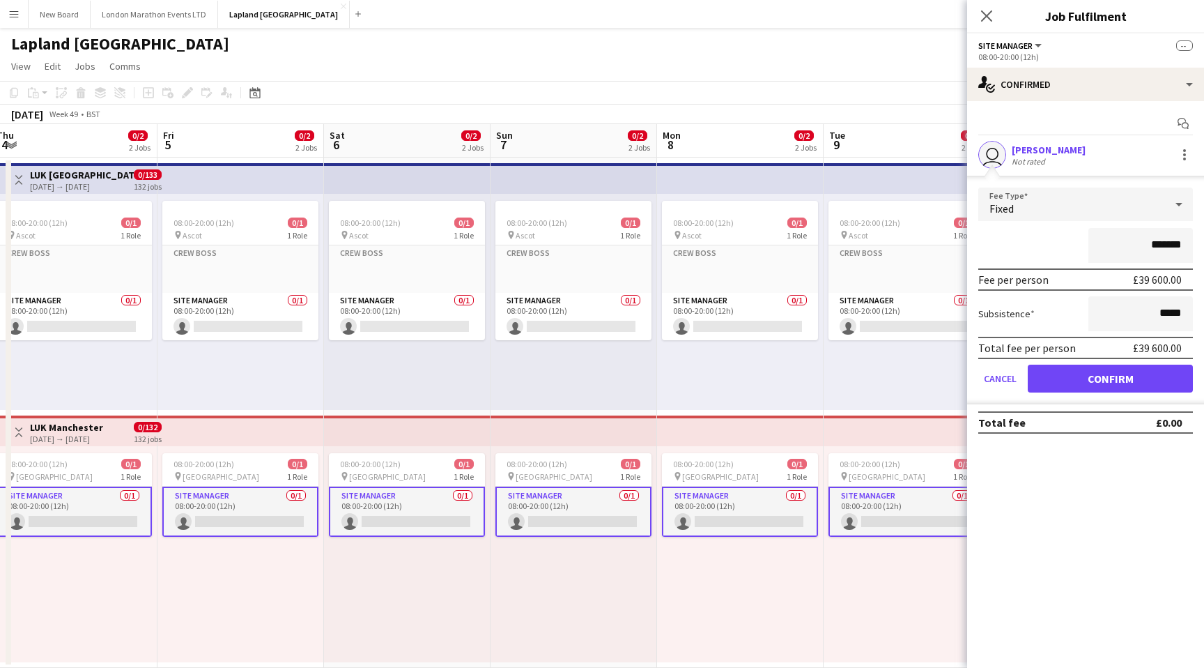
click at [1142, 248] on input "*******" at bounding box center [1141, 245] width 105 height 35
type input "******"
click at [1121, 380] on button "Confirm" at bounding box center [1110, 379] width 165 height 28
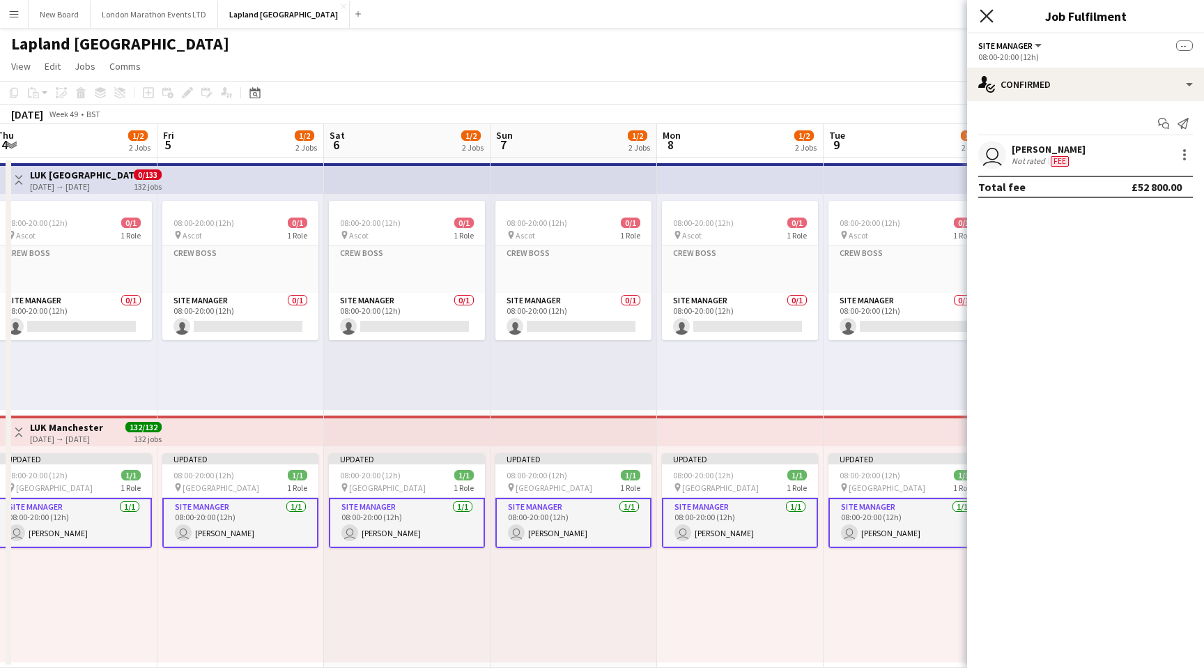
click at [988, 14] on icon "Close pop-in" at bounding box center [986, 15] width 13 height 13
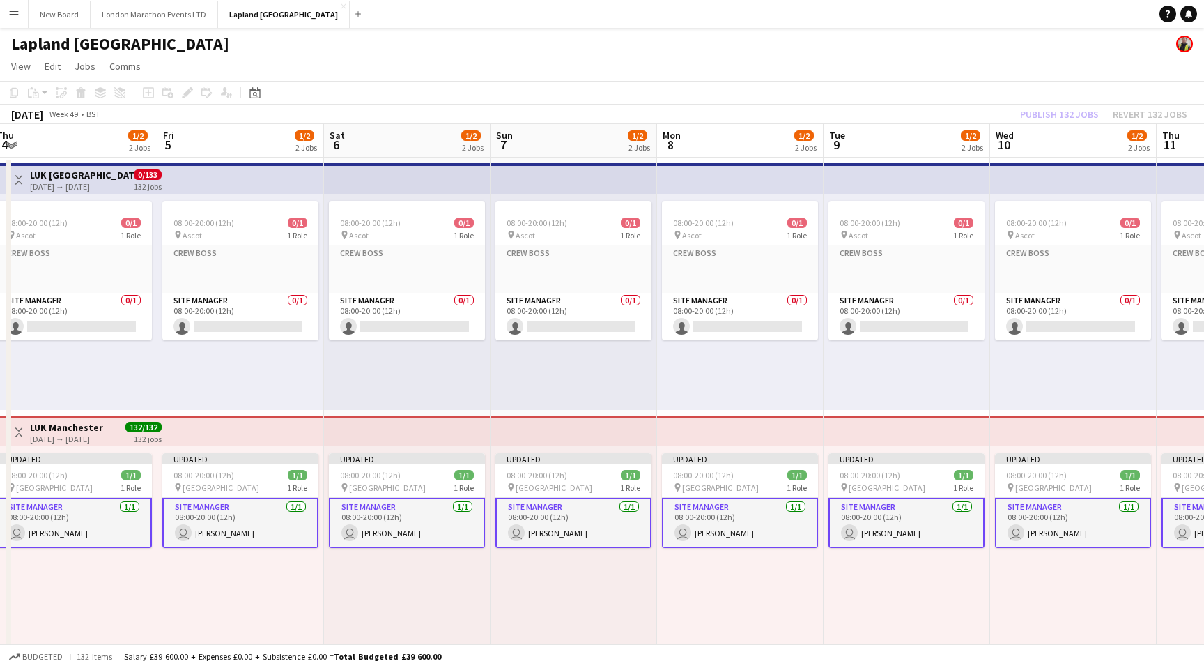
click at [951, 429] on app-top-bar at bounding box center [907, 430] width 167 height 31
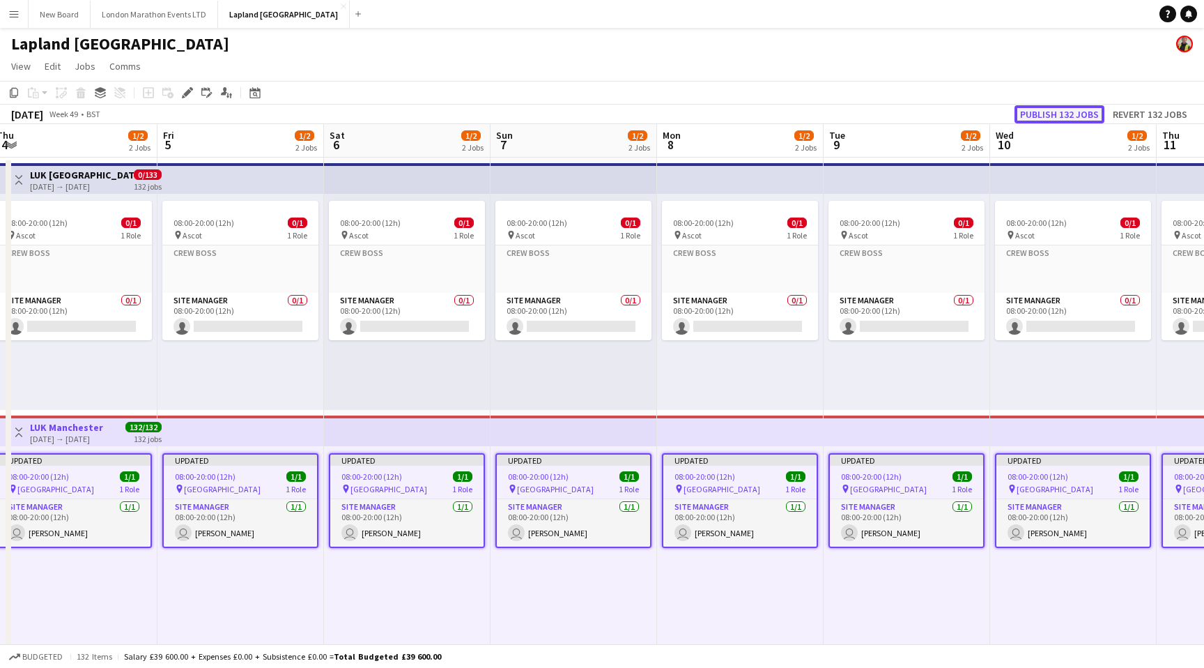
click at [1068, 117] on button "Publish 132 jobs" at bounding box center [1060, 114] width 90 height 18
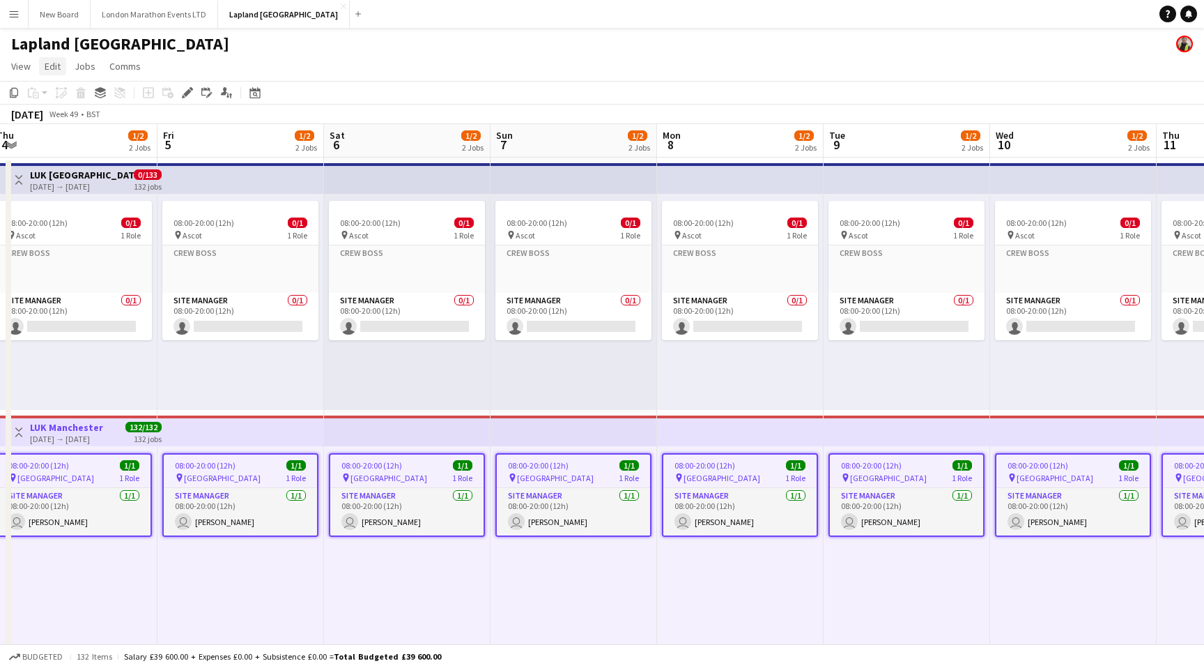
click at [54, 61] on span "Edit" at bounding box center [53, 66] width 16 height 13
click at [22, 65] on span "View" at bounding box center [21, 66] width 20 height 13
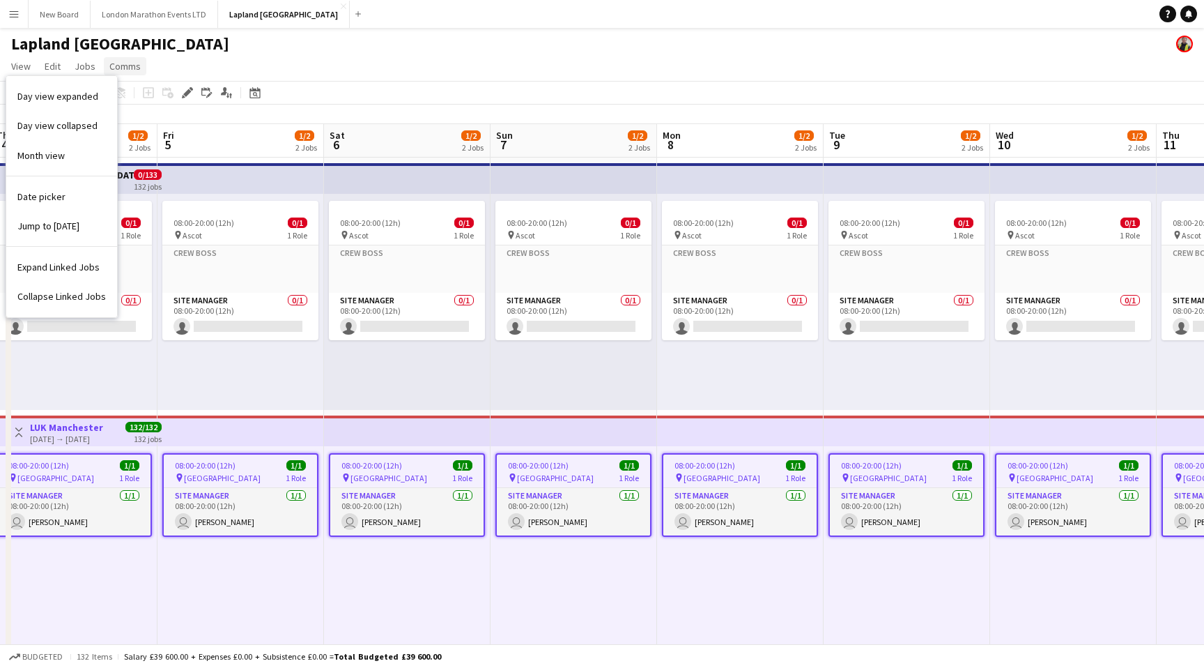
click at [118, 72] on span "Comms" at bounding box center [124, 66] width 31 height 13
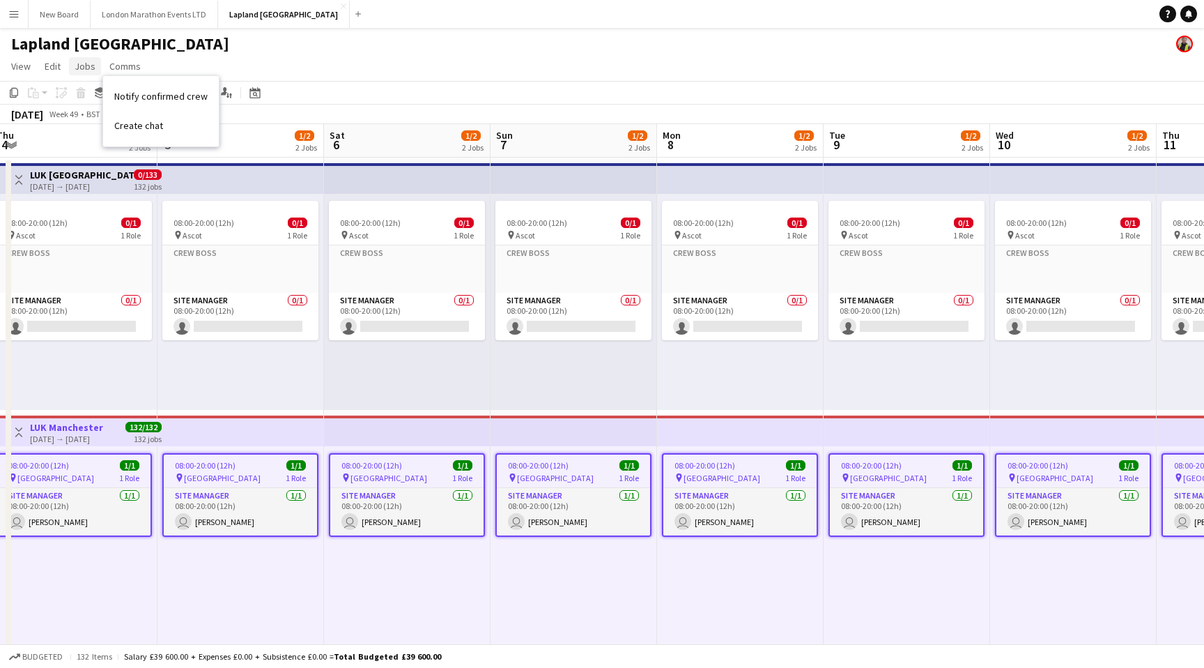
click at [80, 63] on span "Jobs" at bounding box center [85, 66] width 21 height 13
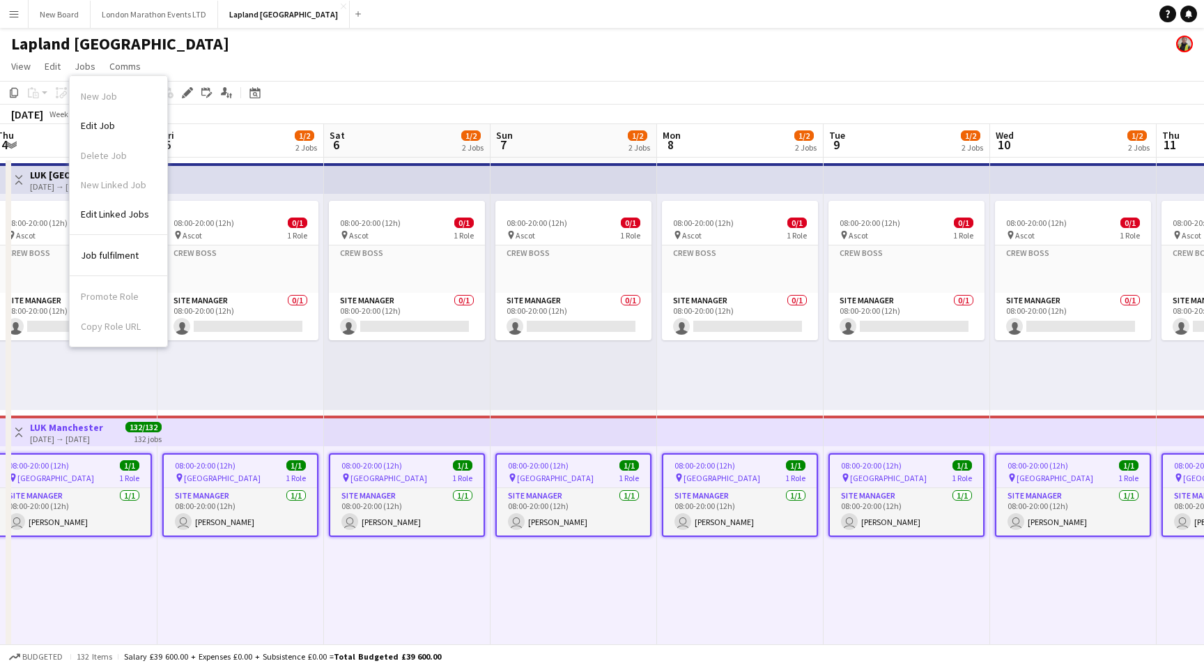
click at [14, 6] on button "Menu" at bounding box center [14, 14] width 28 height 28
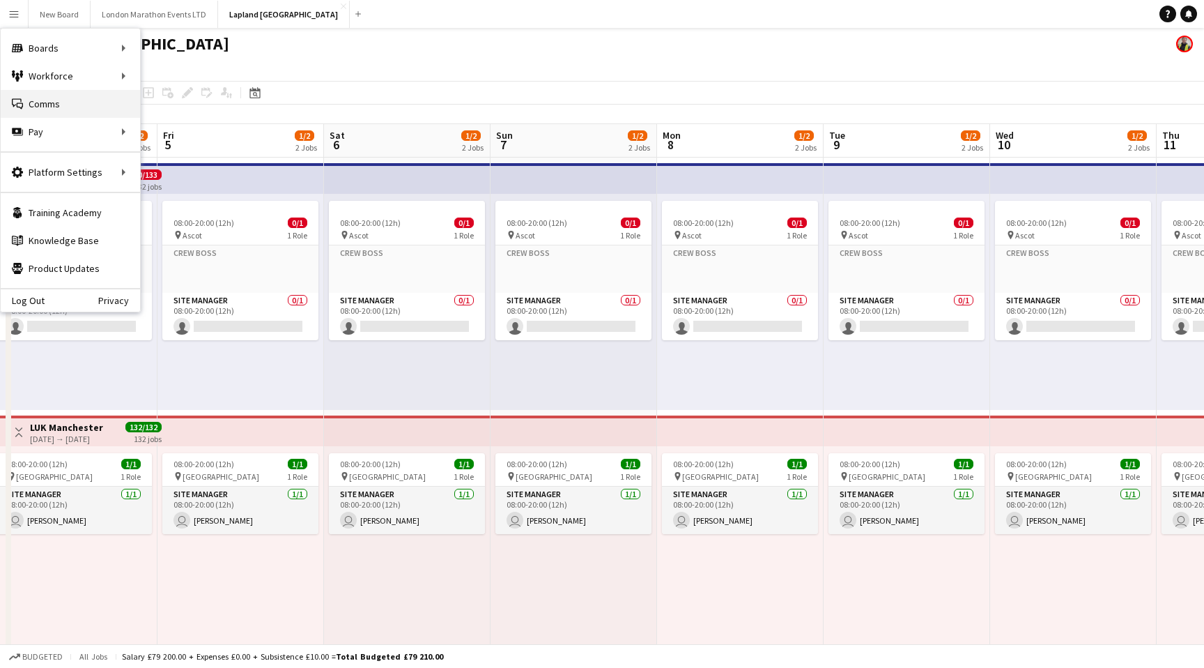
click at [96, 106] on link "Comms Comms" at bounding box center [70, 104] width 139 height 28
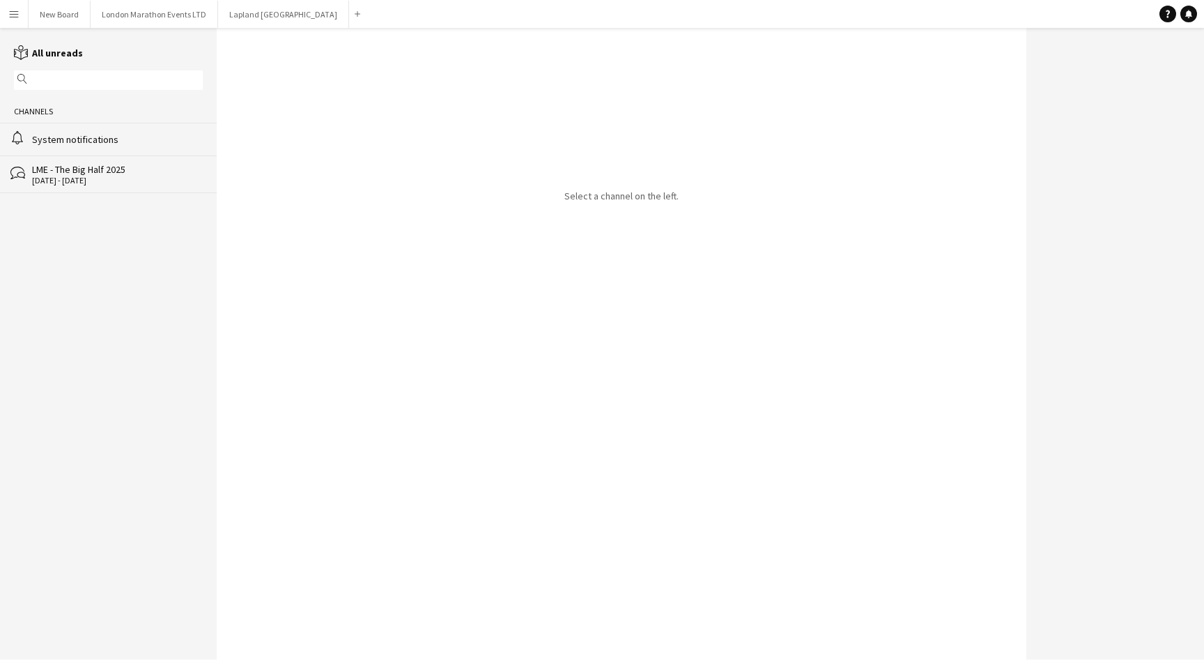
click at [10, 5] on button "Menu" at bounding box center [14, 14] width 28 height 28
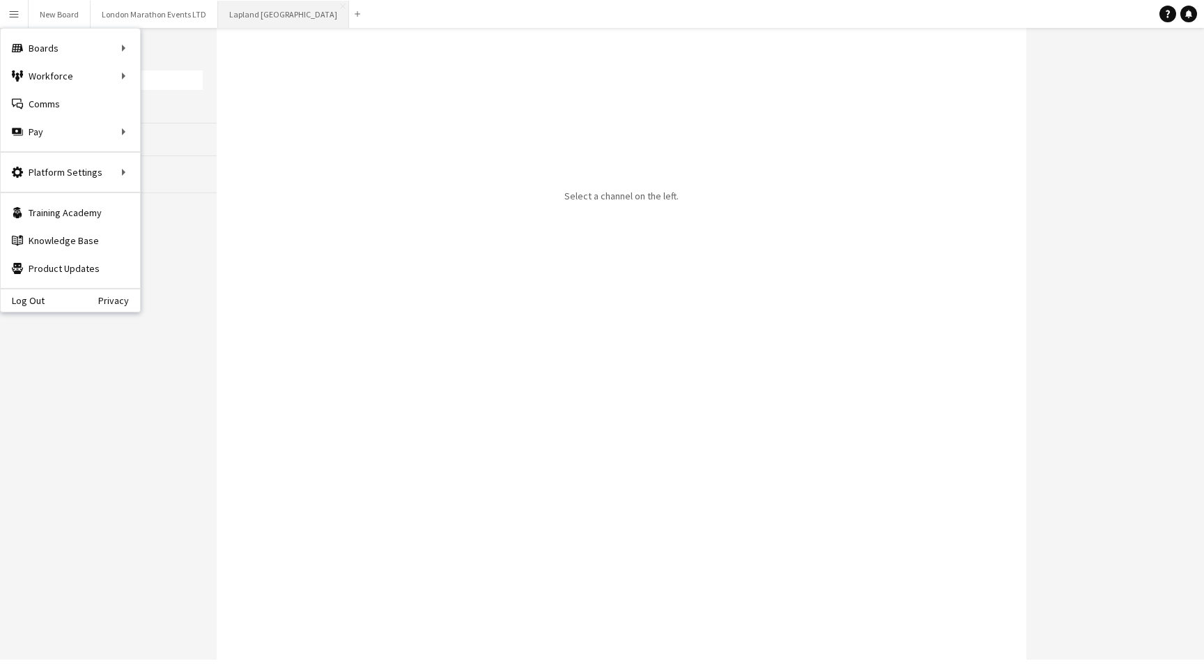
click at [241, 20] on button "Lapland UK Close" at bounding box center [283, 14] width 131 height 27
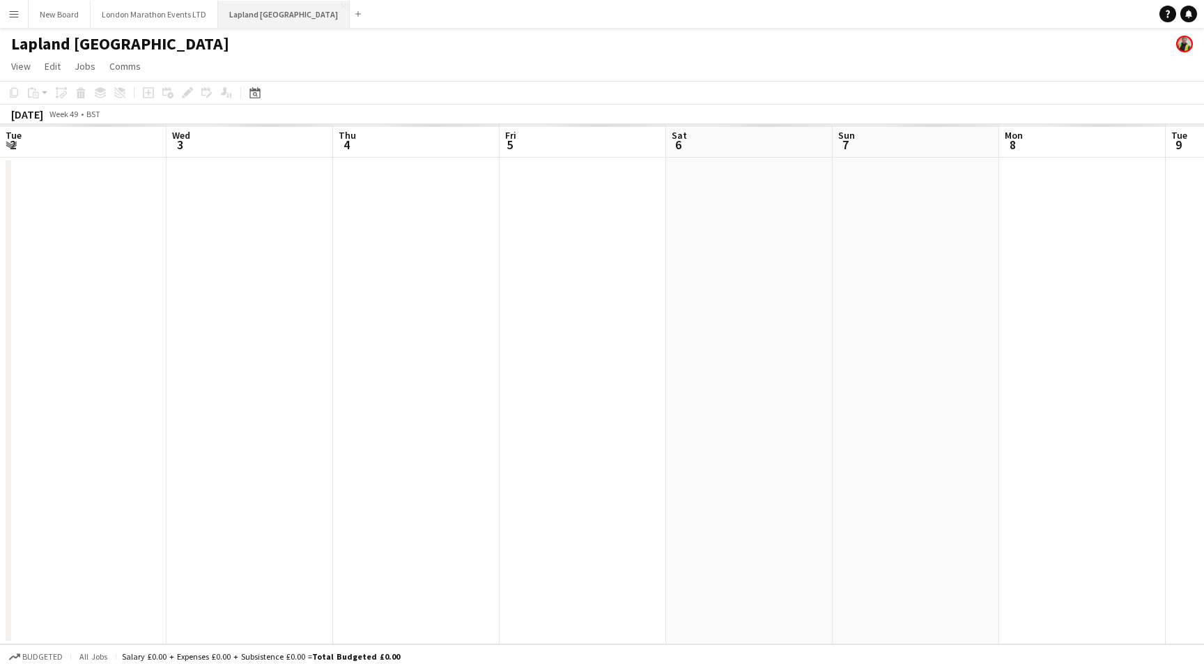
scroll to position [0, 342]
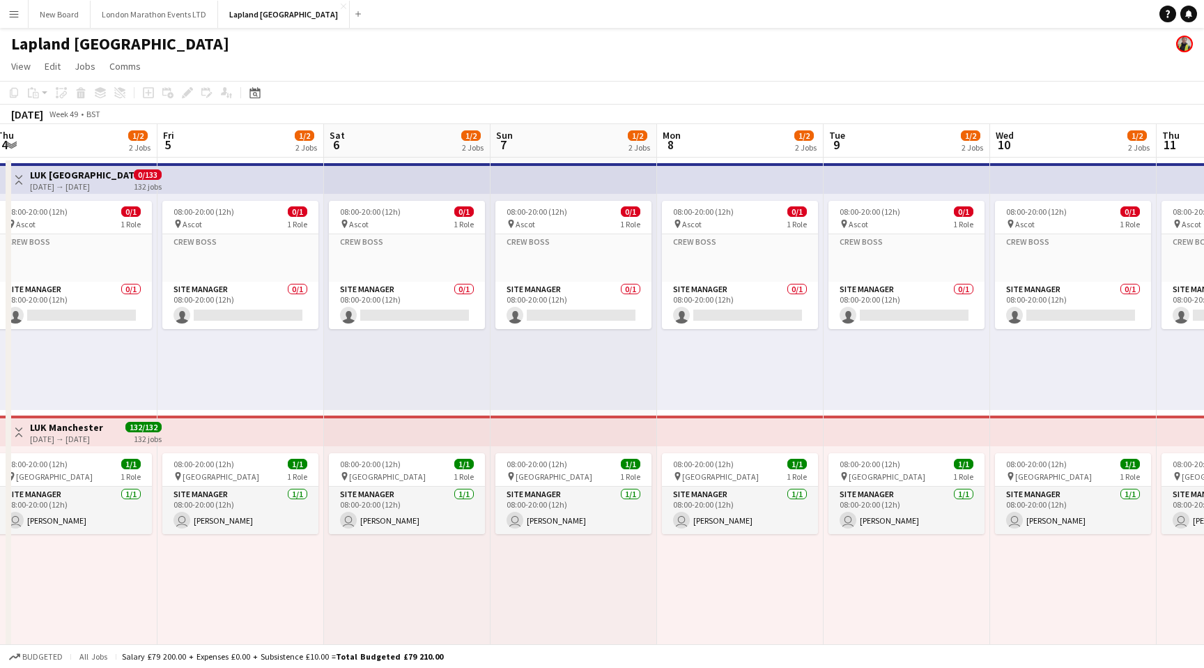
click at [546, 433] on app-top-bar at bounding box center [574, 430] width 167 height 31
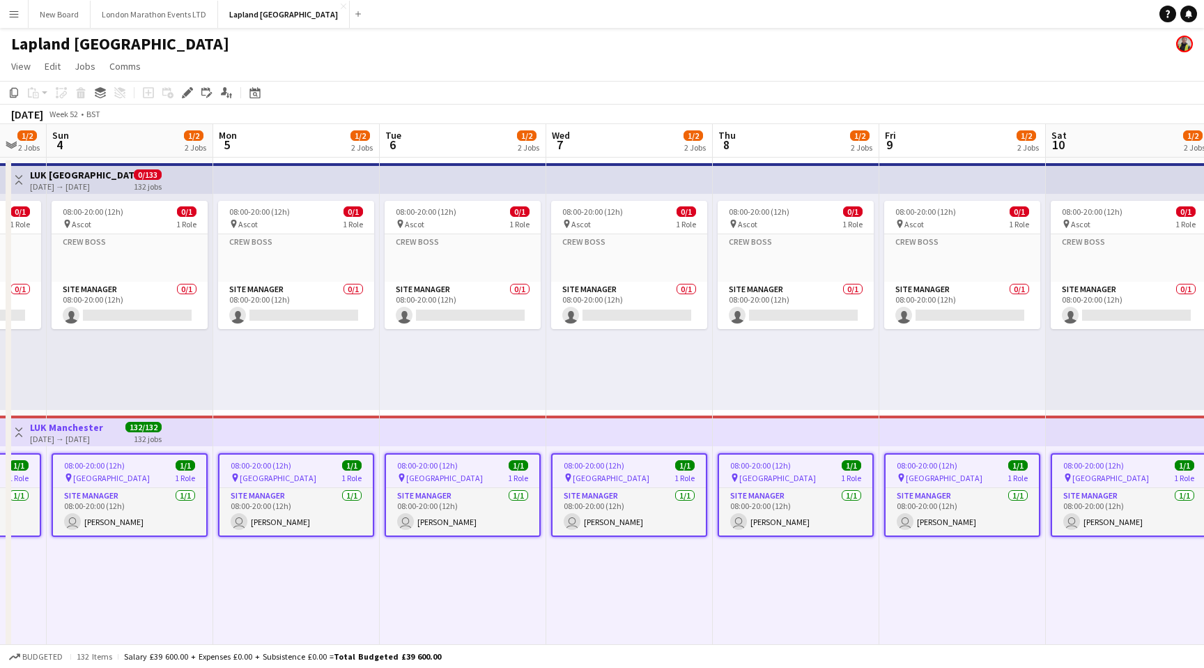
scroll to position [0, 604]
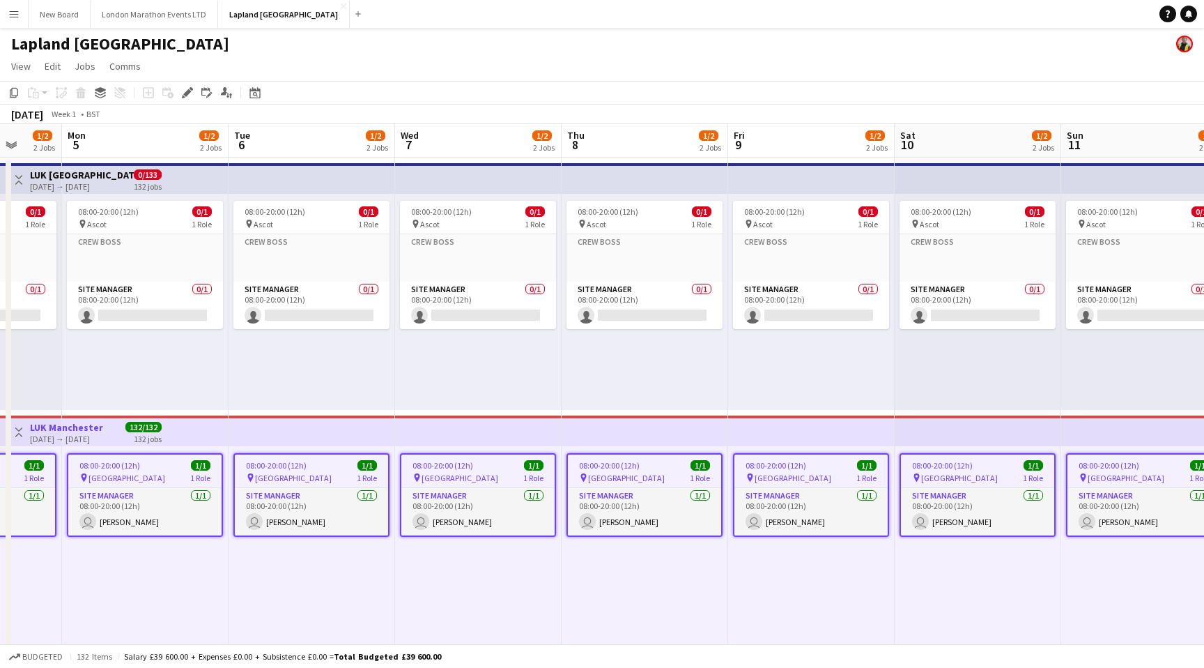
click at [1183, 41] on app-user-avatar at bounding box center [1184, 44] width 17 height 17
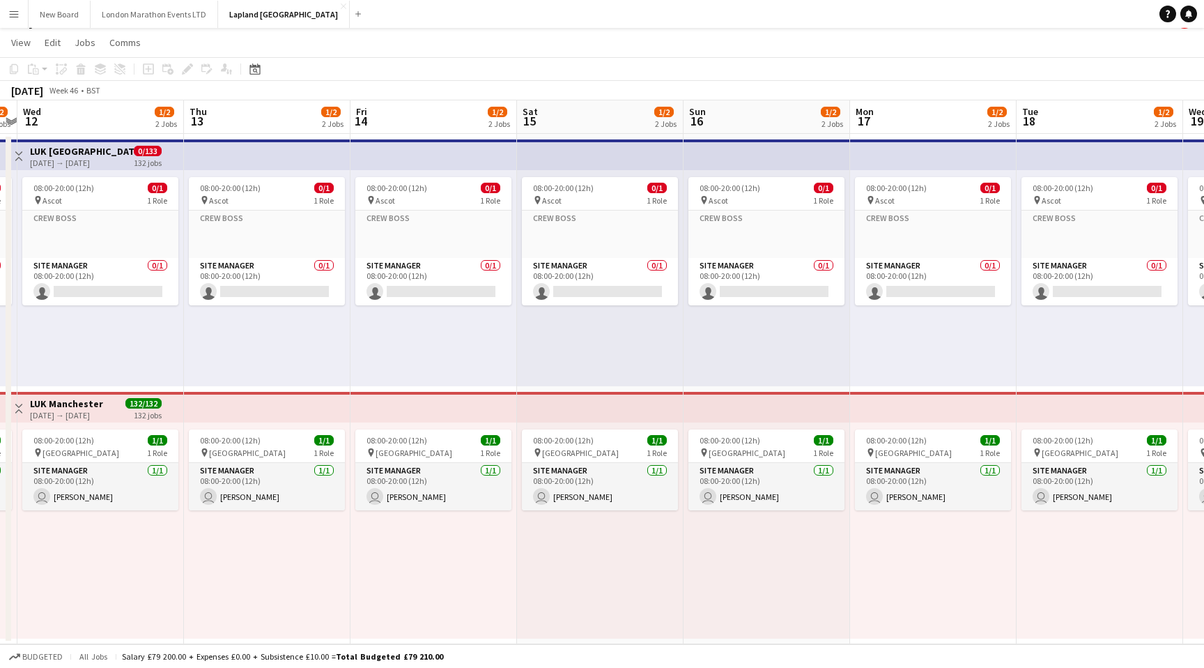
scroll to position [0, 280]
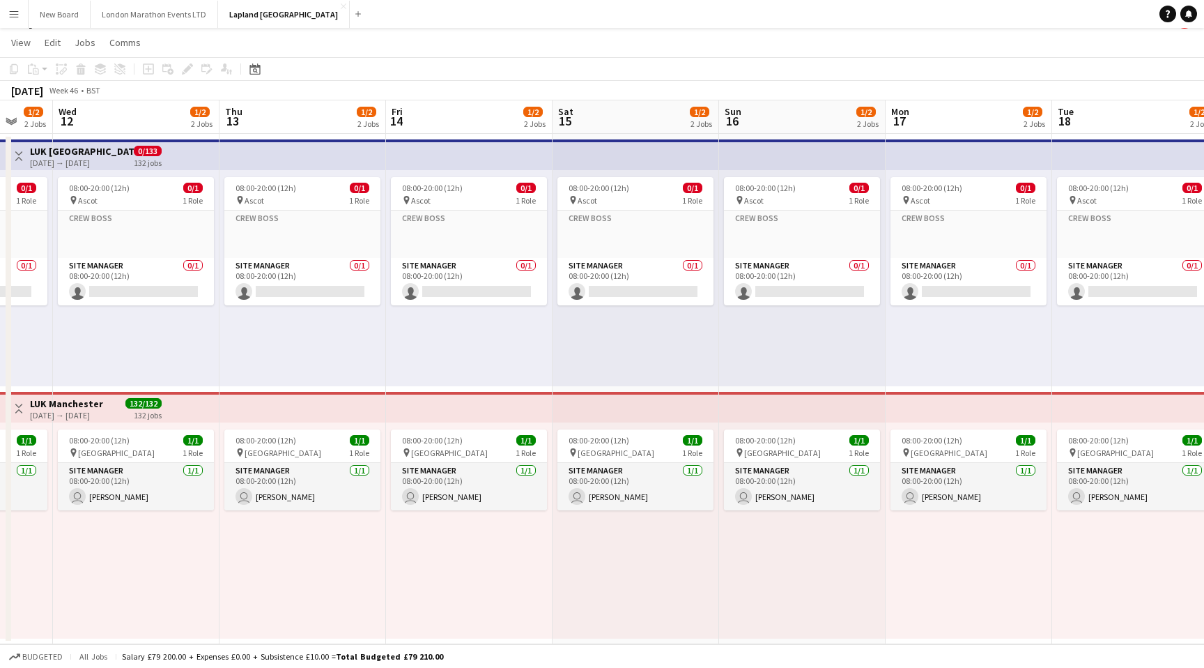
click at [1, 13] on button "Menu" at bounding box center [14, 14] width 28 height 28
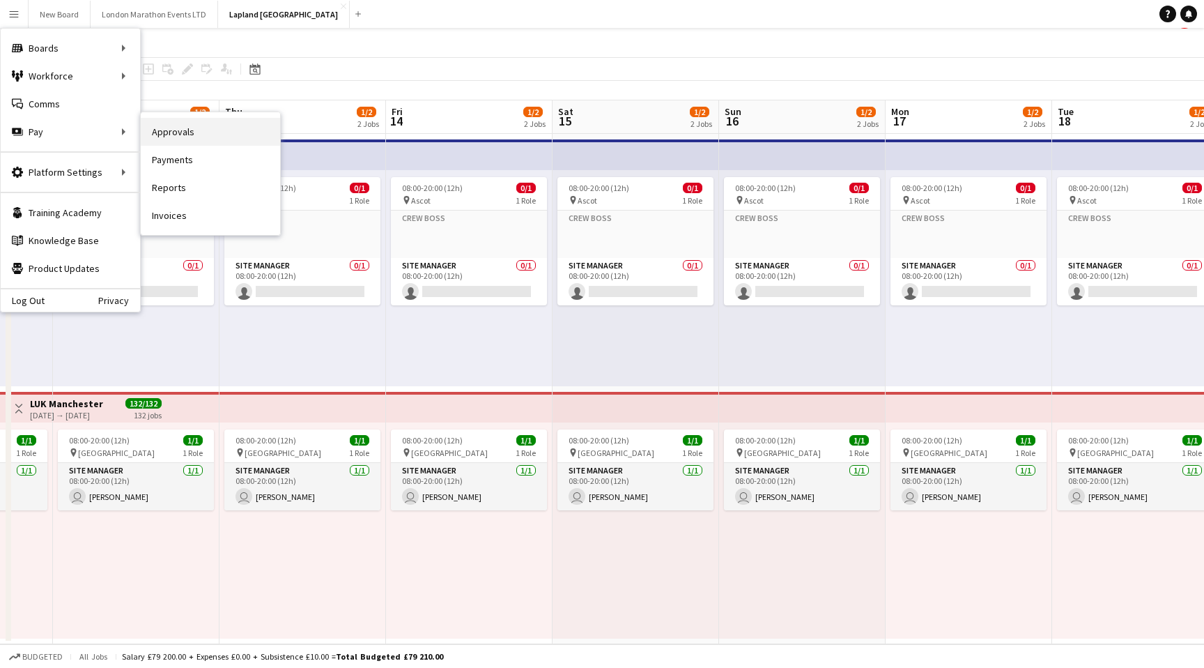
click at [197, 129] on link "Approvals" at bounding box center [210, 132] width 139 height 28
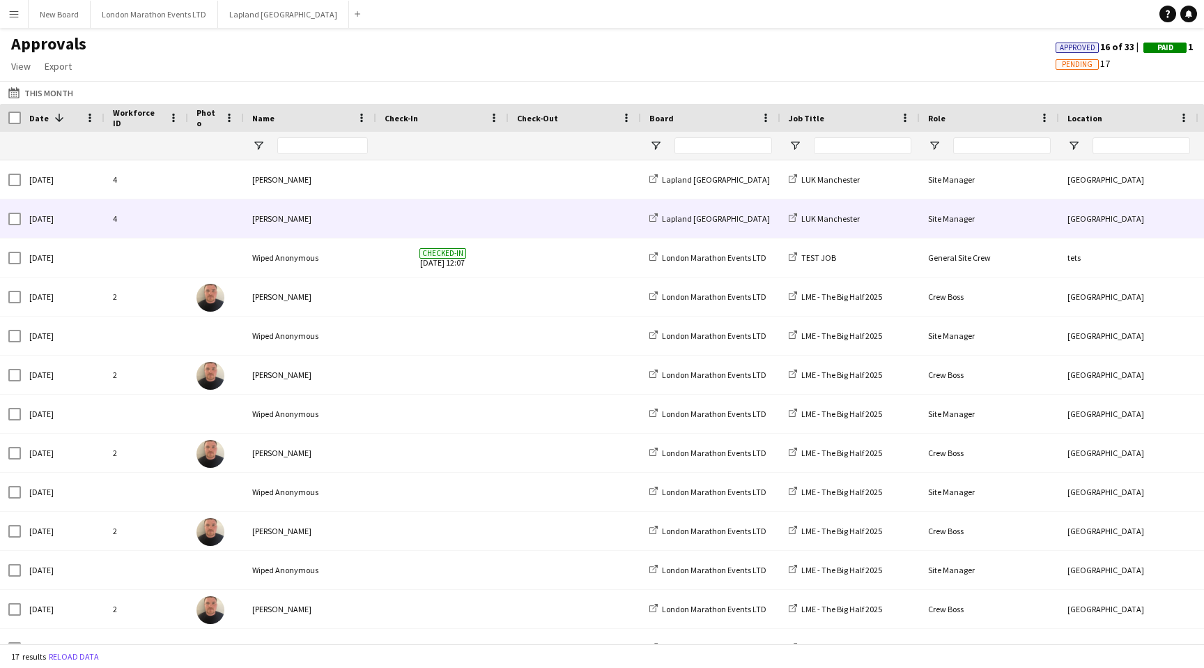
click at [351, 219] on div "[PERSON_NAME]" at bounding box center [310, 218] width 132 height 38
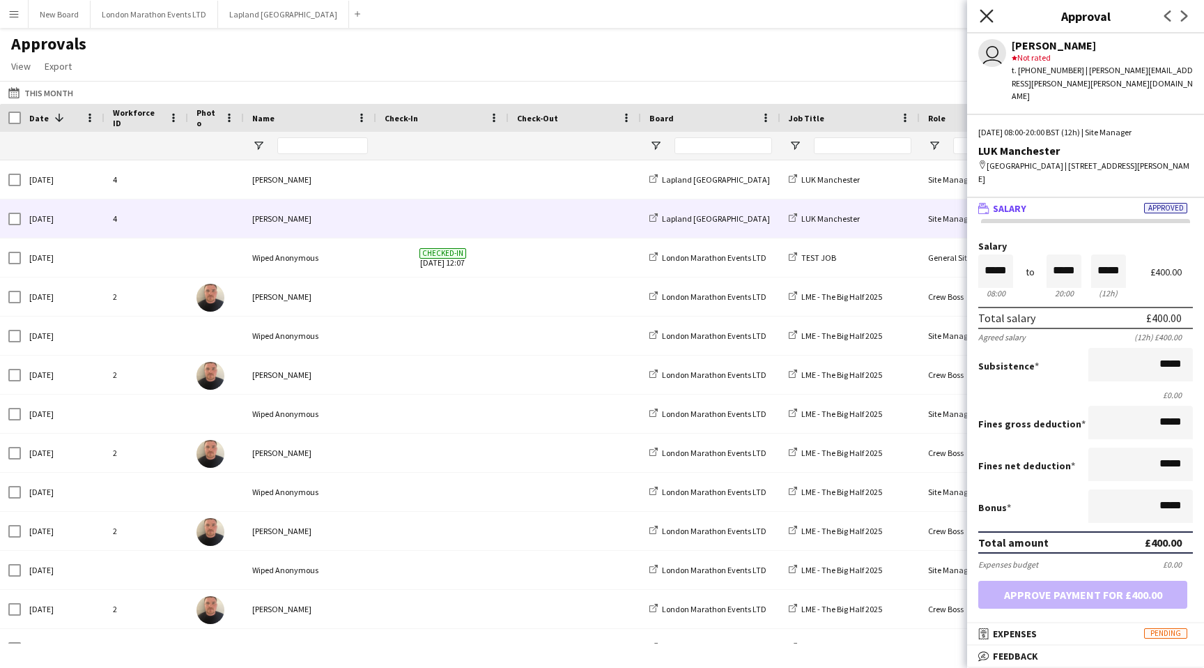
click at [983, 12] on icon at bounding box center [986, 15] width 13 height 13
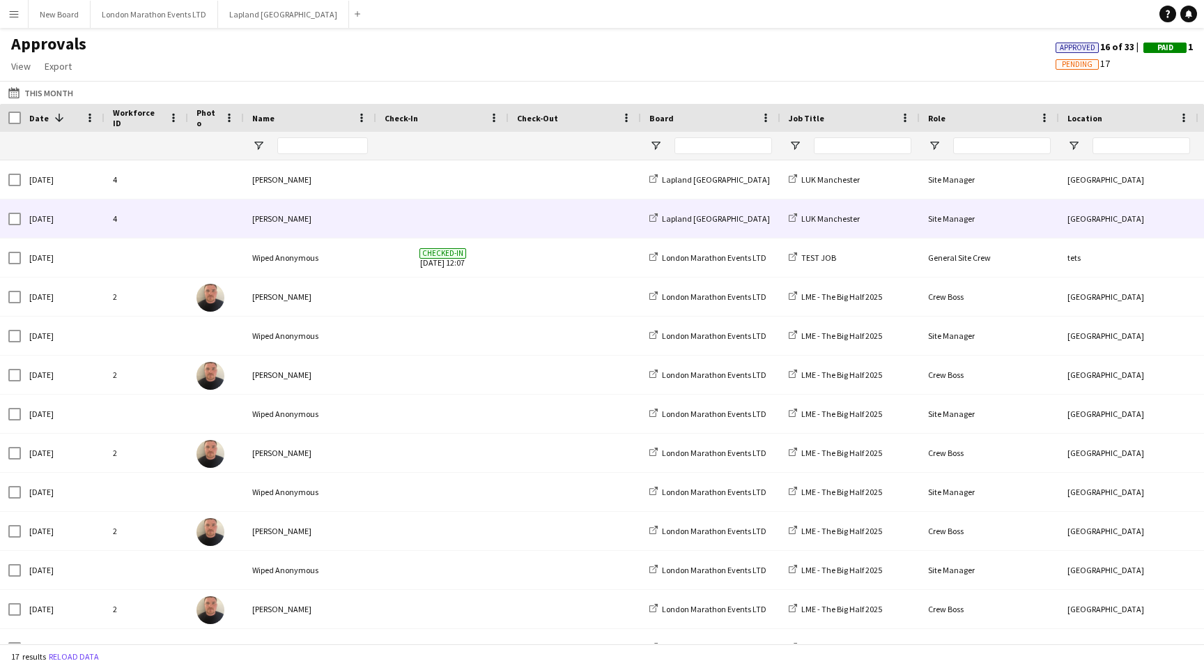
click at [417, 210] on span at bounding box center [443, 218] width 116 height 38
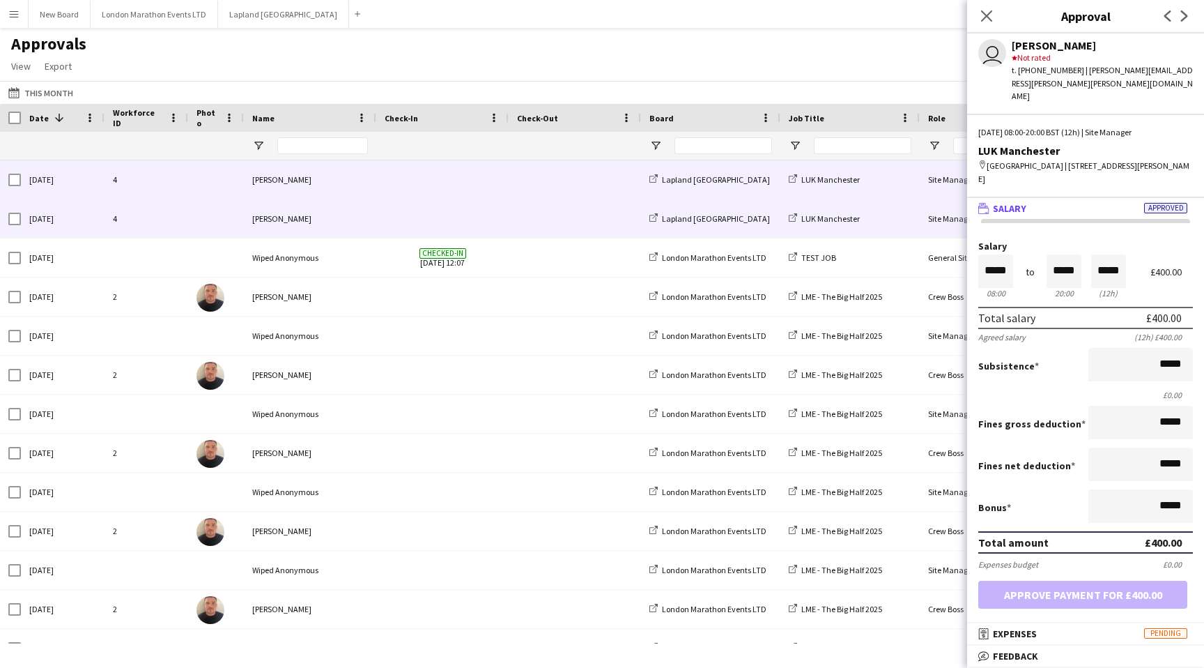
click at [337, 176] on div "[PERSON_NAME]" at bounding box center [310, 179] width 132 height 38
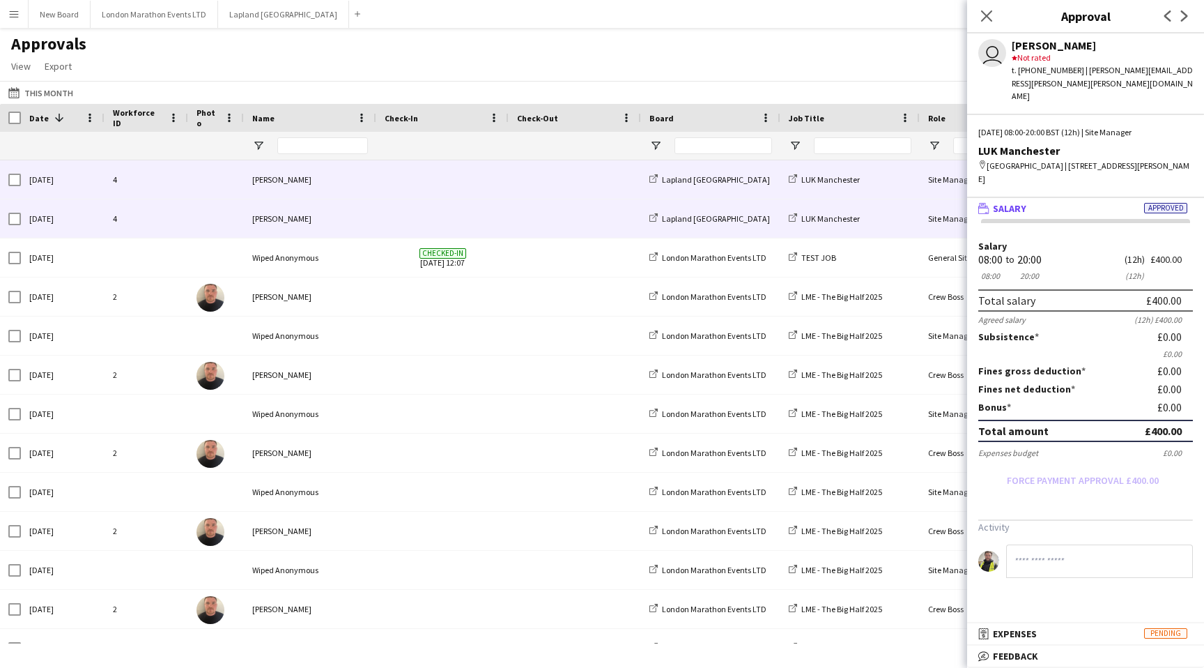
click at [343, 217] on div "[PERSON_NAME]" at bounding box center [310, 218] width 132 height 38
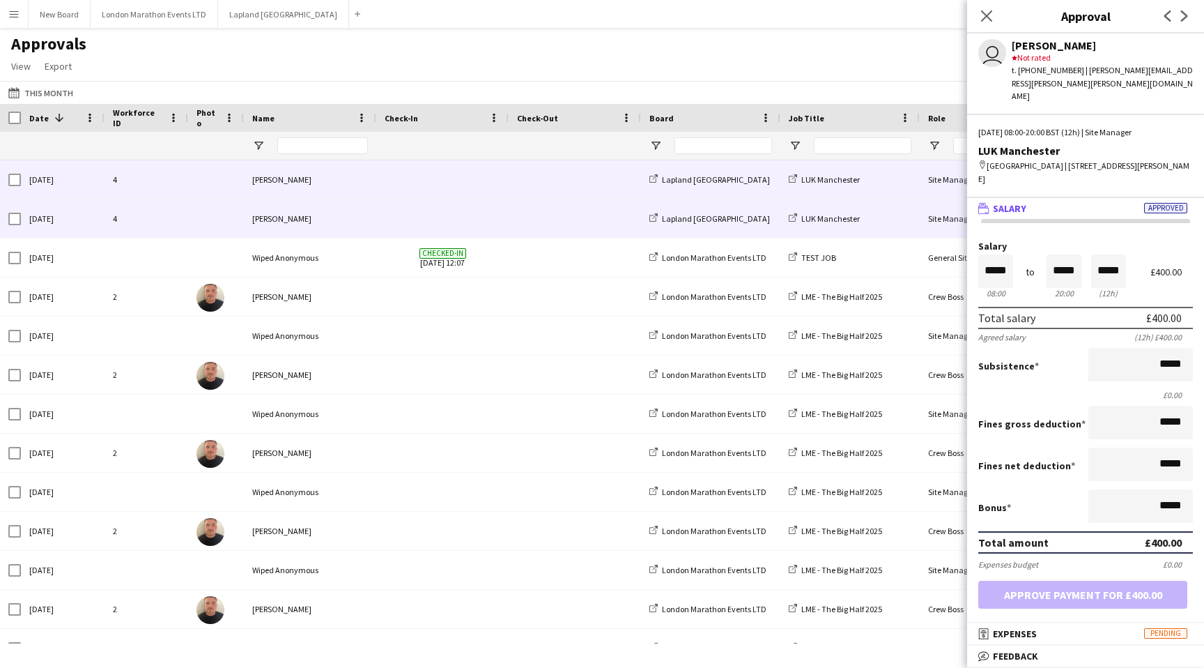
click at [346, 187] on div "[PERSON_NAME]" at bounding box center [310, 179] width 132 height 38
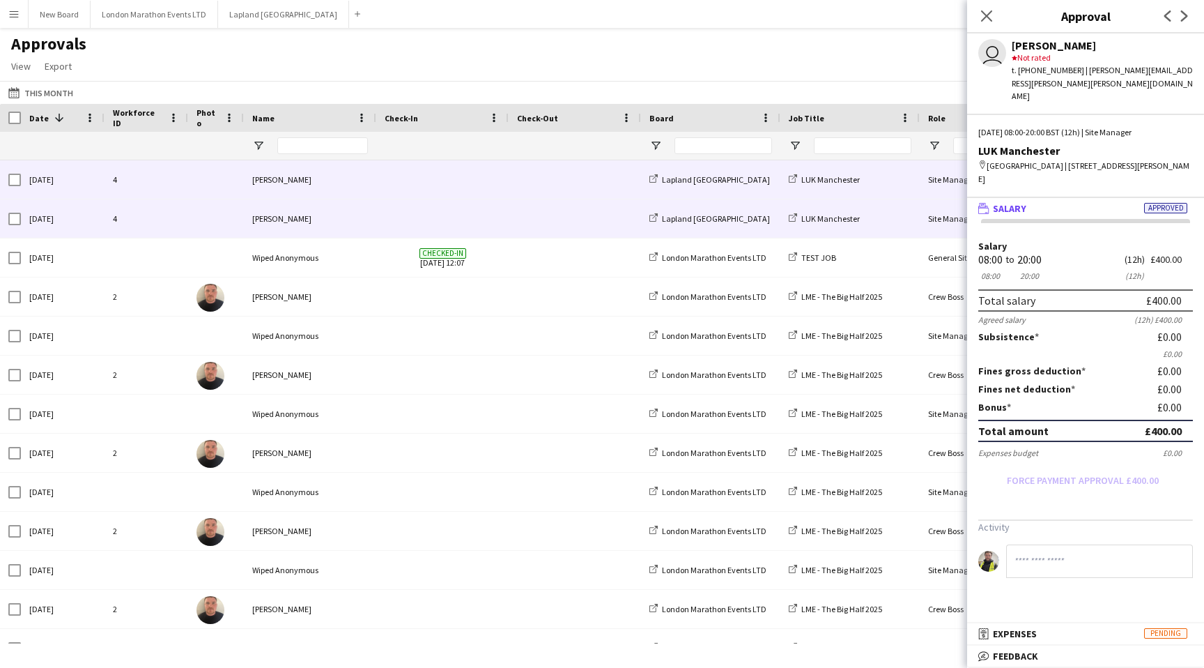
click at [346, 224] on div "[PERSON_NAME]" at bounding box center [310, 218] width 132 height 38
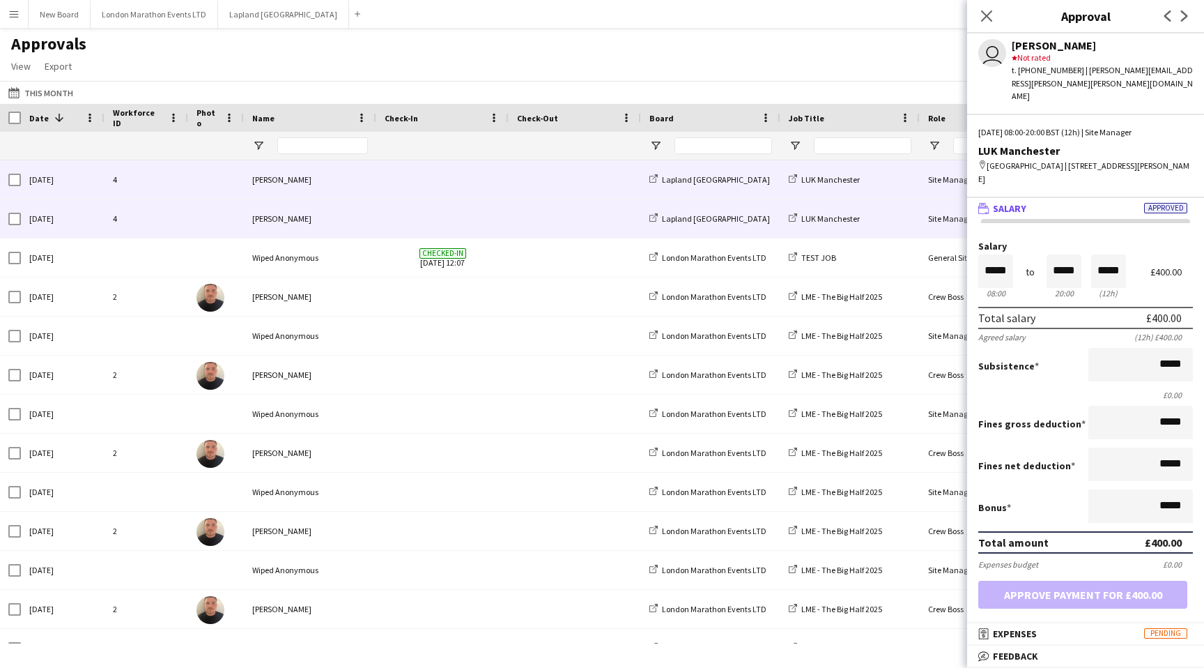
click at [347, 183] on div "[PERSON_NAME]" at bounding box center [310, 179] width 132 height 38
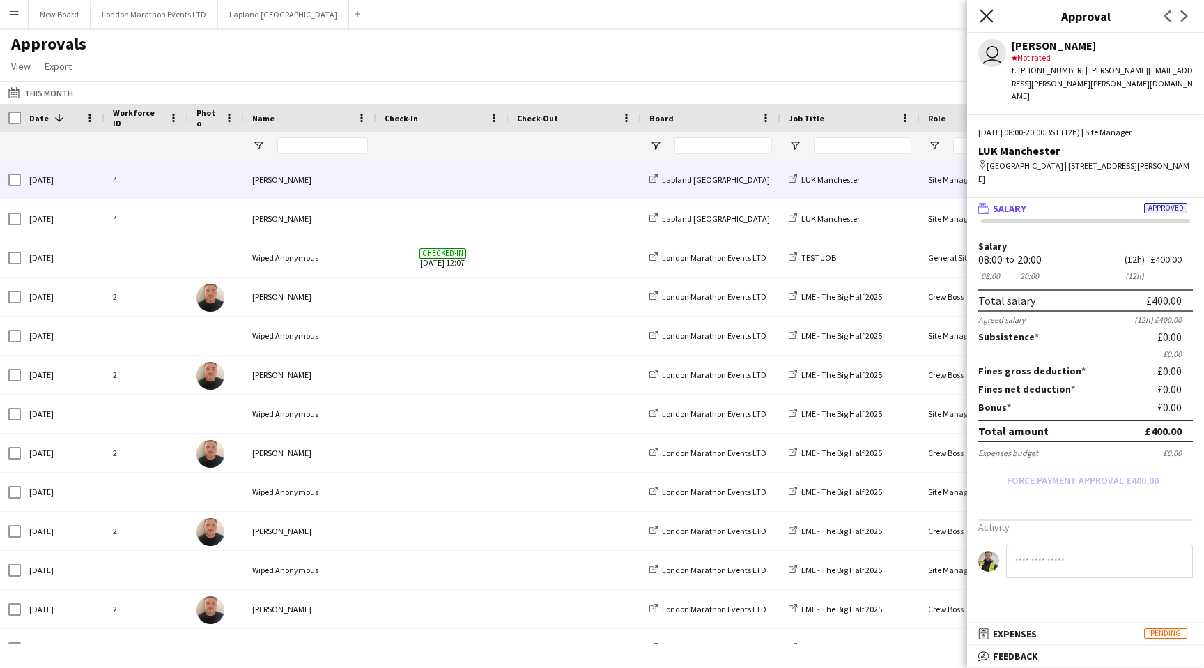
click at [983, 15] on icon "Close pop-in" at bounding box center [986, 15] width 13 height 13
